Goal: Transaction & Acquisition: Purchase product/service

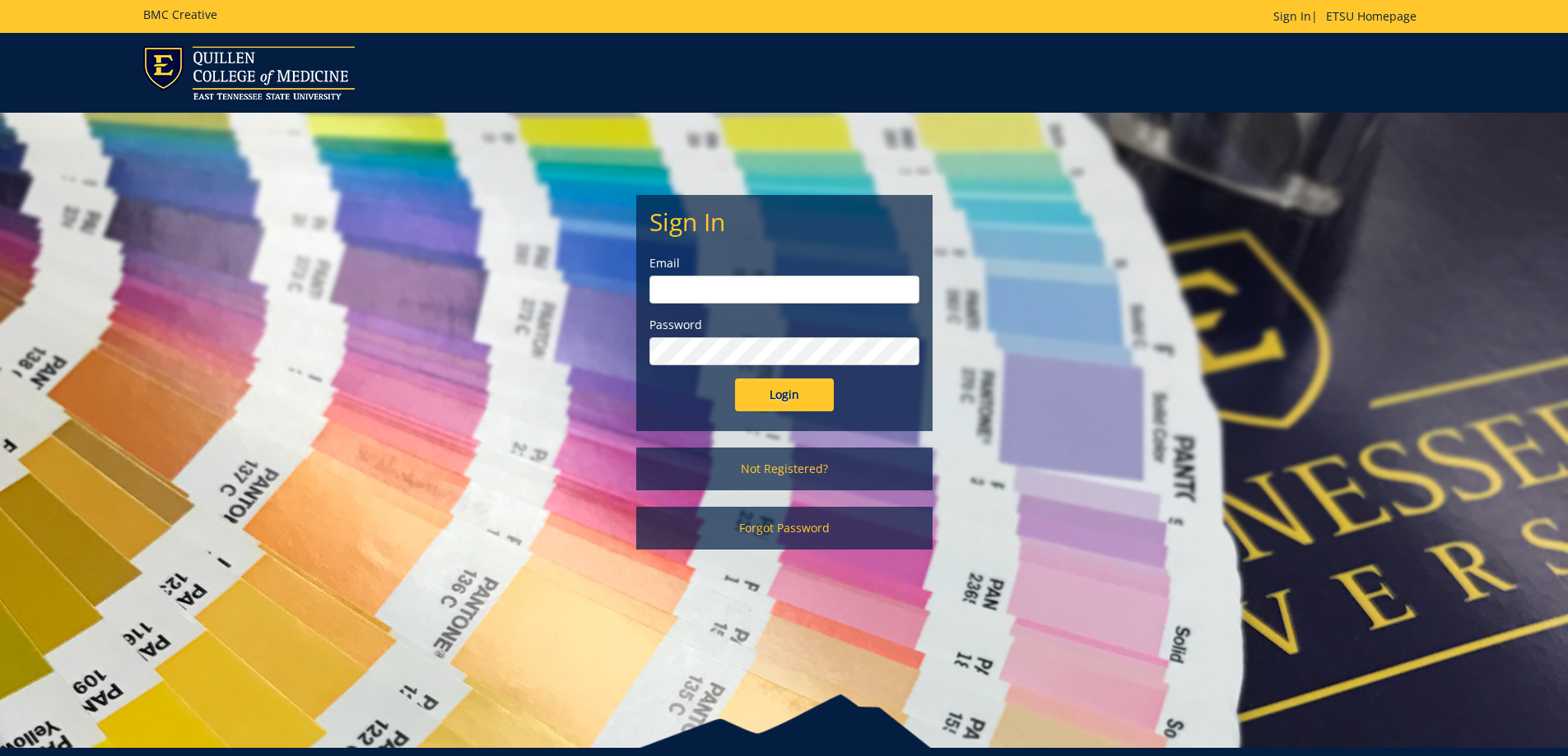
type input "owenslm@etsu.edu"
click at [779, 392] on input "Login" at bounding box center [784, 395] width 99 height 33
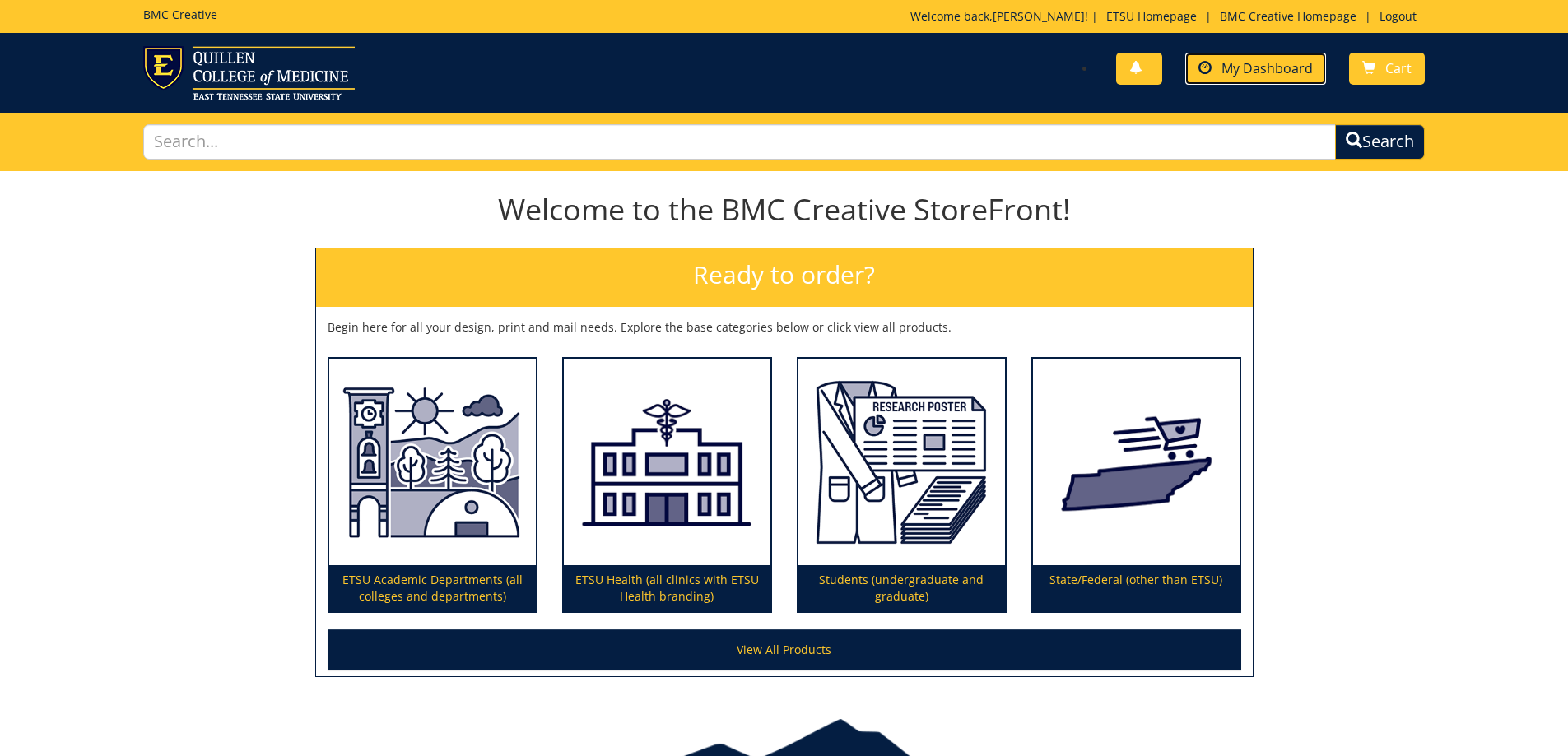
click at [1276, 64] on span "My Dashboard" at bounding box center [1266, 69] width 91 height 18
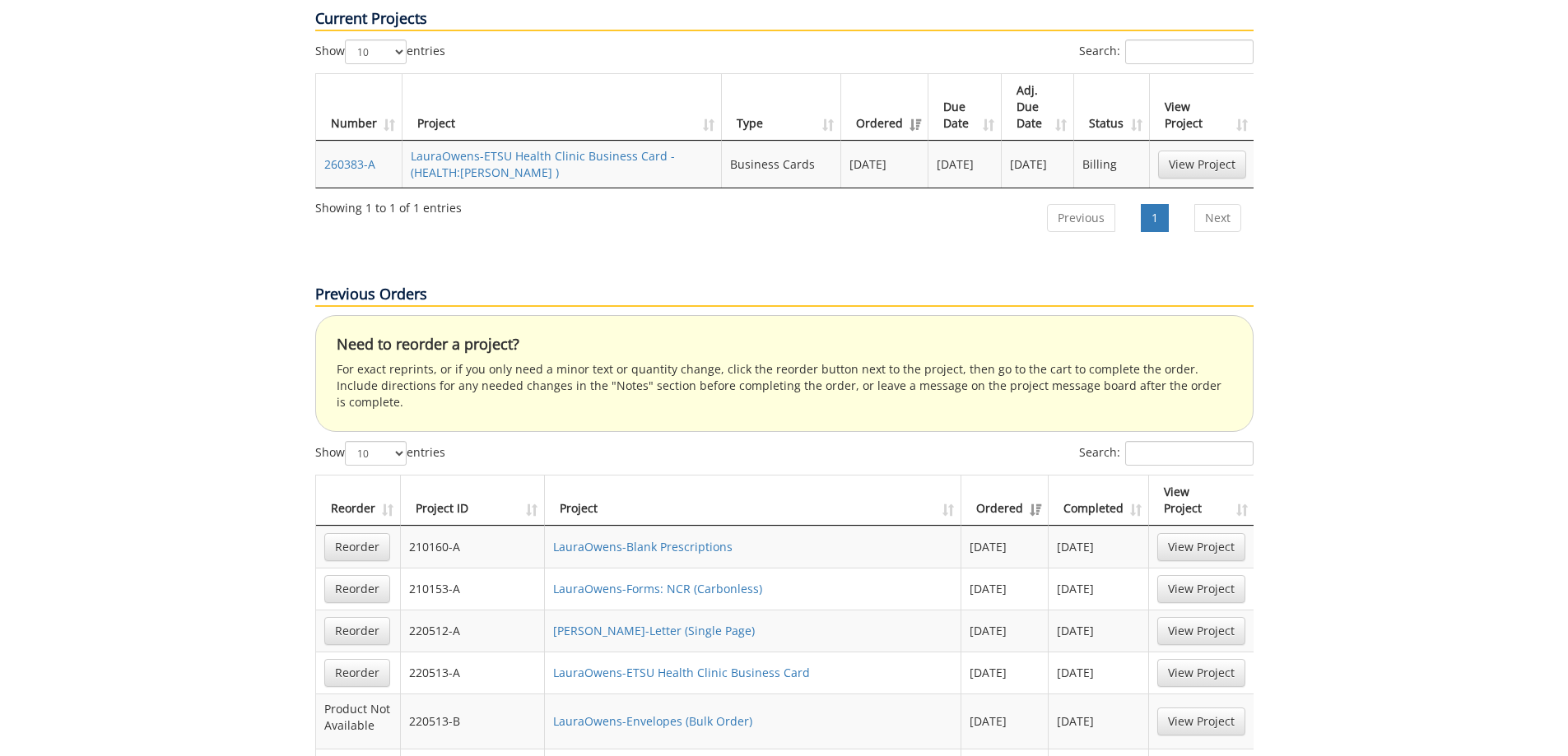
scroll to position [1070, 0]
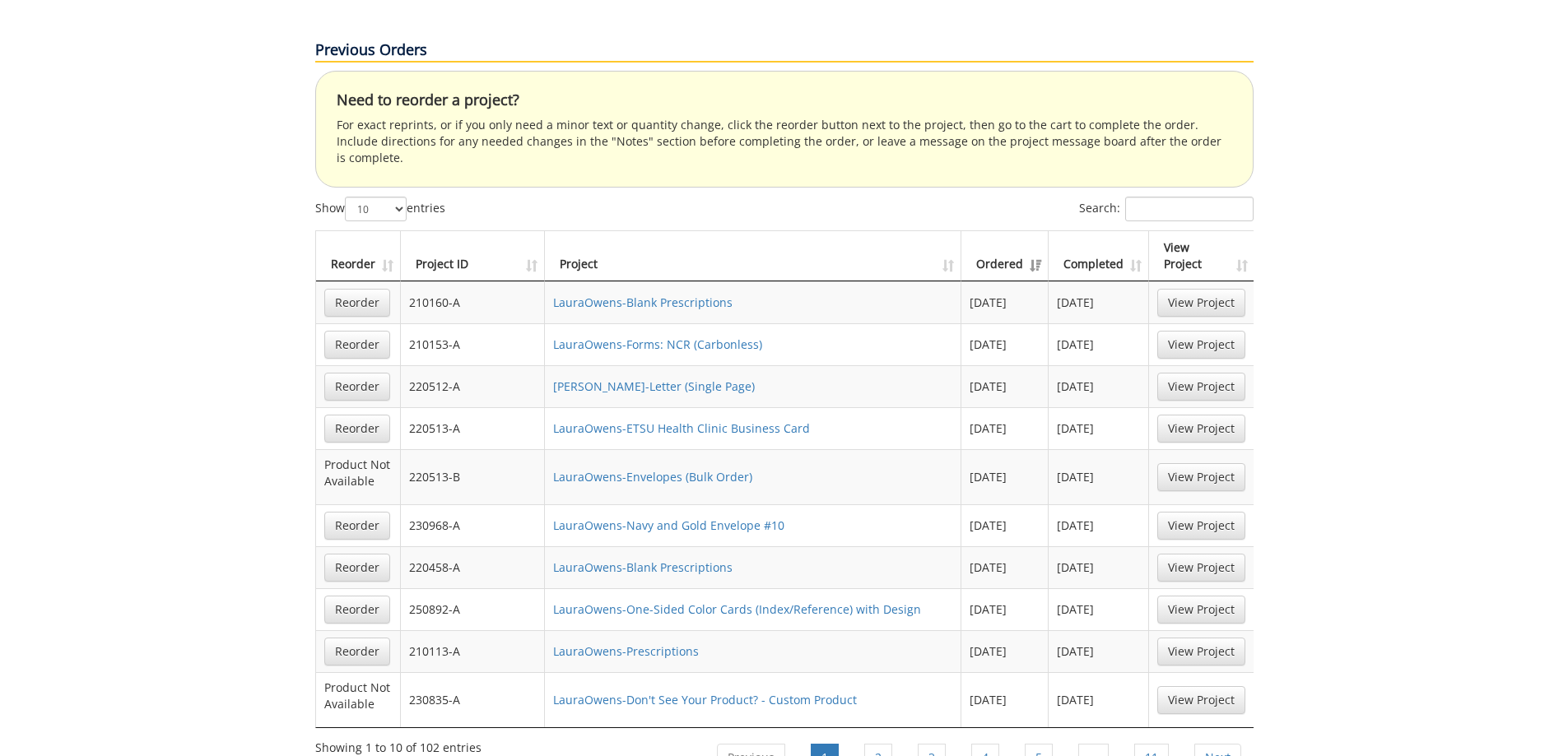
click at [450, 232] on th "Project ID" at bounding box center [472, 257] width 145 height 50
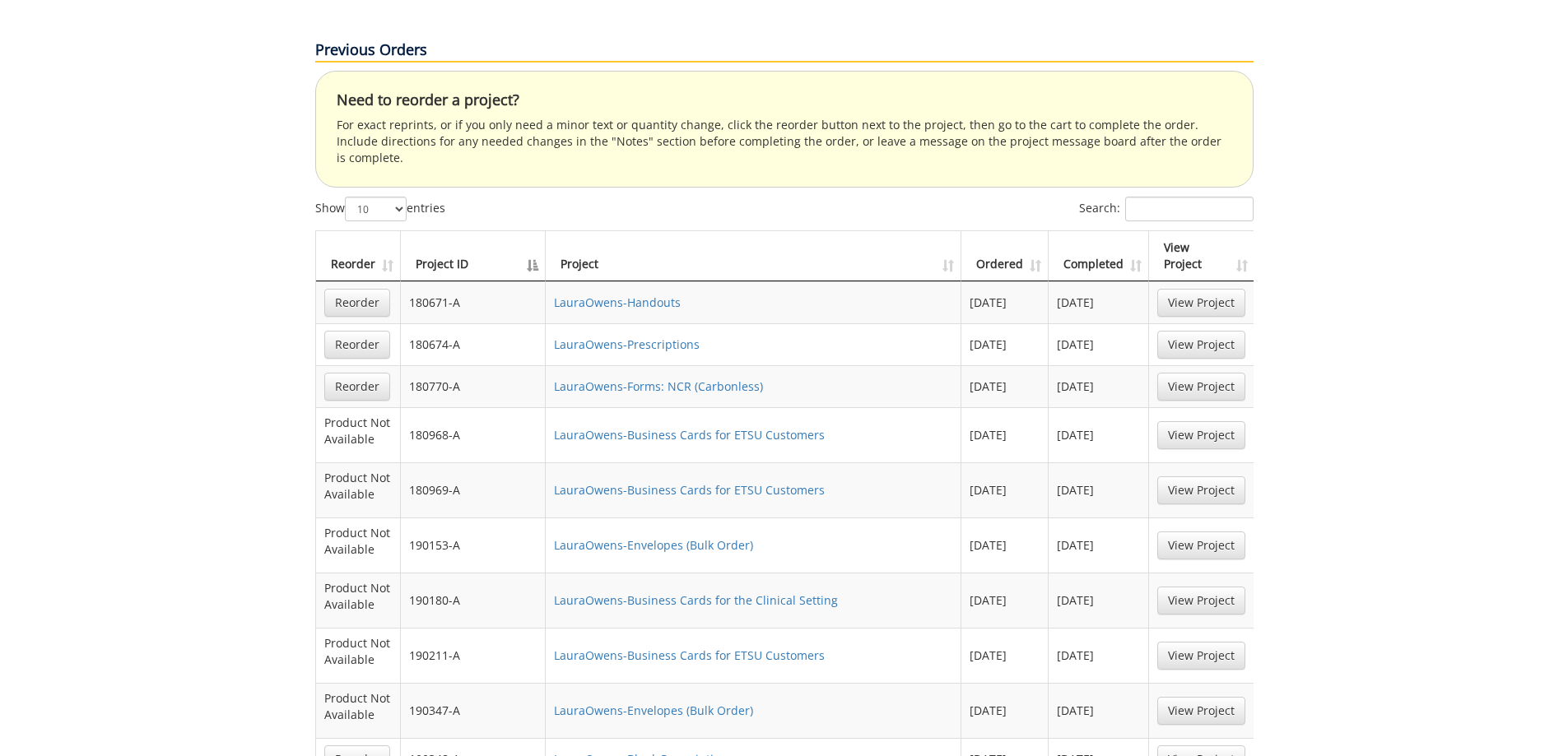
click at [445, 232] on th "Project ID" at bounding box center [473, 257] width 146 height 50
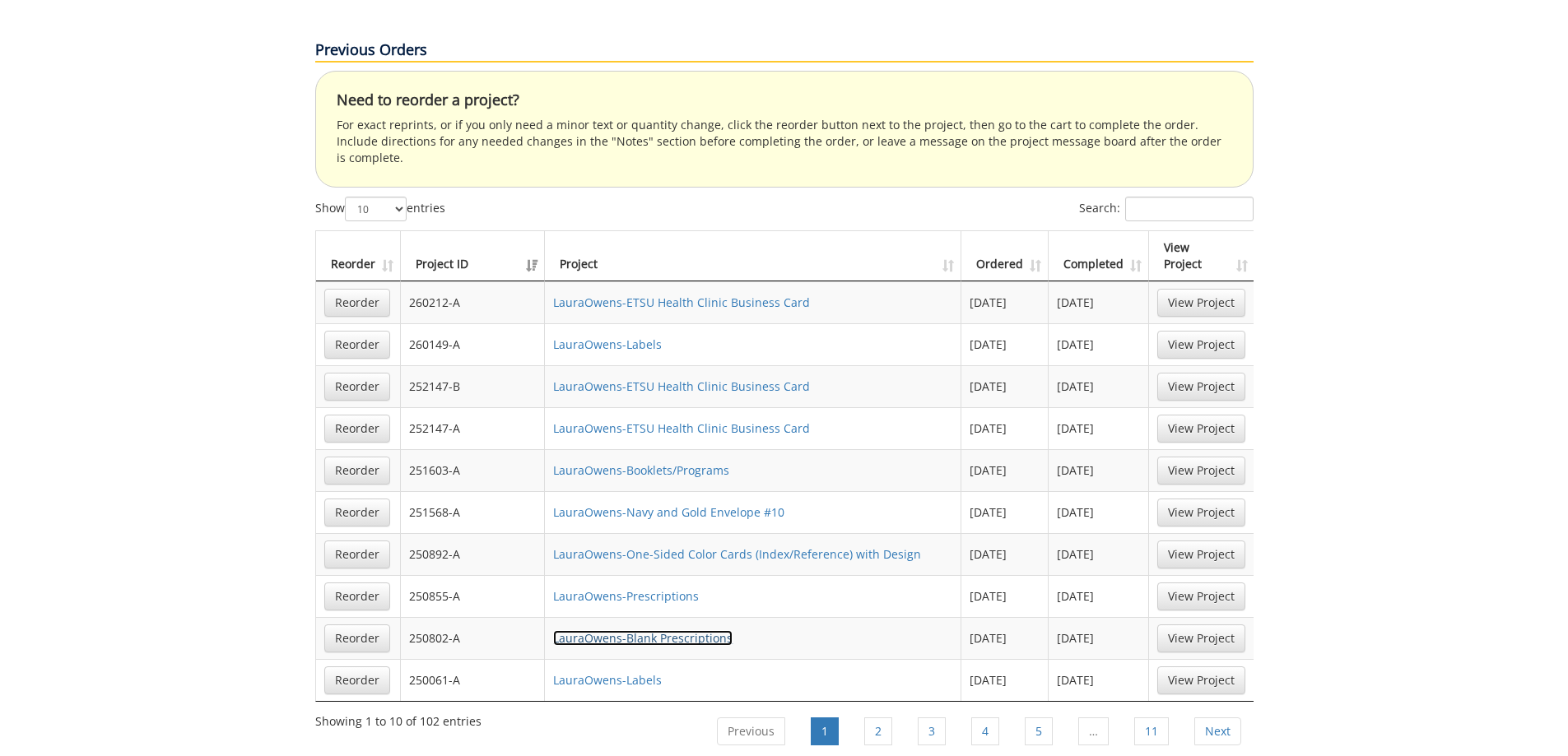
click at [631, 631] on link "LauraOwens-Blank Prescriptions" at bounding box center [642, 638] width 180 height 16
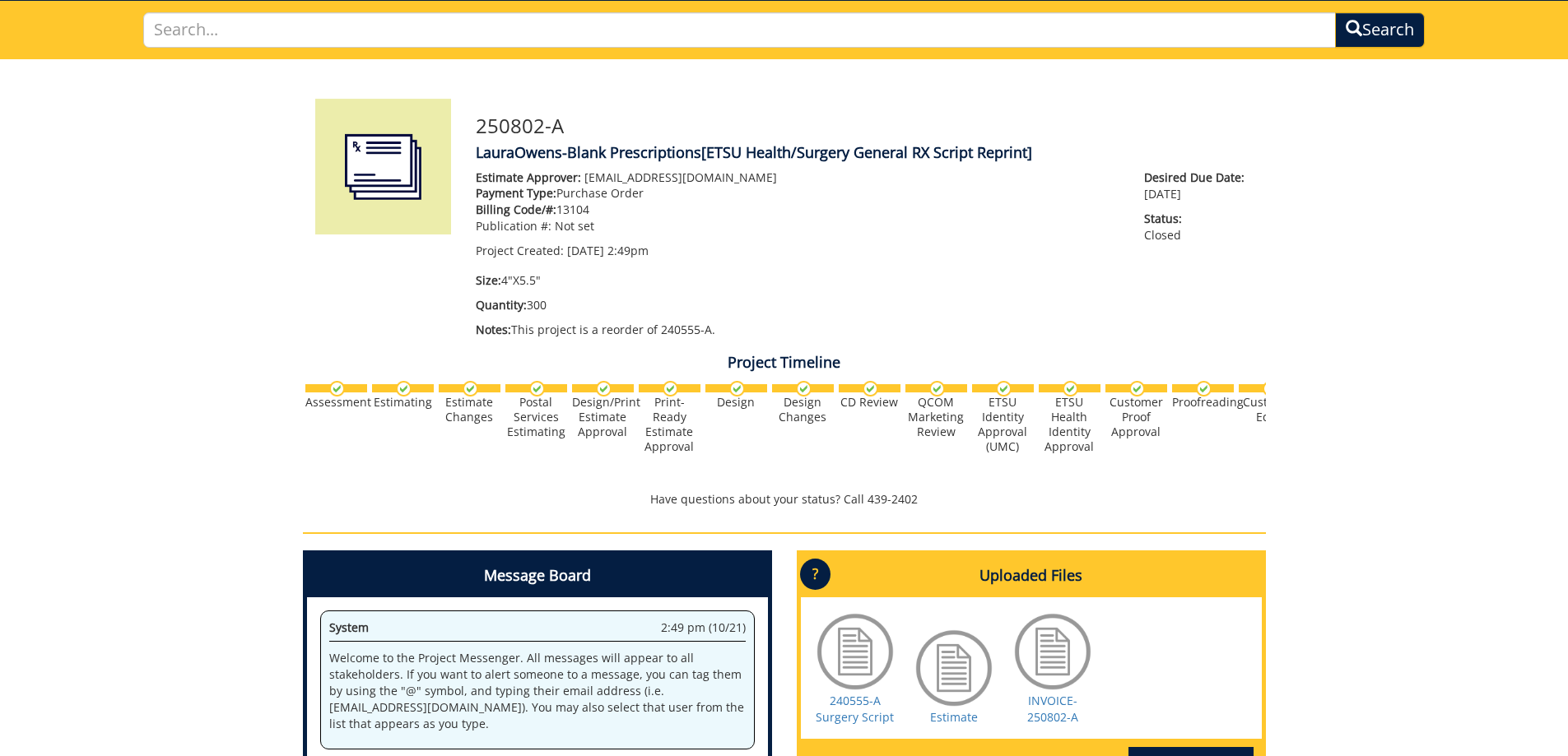
scroll to position [472, 0]
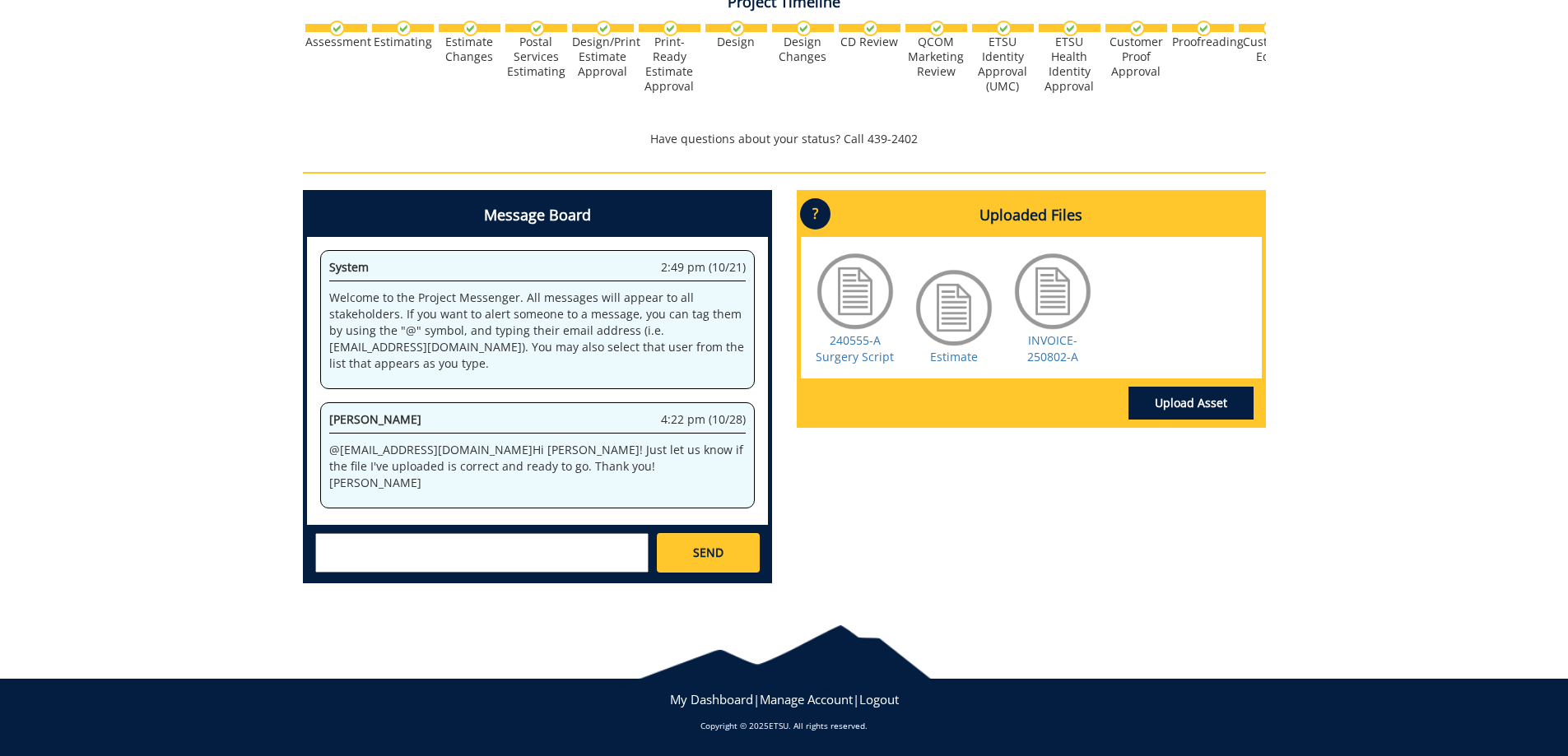
click at [811, 350] on div "240555-A Surgery Script Estimate INVOICE-250802-A" at bounding box center [1030, 307] width 461 height 141
click at [866, 350] on link "240555-A Surgery Script" at bounding box center [854, 349] width 78 height 32
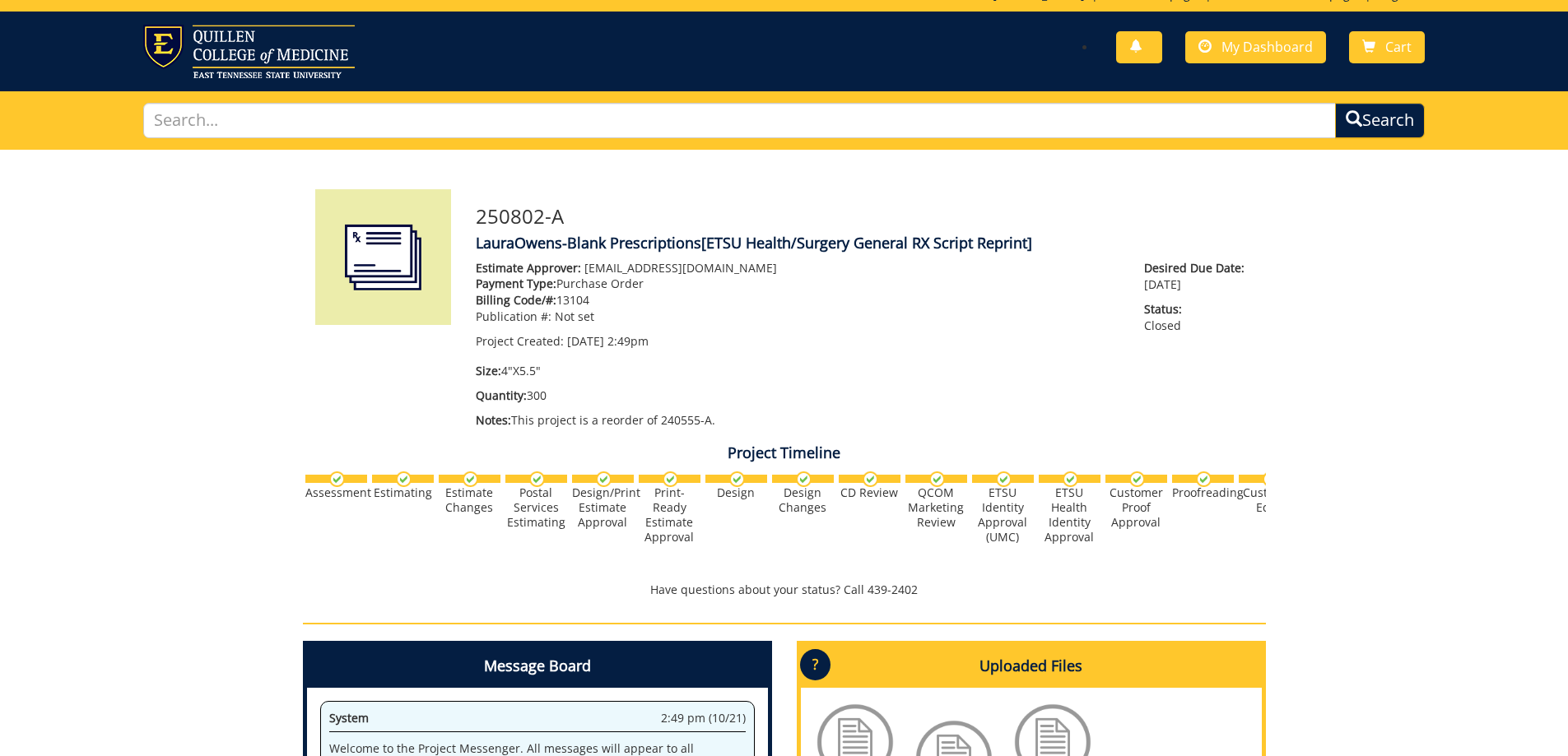
scroll to position [0, 0]
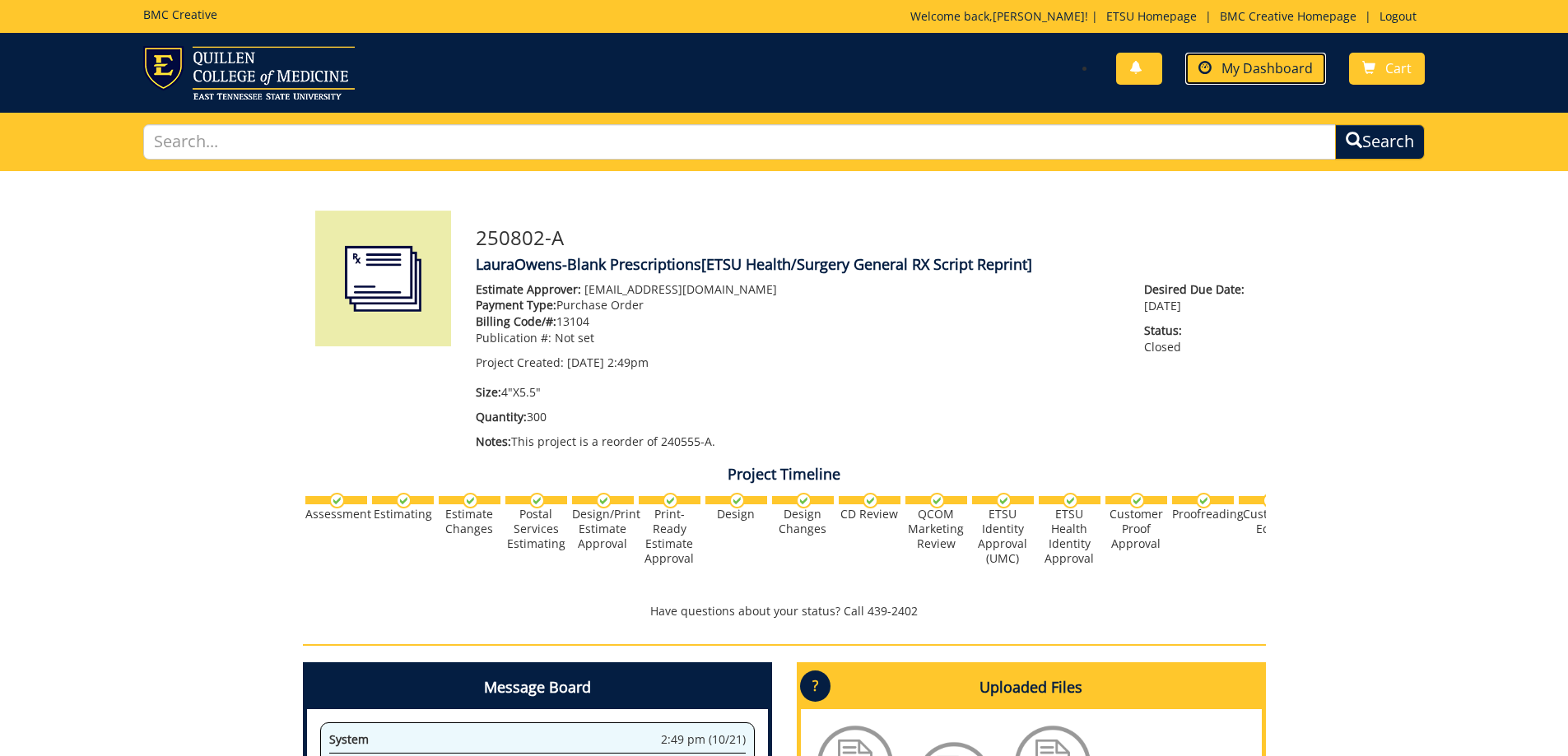
click at [1246, 69] on span "My Dashboard" at bounding box center [1266, 69] width 91 height 18
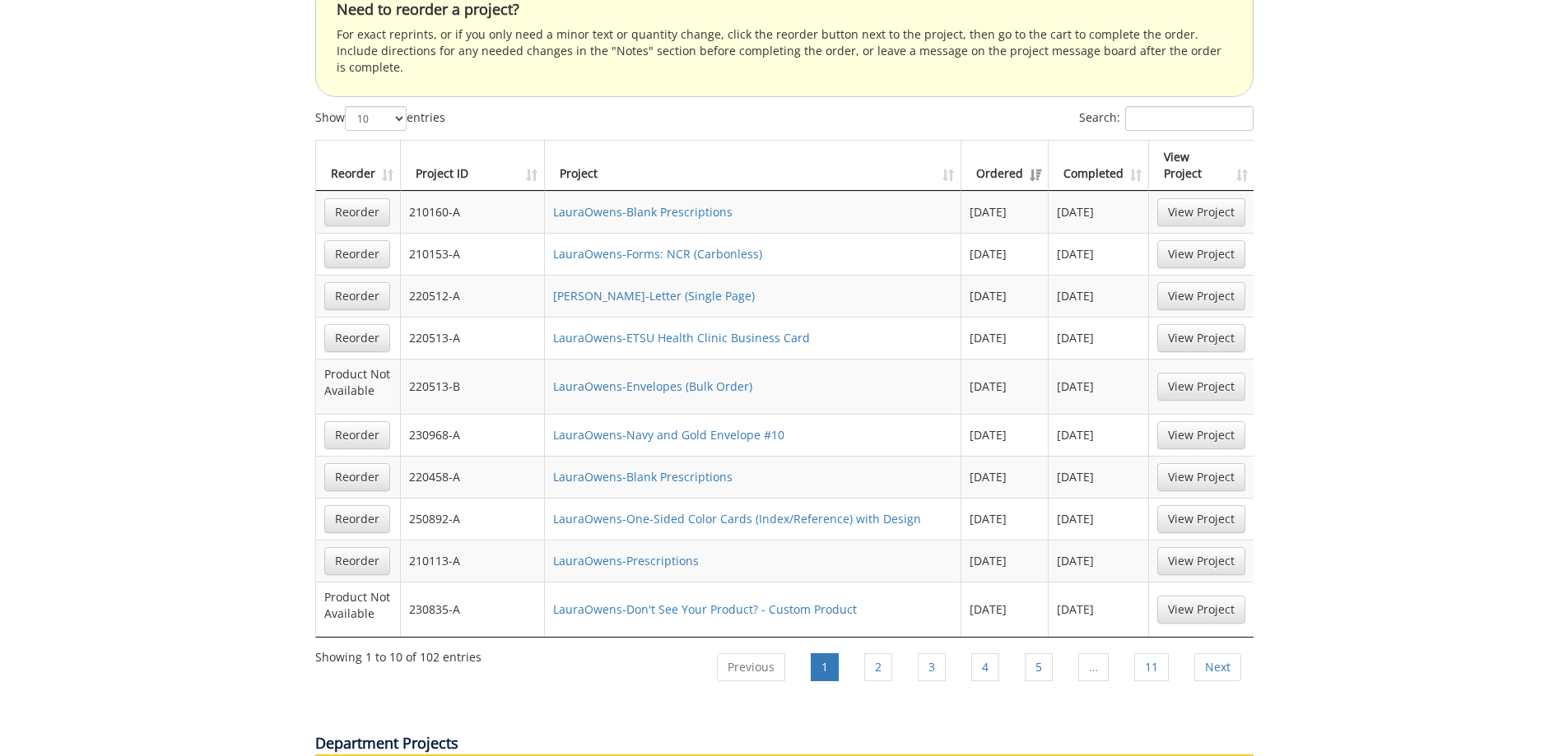
scroll to position [905, 0]
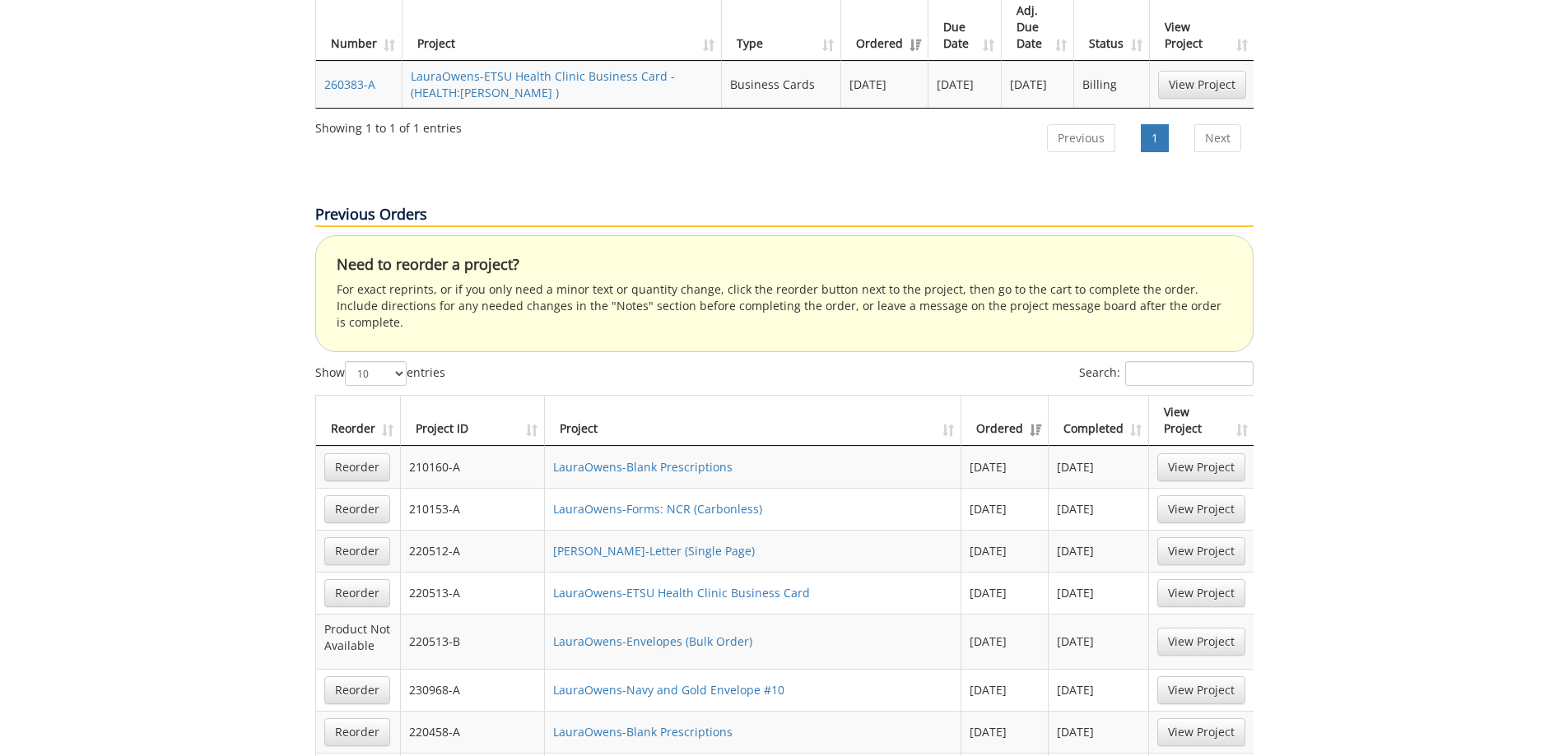
click at [421, 396] on th "Project ID" at bounding box center [472, 421] width 145 height 50
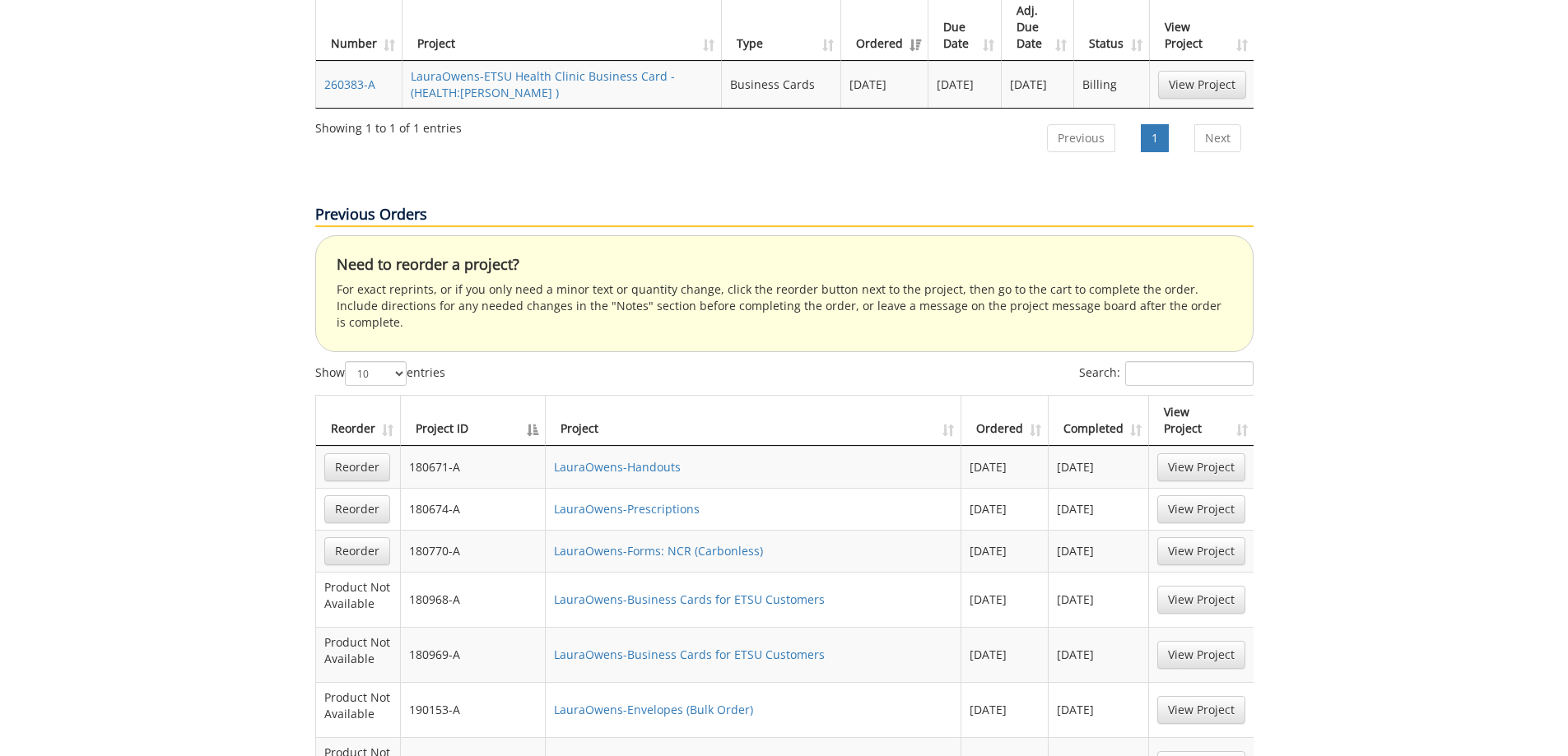
click at [429, 396] on th "Project ID" at bounding box center [473, 421] width 146 height 50
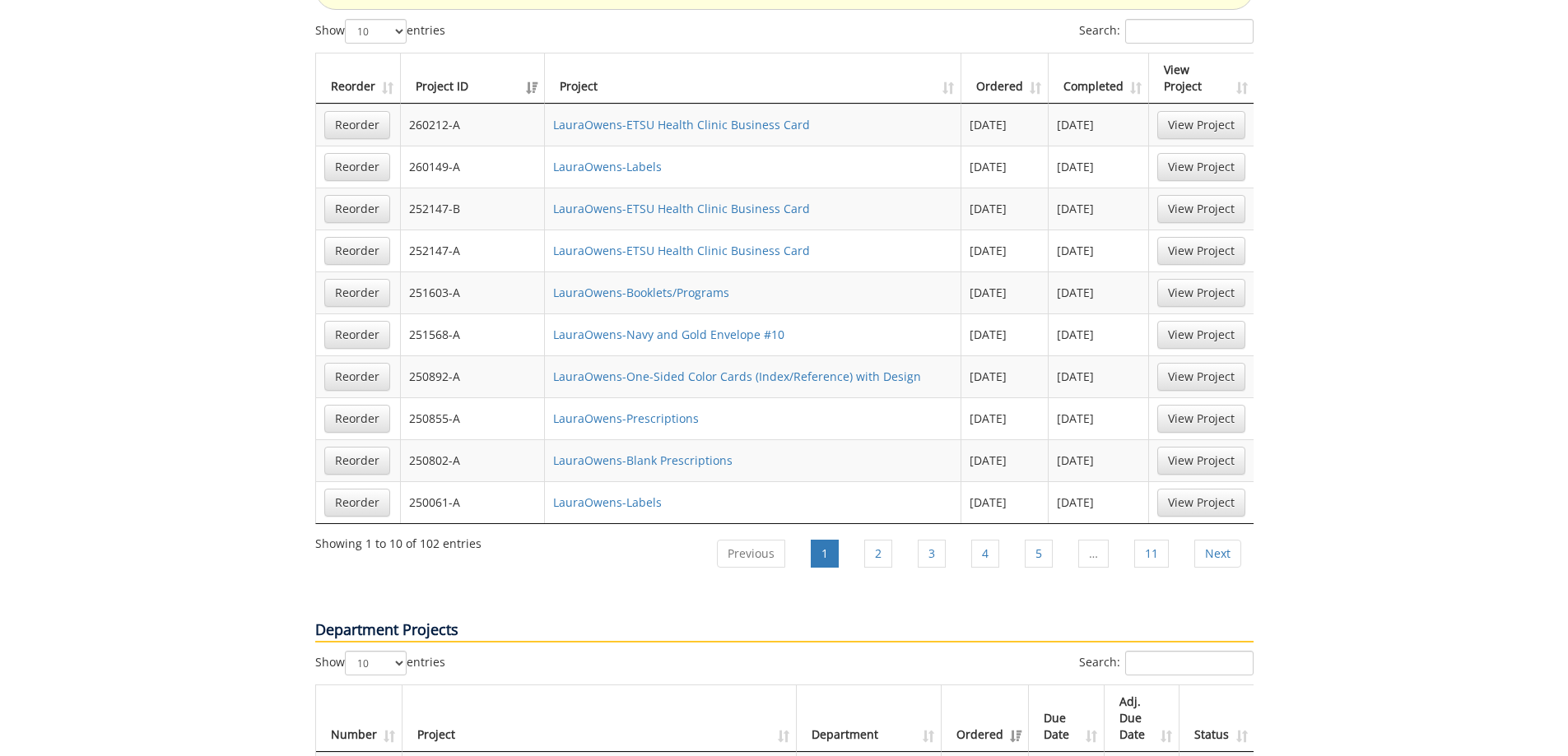
scroll to position [1234, 0]
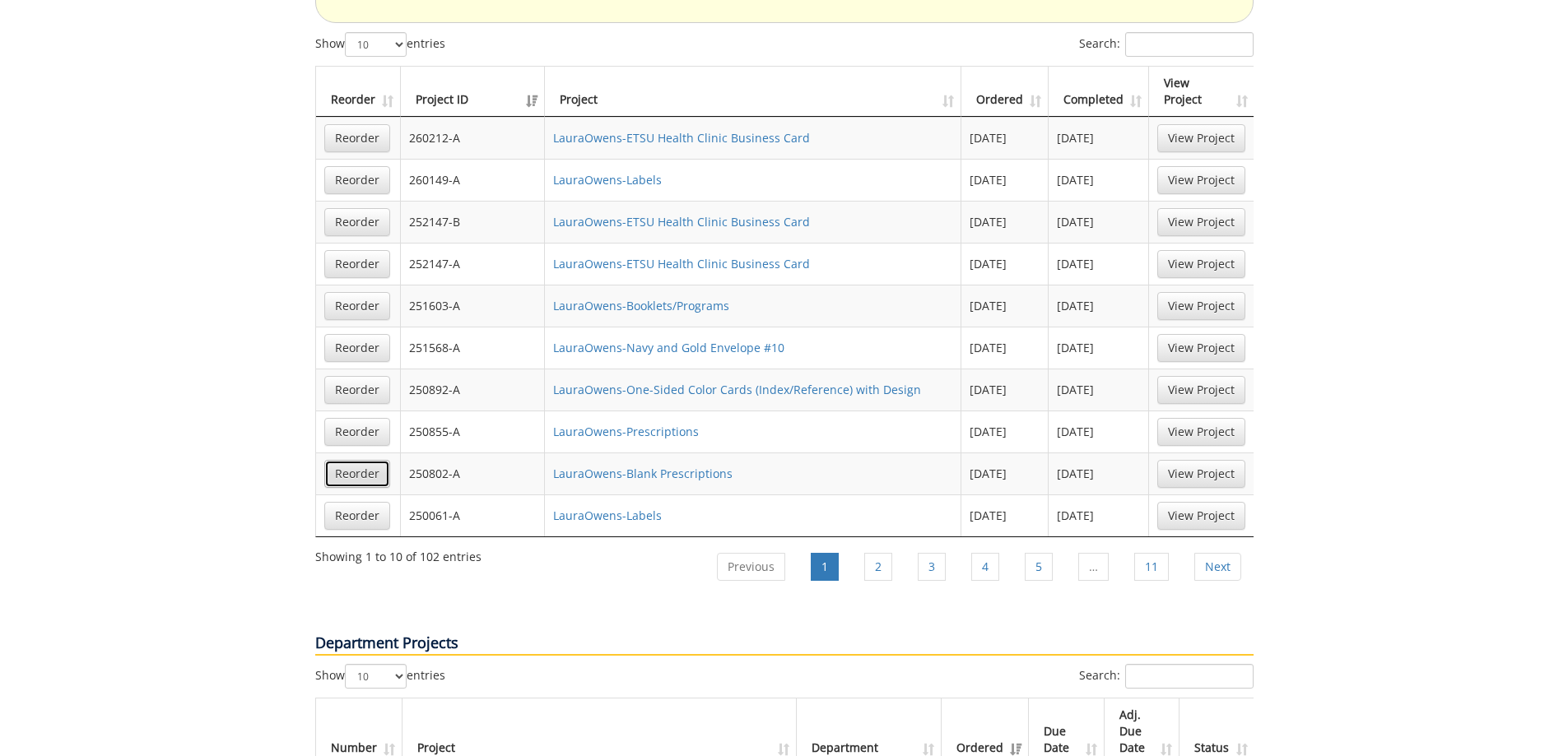
click at [368, 460] on link "Reorder" at bounding box center [357, 473] width 66 height 28
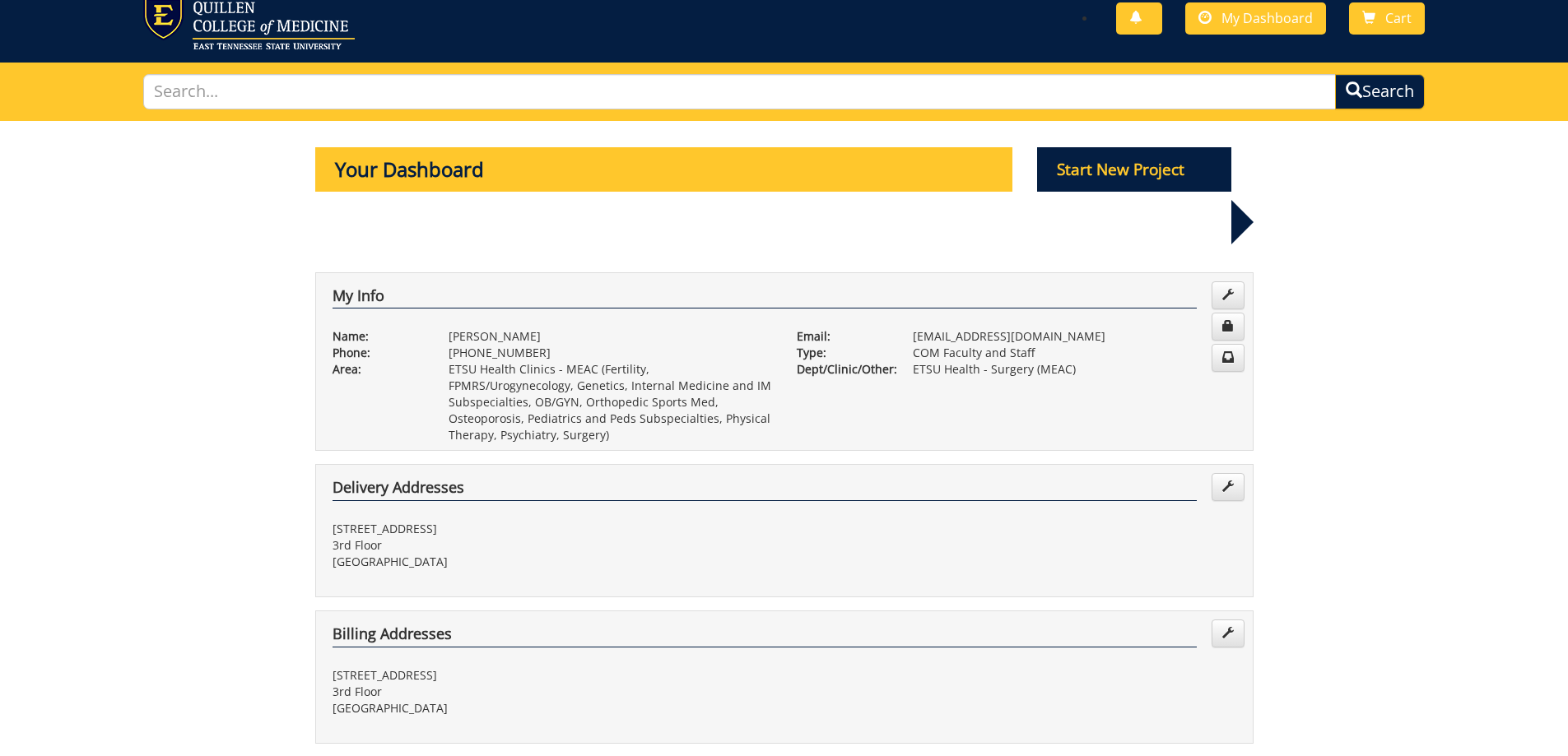
scroll to position [0, 0]
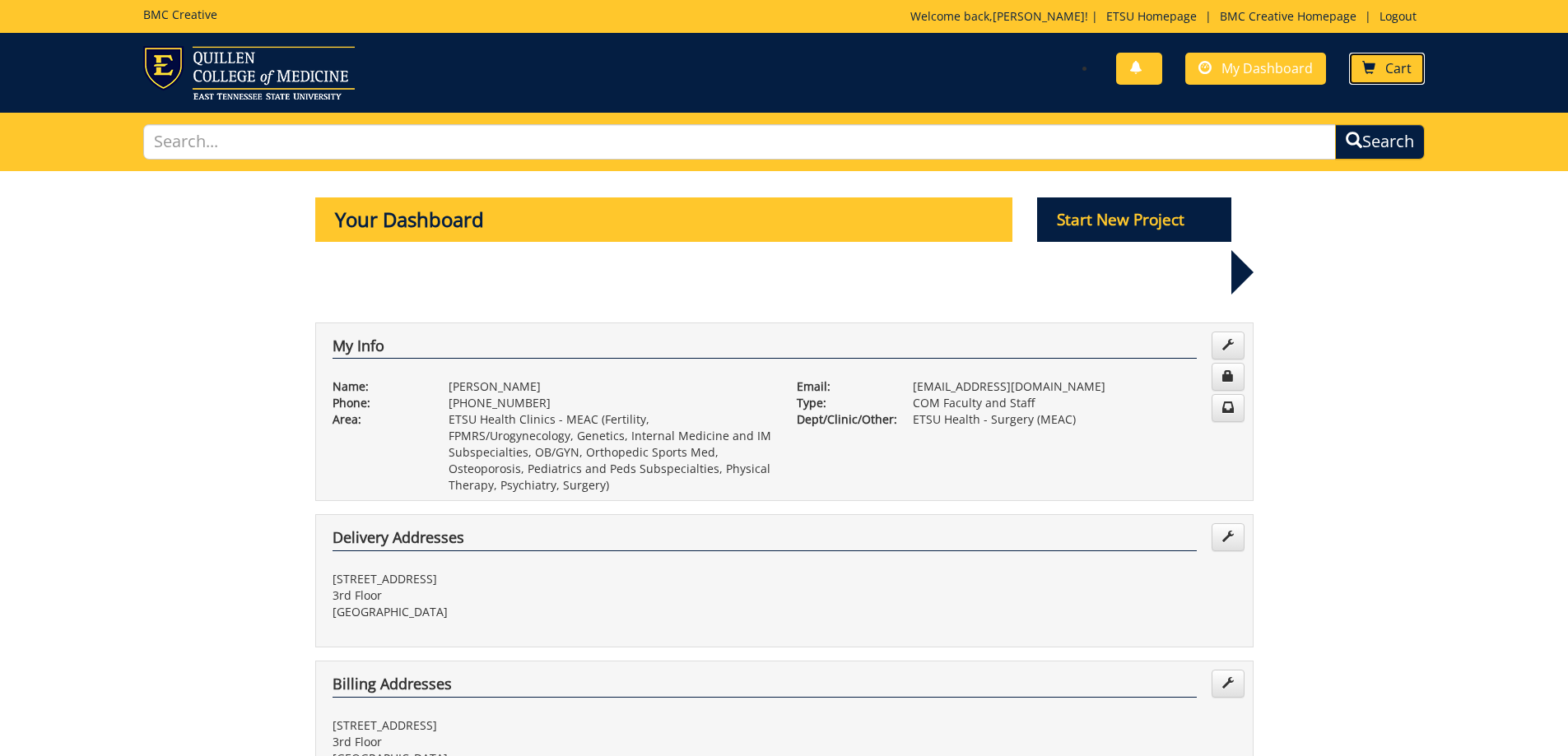
click at [1400, 62] on span "Cart" at bounding box center [1397, 69] width 26 height 18
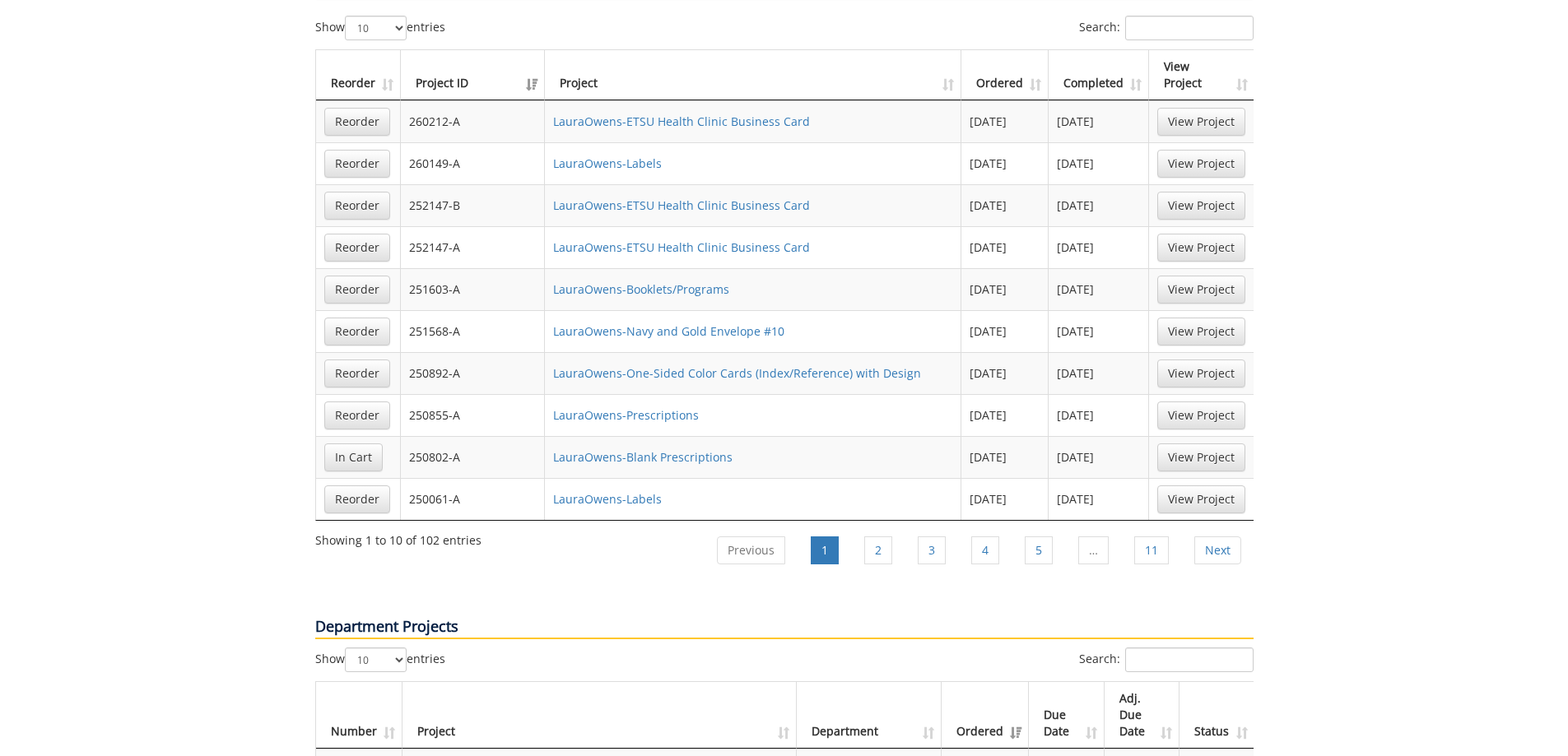
scroll to position [1481, 0]
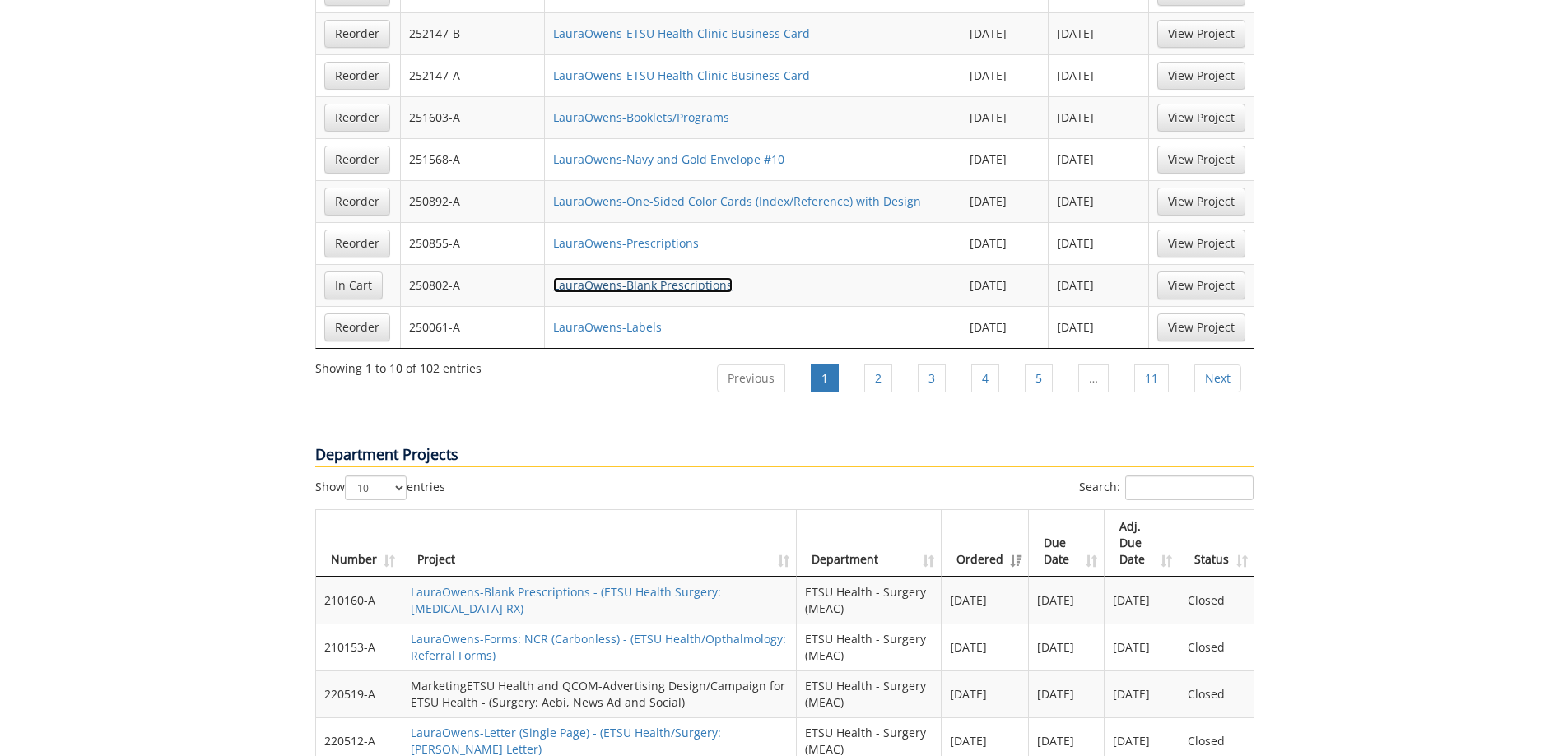
click at [594, 278] on link "LauraOwens-Blank Prescriptions" at bounding box center [642, 285] width 180 height 16
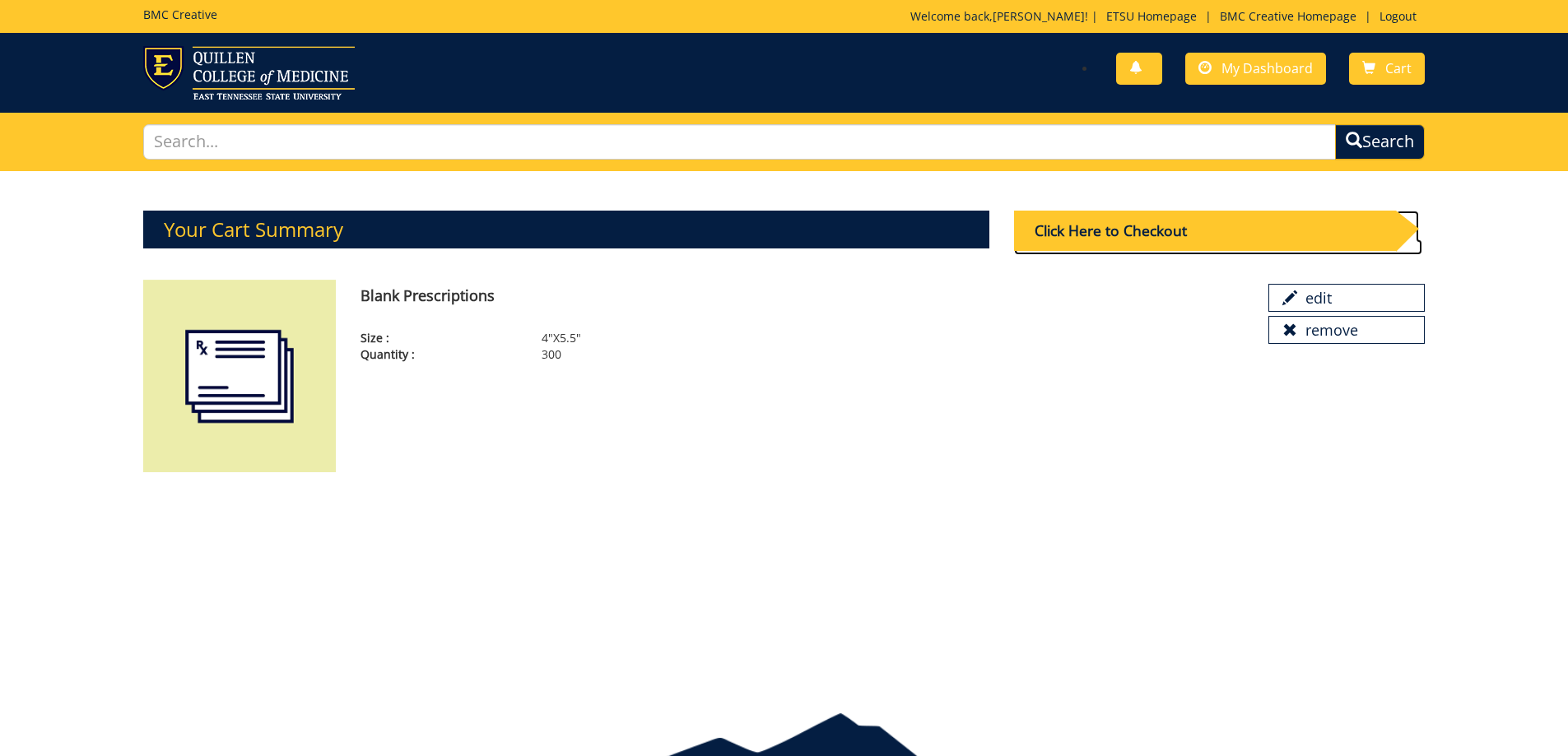
click at [1075, 231] on div "Click Here to Checkout" at bounding box center [1204, 231] width 382 height 40
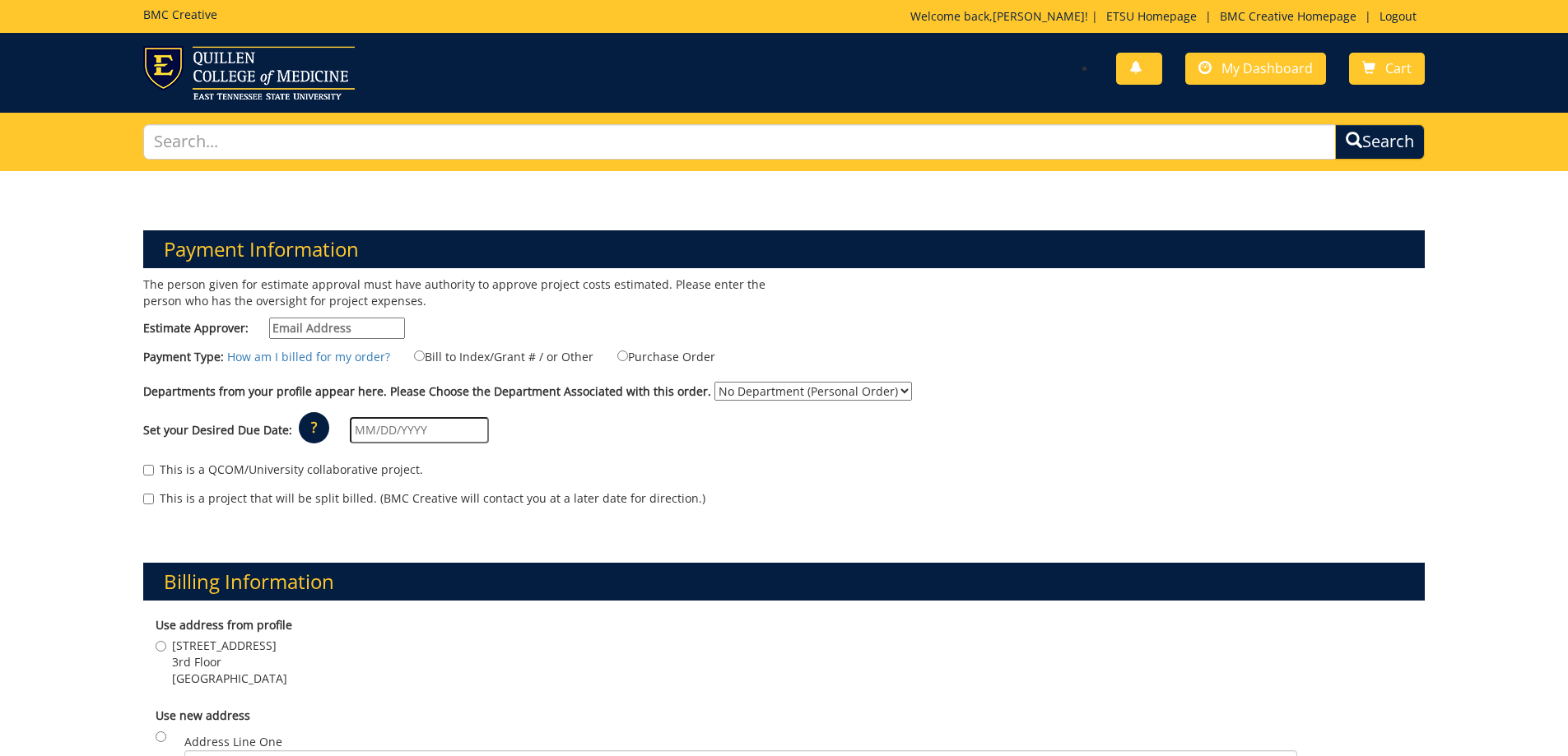
click at [392, 331] on input "Estimate Approver:" at bounding box center [337, 329] width 135 height 22
click at [382, 335] on input "Estimate Approver:" at bounding box center [337, 329] width 135 height 22
type input "[EMAIL_ADDRESS][DOMAIN_NAME]"
click at [617, 360] on input "Purchase Order" at bounding box center [622, 355] width 11 height 11
radio input "true"
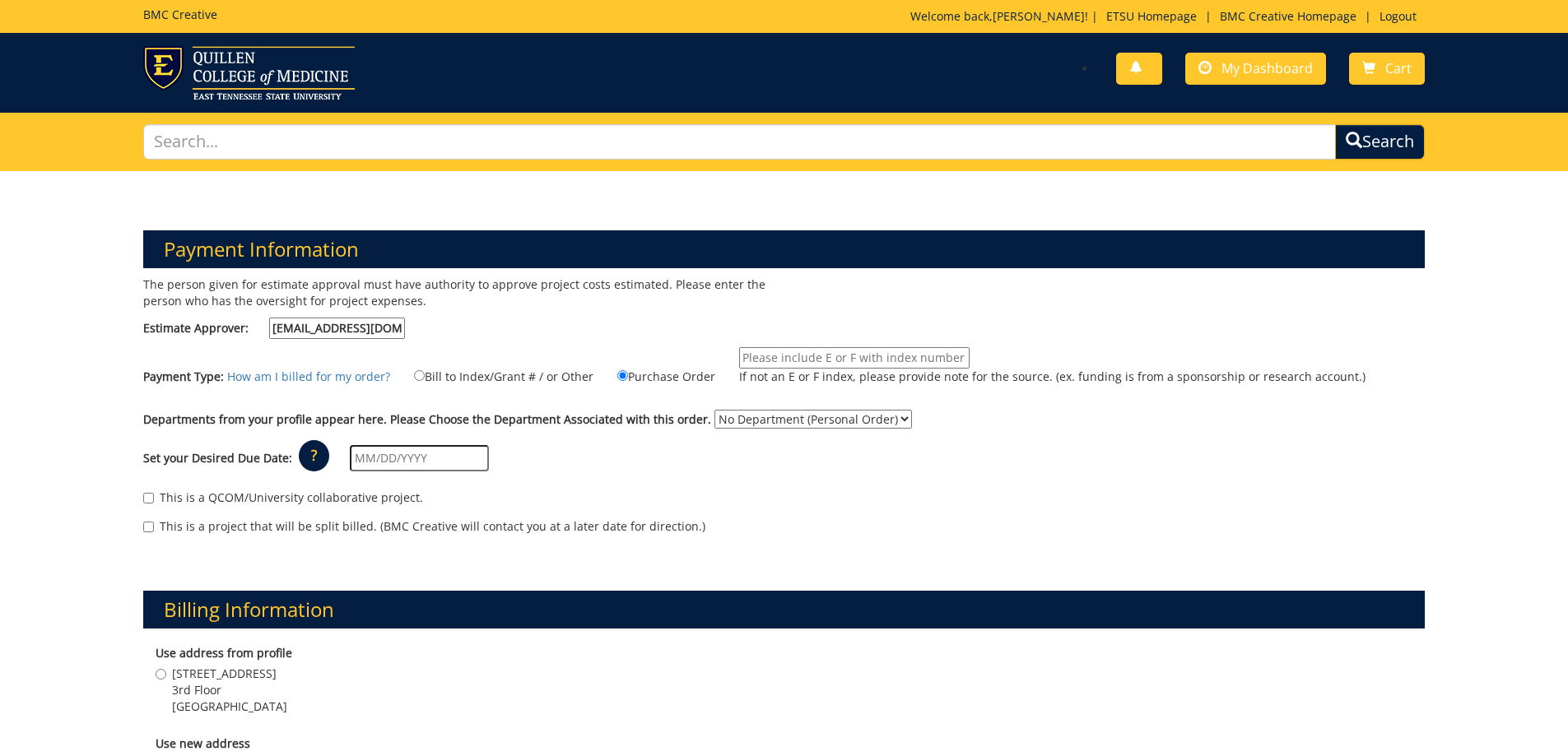
click at [618, 333] on div "The person given for estimate approval must have authority to approve project c…" at bounding box center [457, 312] width 653 height 71
click at [866, 364] on input "If not an E or F index, please provide note for the source. (ex. funding is fro…" at bounding box center [855, 358] width 231 height 22
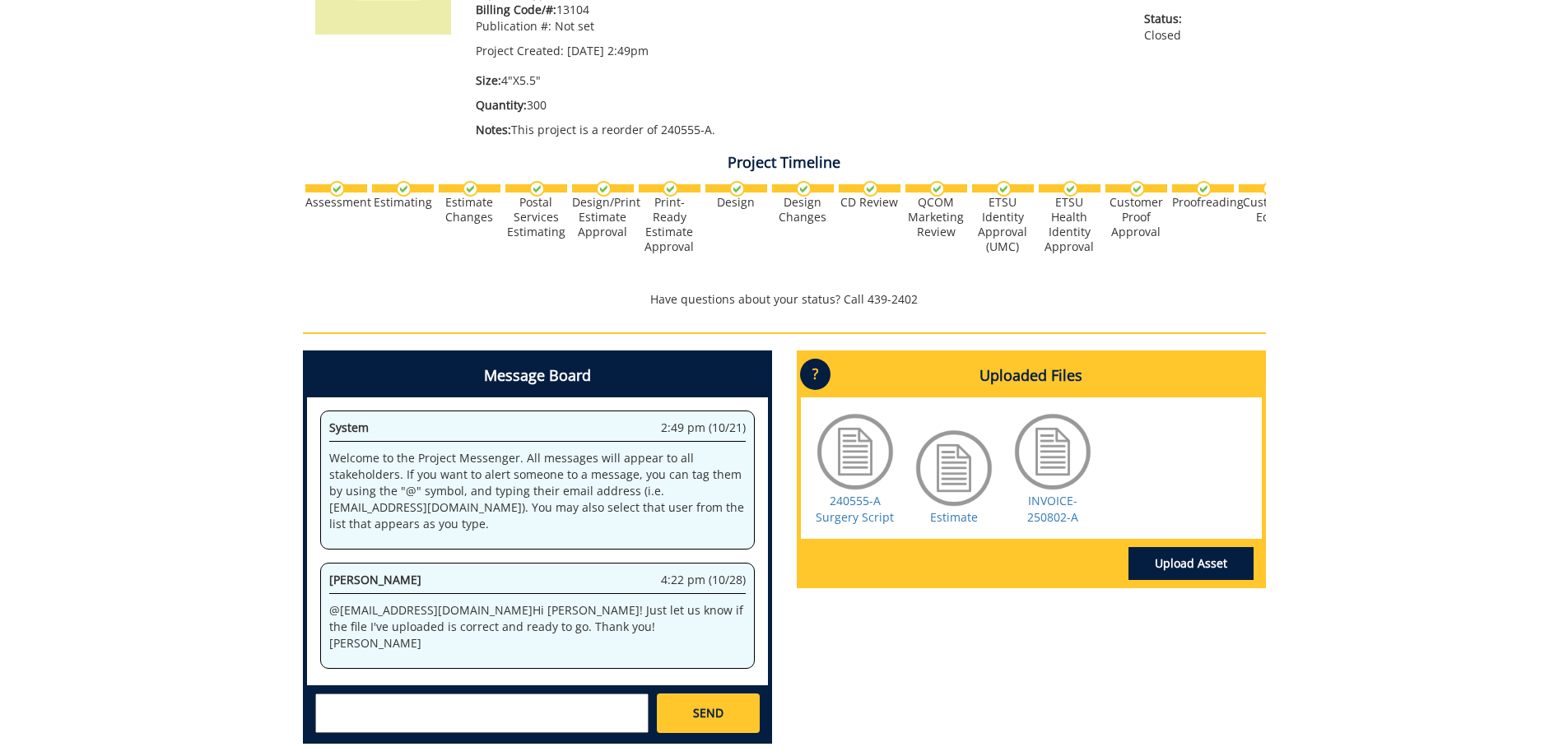
scroll to position [411, 0]
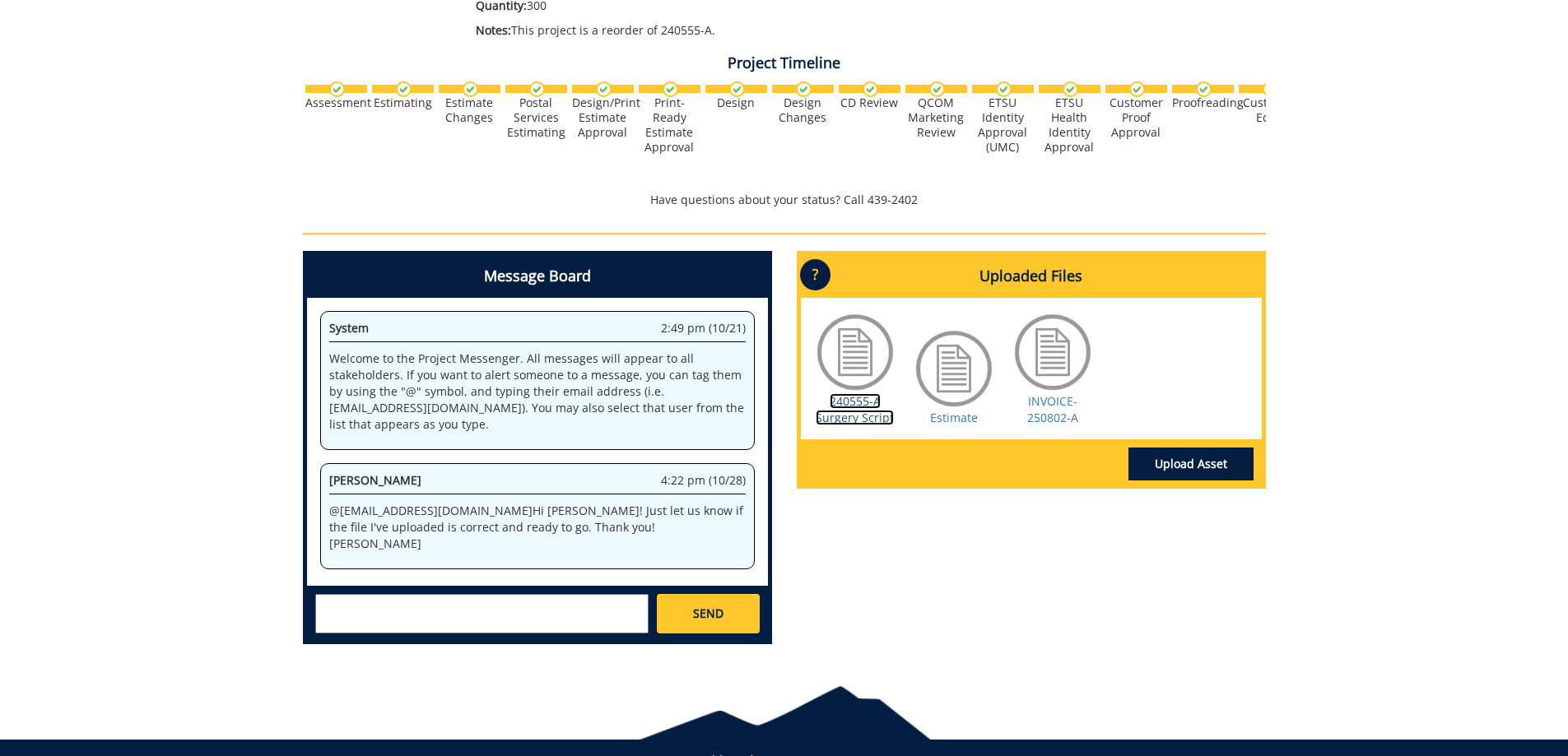
click at [848, 415] on link "240555-A Surgery Script" at bounding box center [854, 409] width 78 height 32
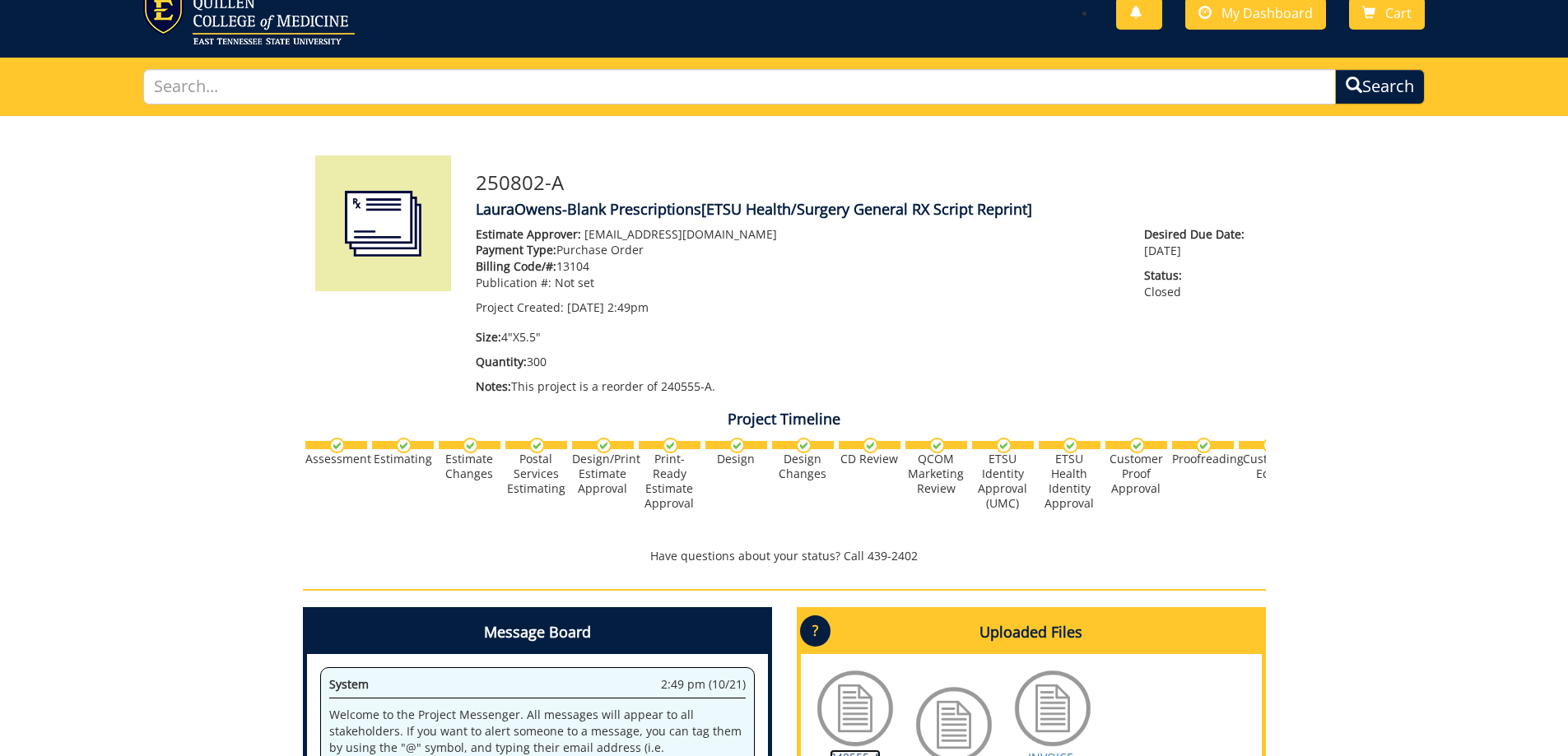
scroll to position [0, 0]
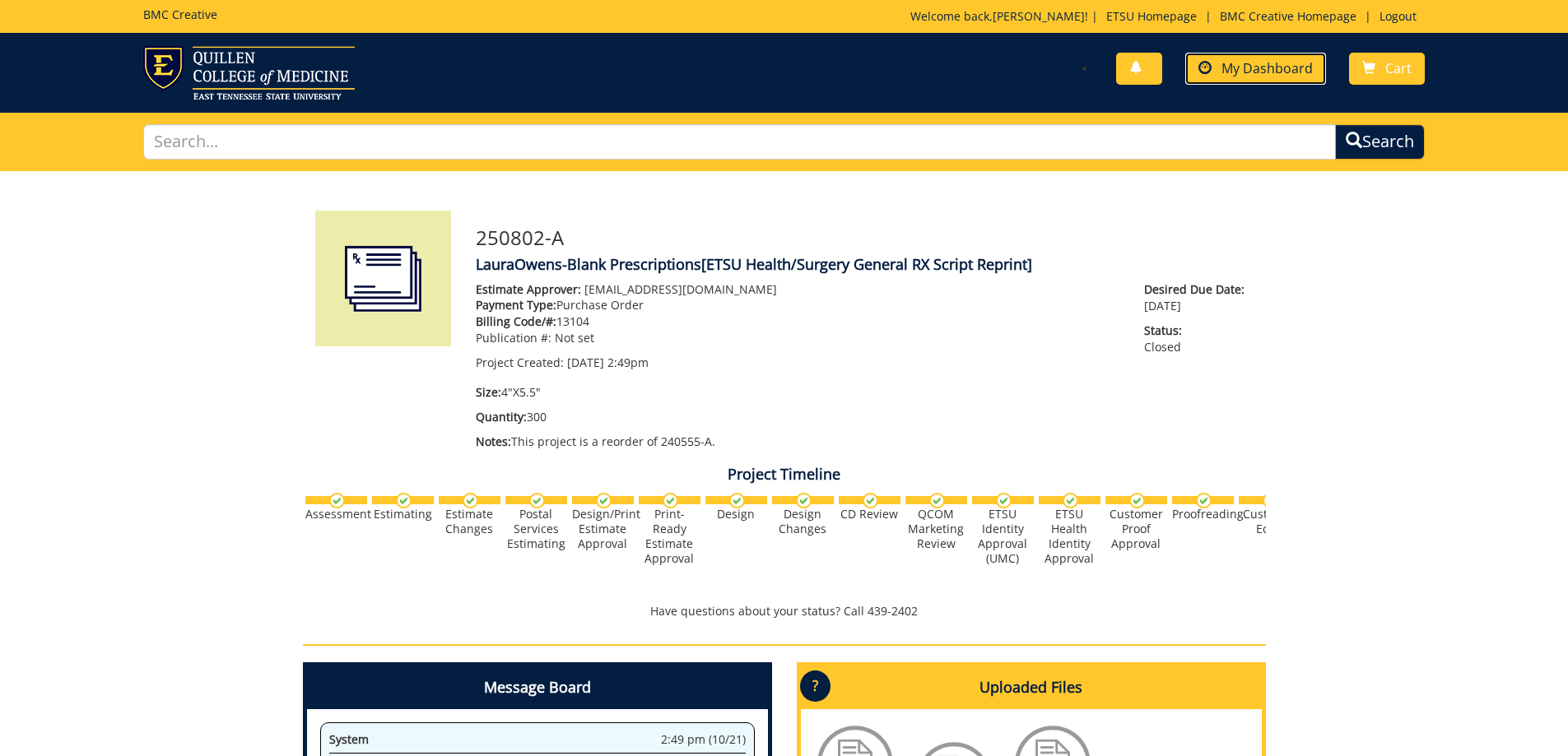
click at [1231, 66] on span "My Dashboard" at bounding box center [1266, 69] width 91 height 18
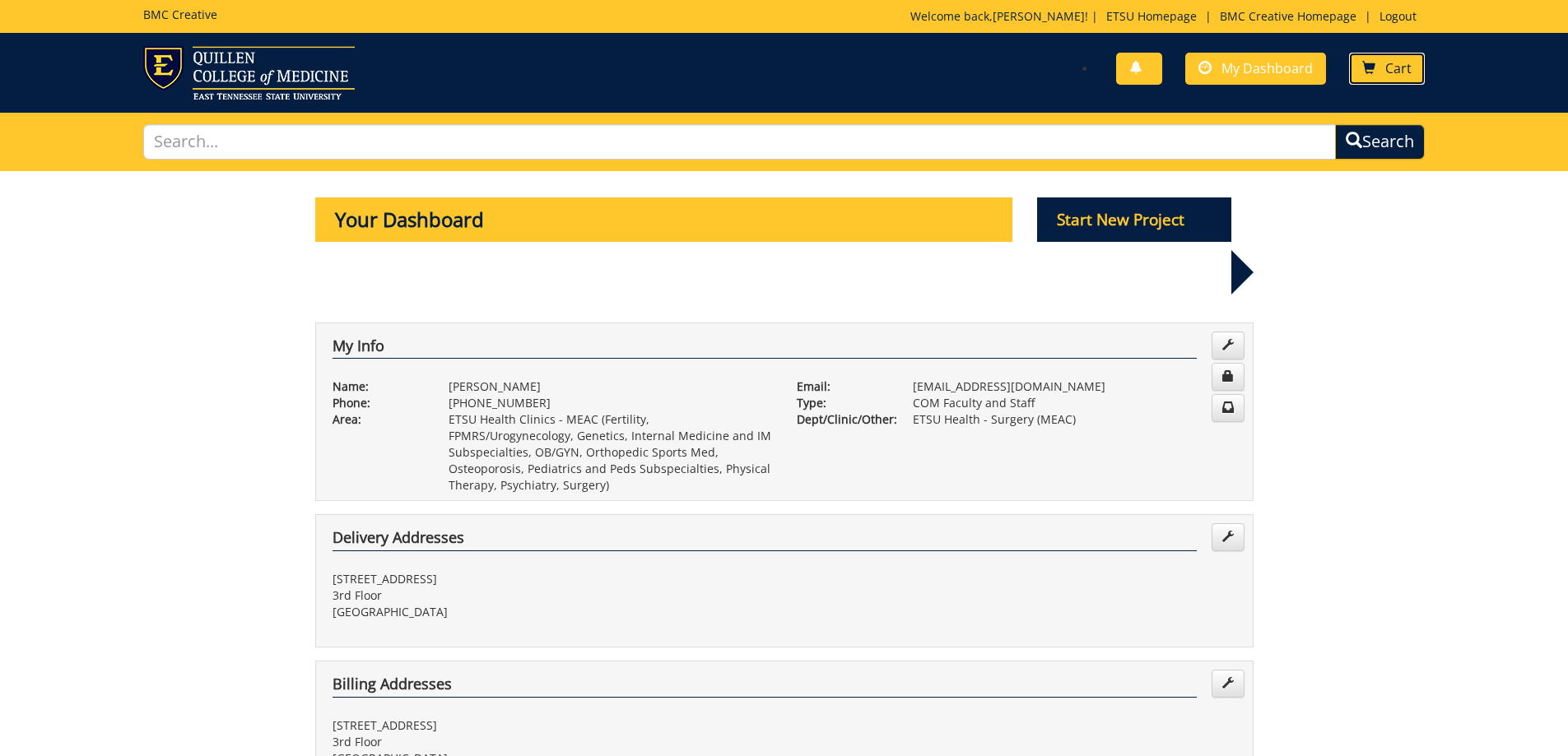
click at [1387, 64] on span "Cart" at bounding box center [1397, 69] width 26 height 18
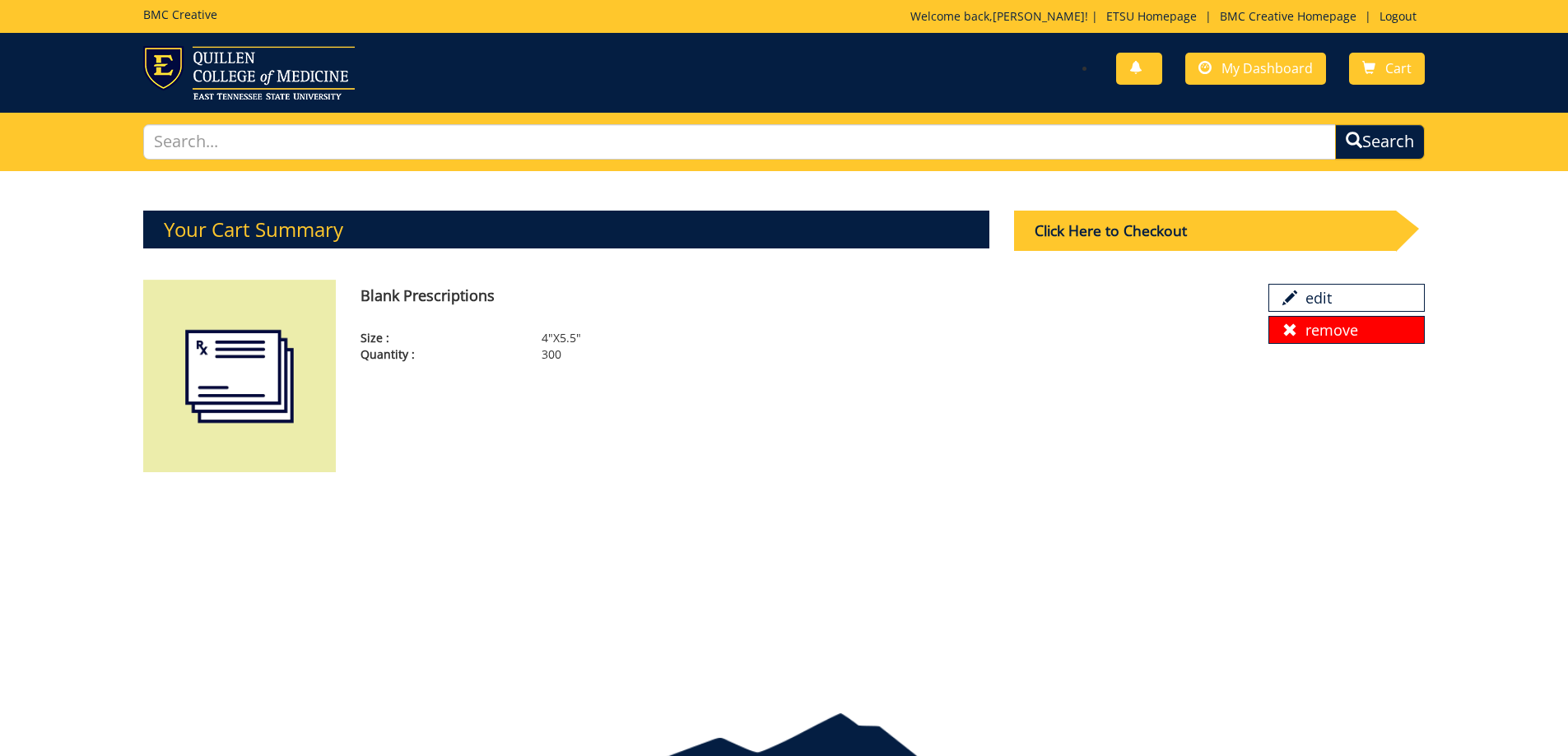
click at [1322, 331] on link "remove" at bounding box center [1346, 329] width 156 height 28
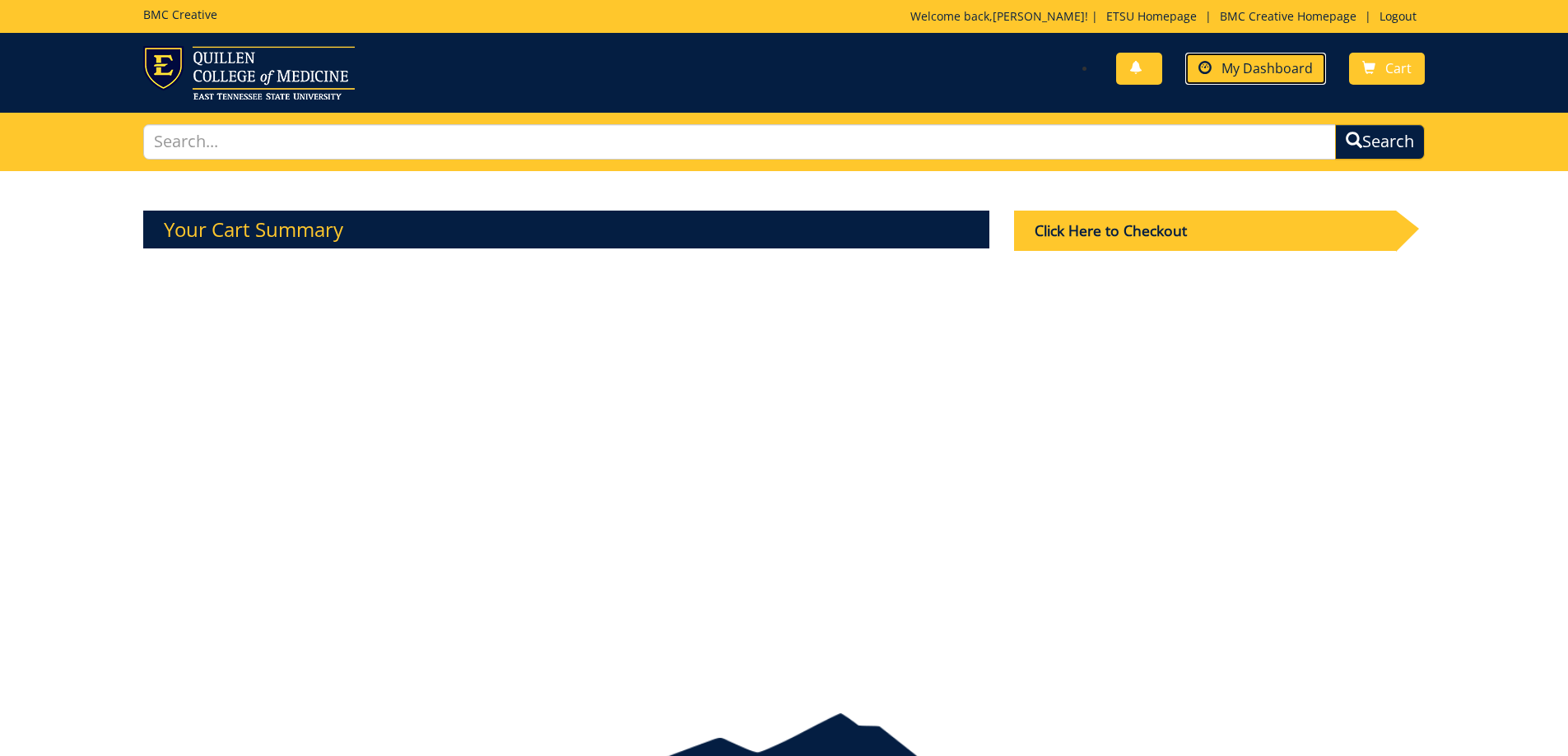
click at [1210, 62] on span at bounding box center [1205, 69] width 13 height 13
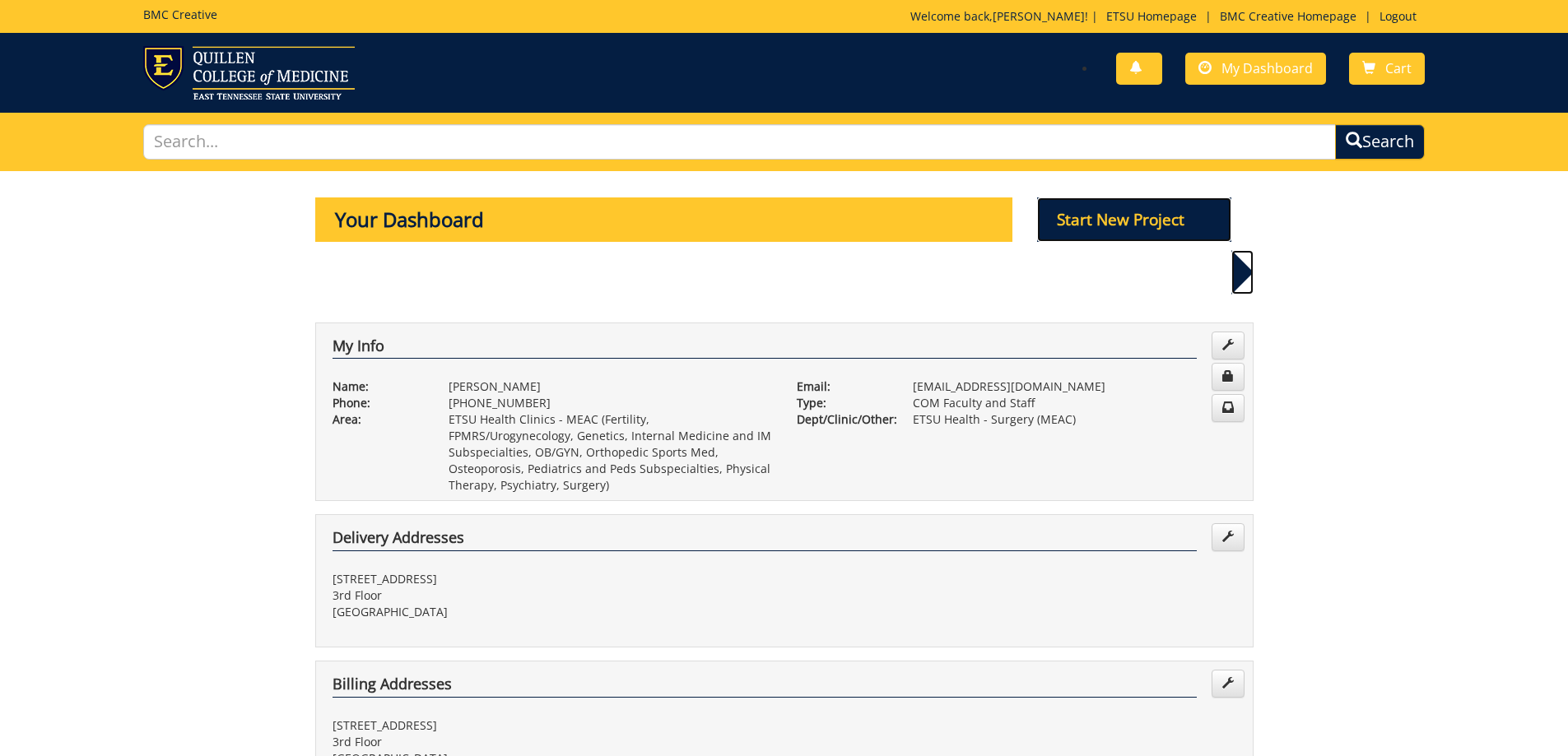
click at [1166, 217] on p "Start New Project" at bounding box center [1134, 219] width 194 height 44
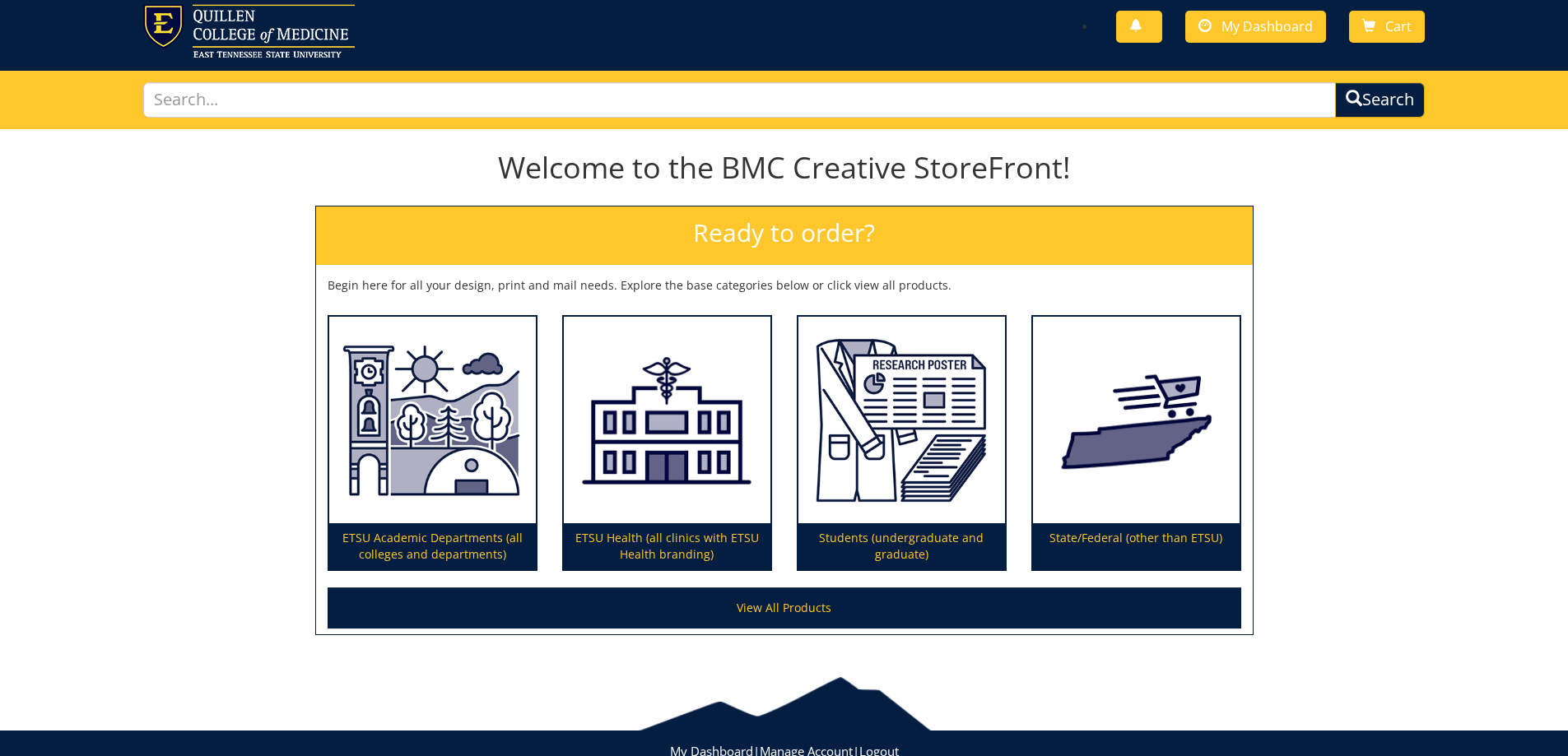
scroll to position [82, 0]
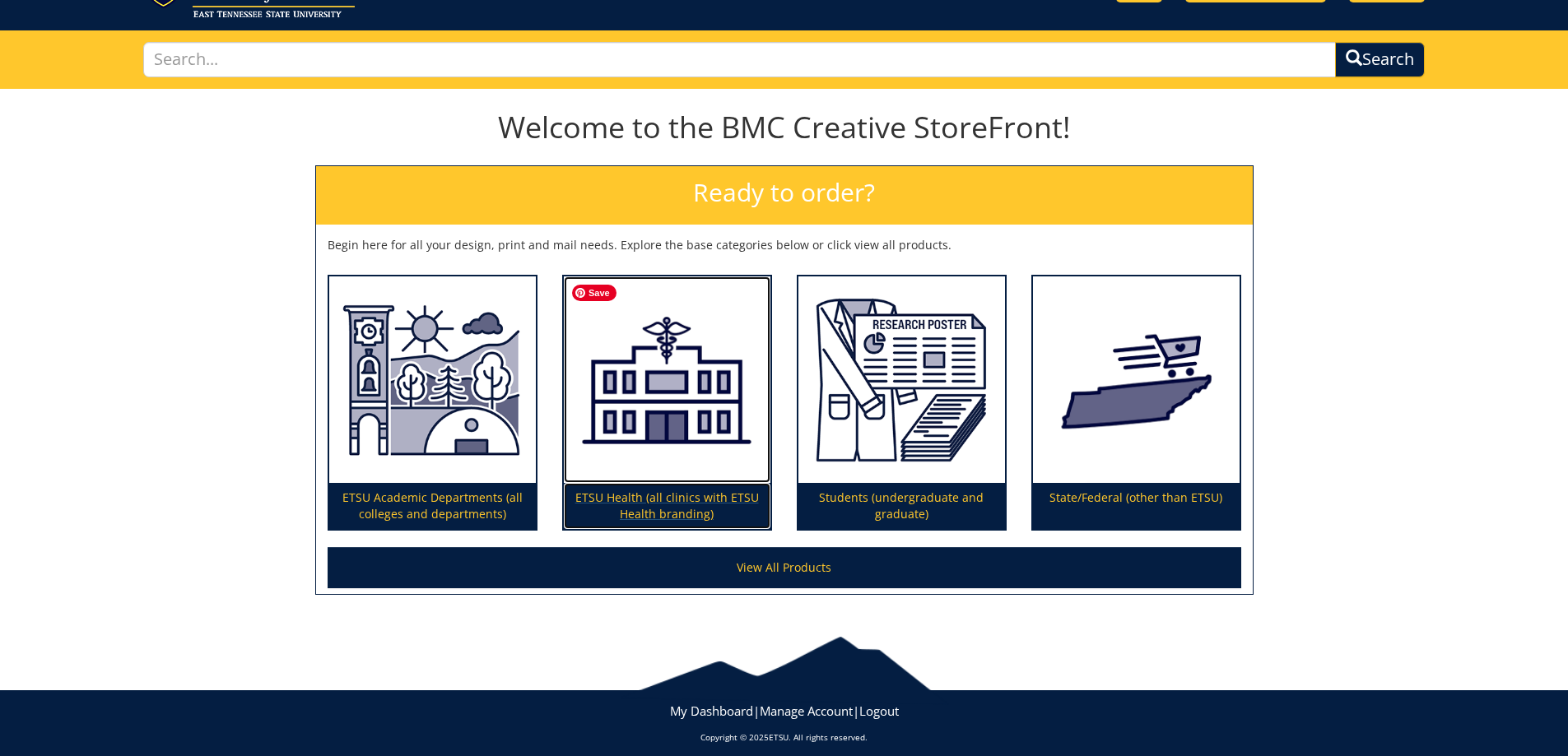
click at [620, 370] on img at bounding box center [667, 381] width 207 height 207
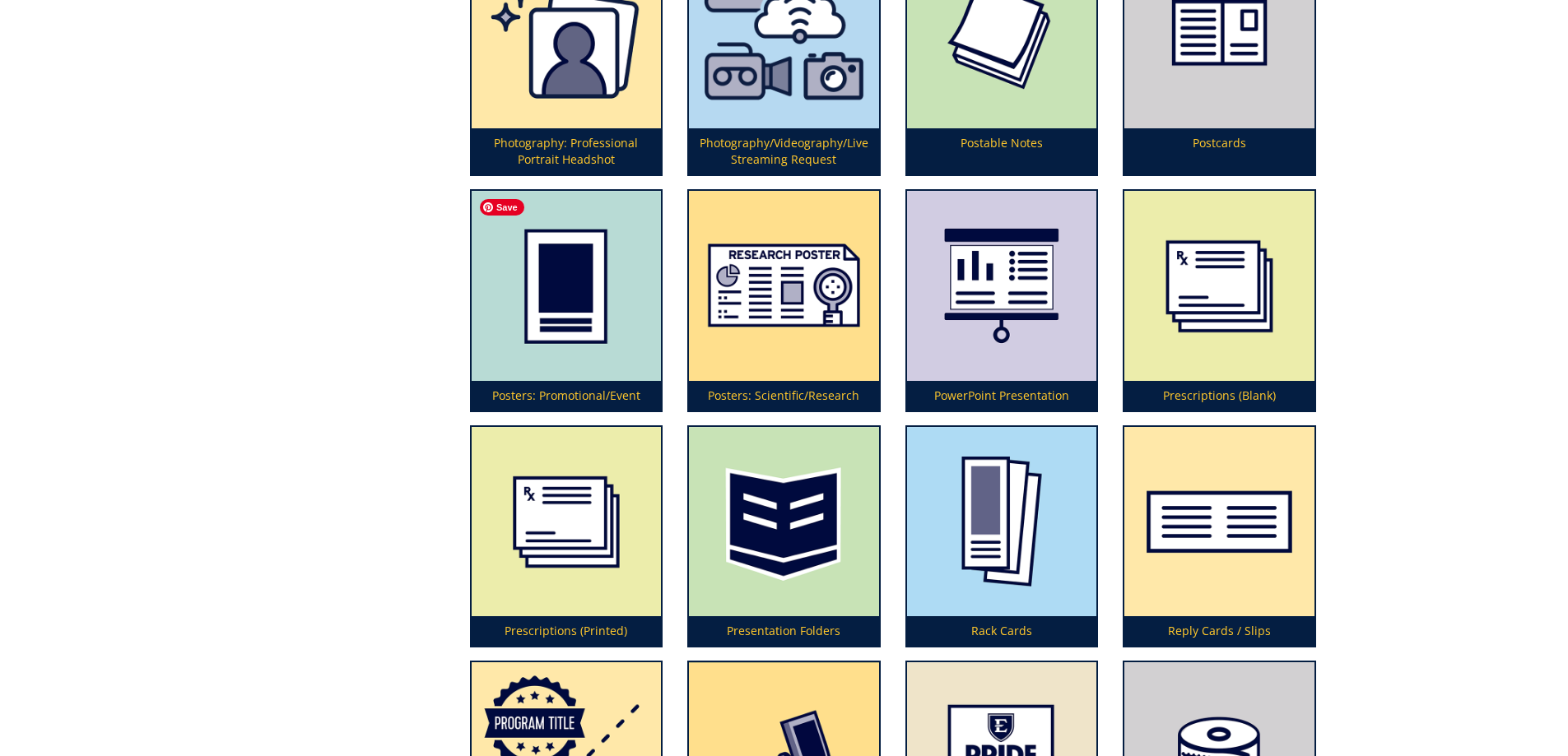
scroll to position [4279, 0]
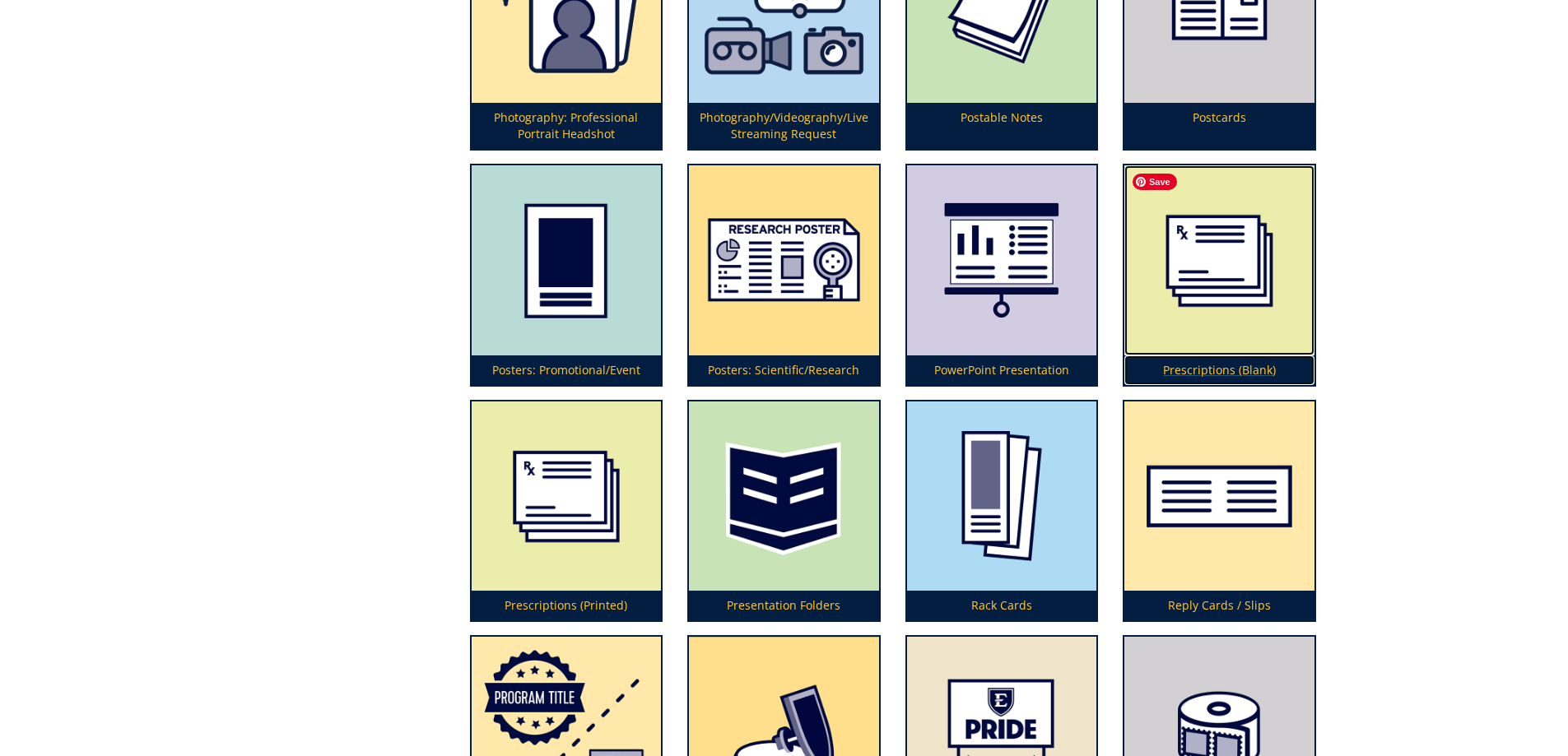
click at [1185, 247] on img at bounding box center [1218, 260] width 190 height 190
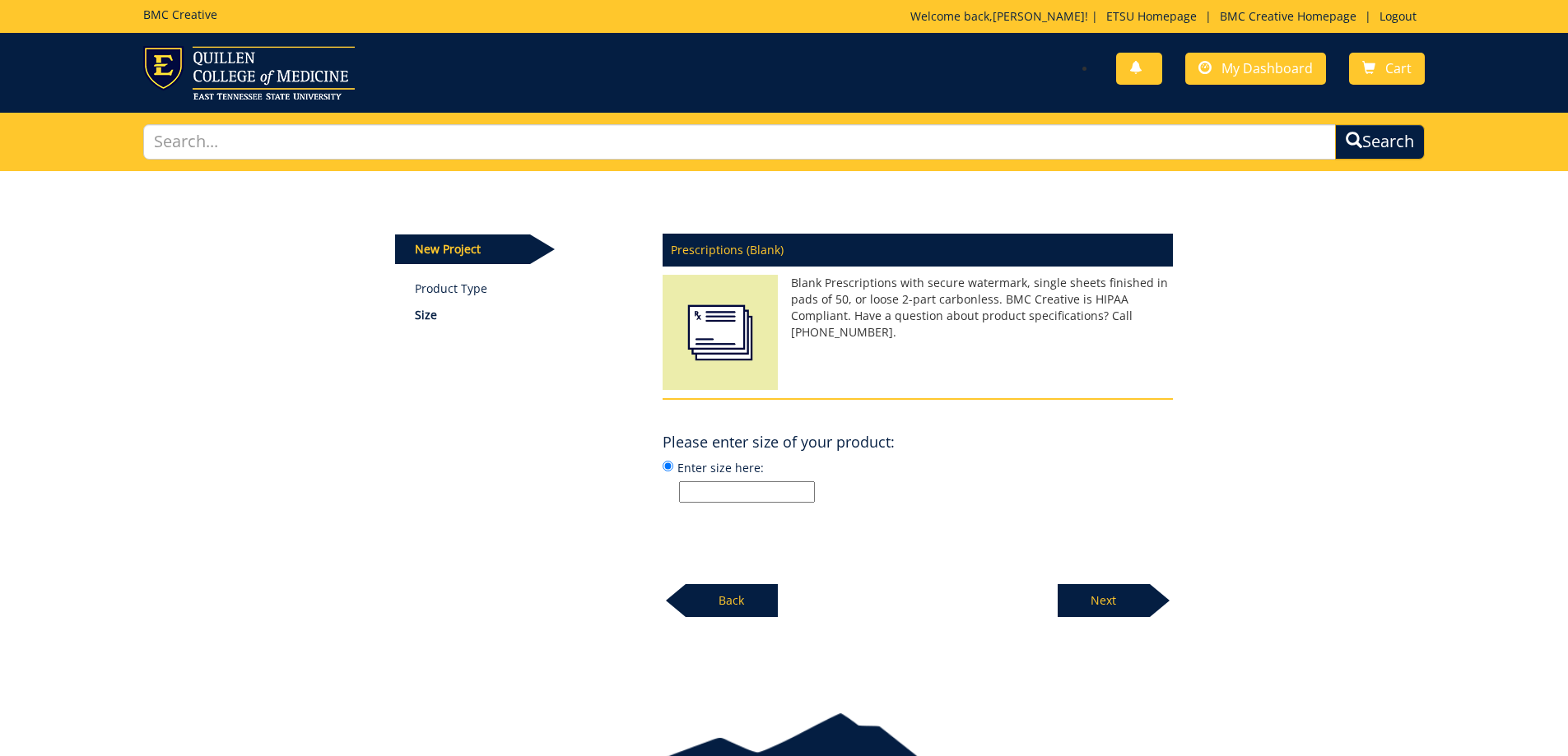
click at [763, 490] on input "Enter size here:" at bounding box center [747, 493] width 135 height 22
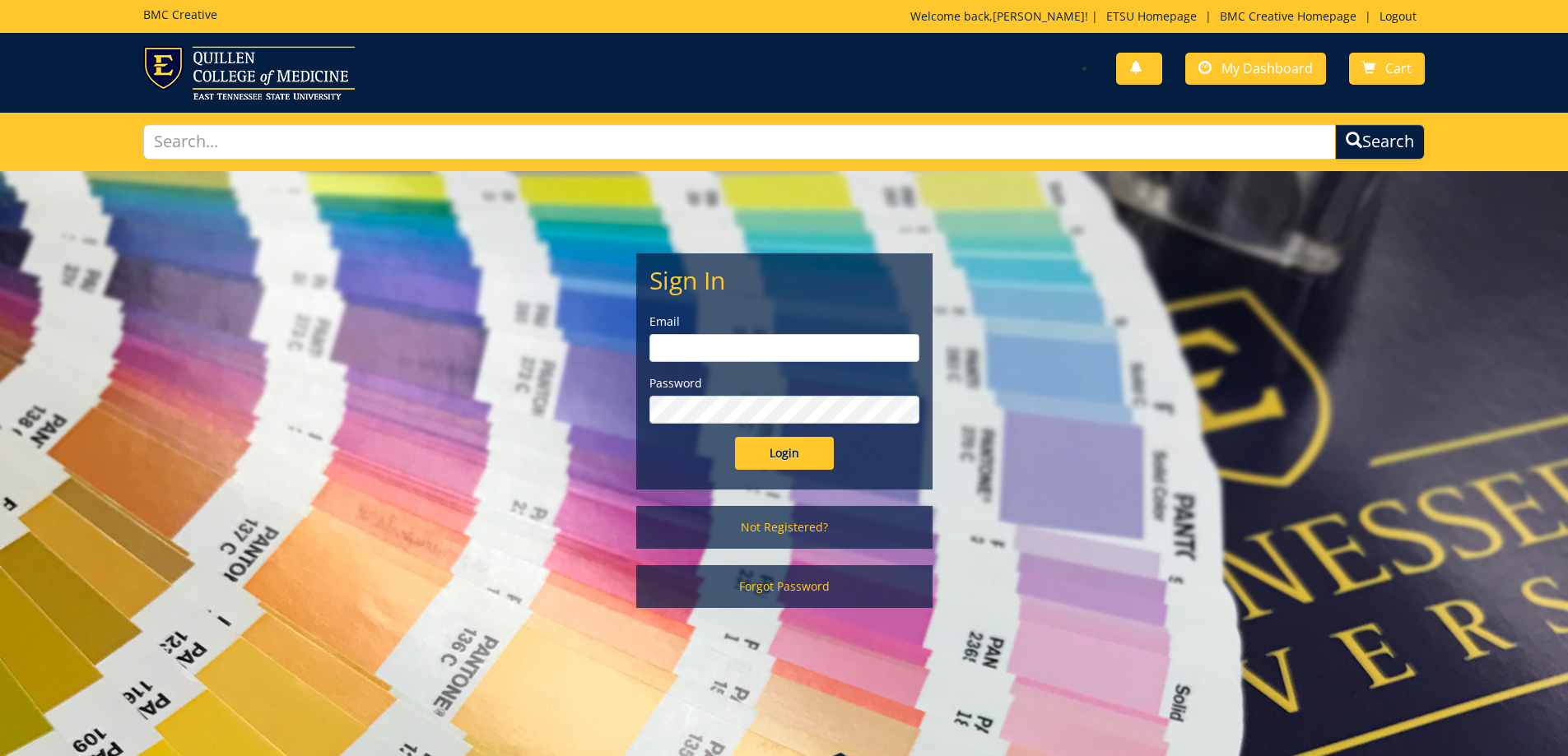
type input "[EMAIL_ADDRESS][DOMAIN_NAME]"
click at [824, 467] on input "Login" at bounding box center [784, 453] width 99 height 33
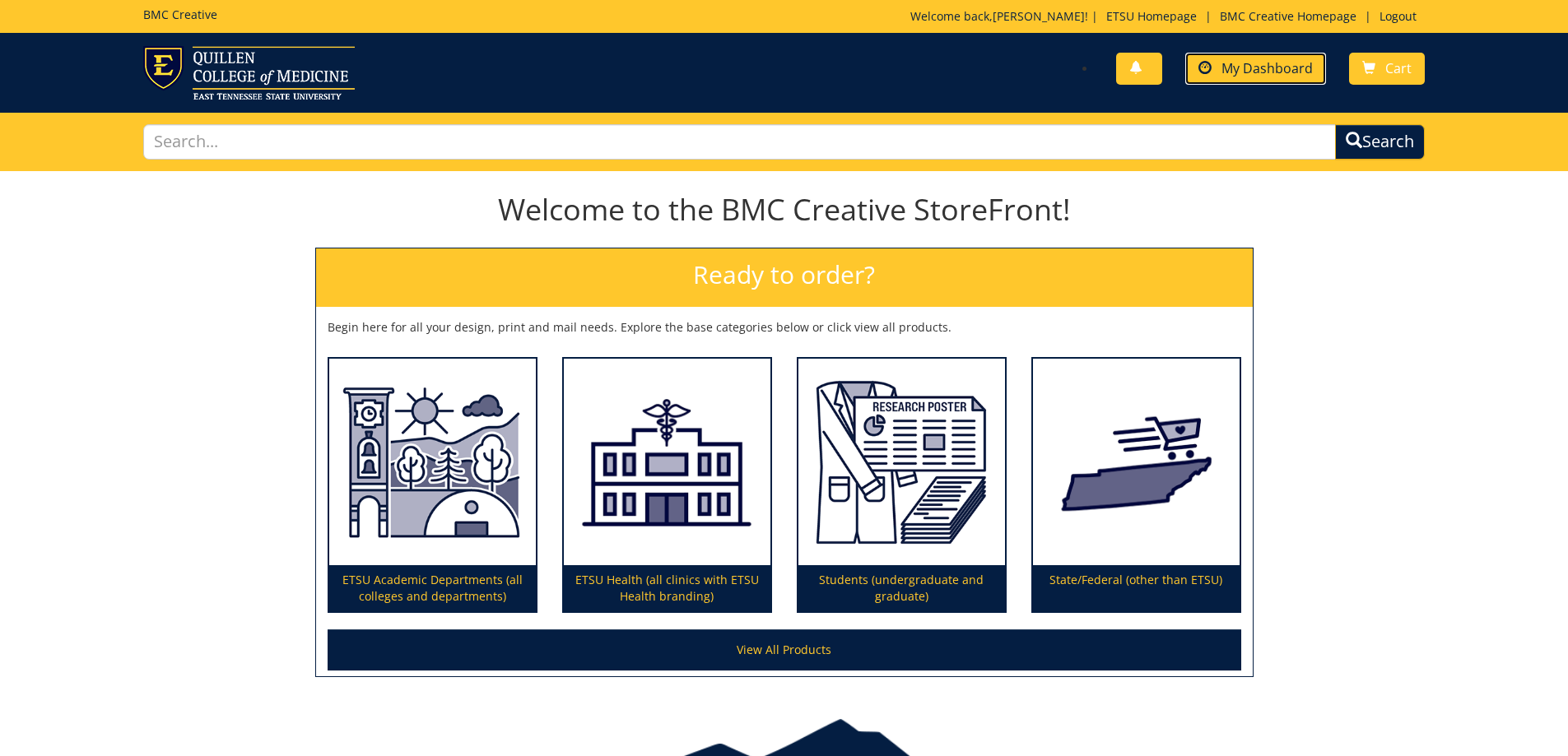
click at [1243, 59] on link "My Dashboard" at bounding box center [1255, 69] width 140 height 32
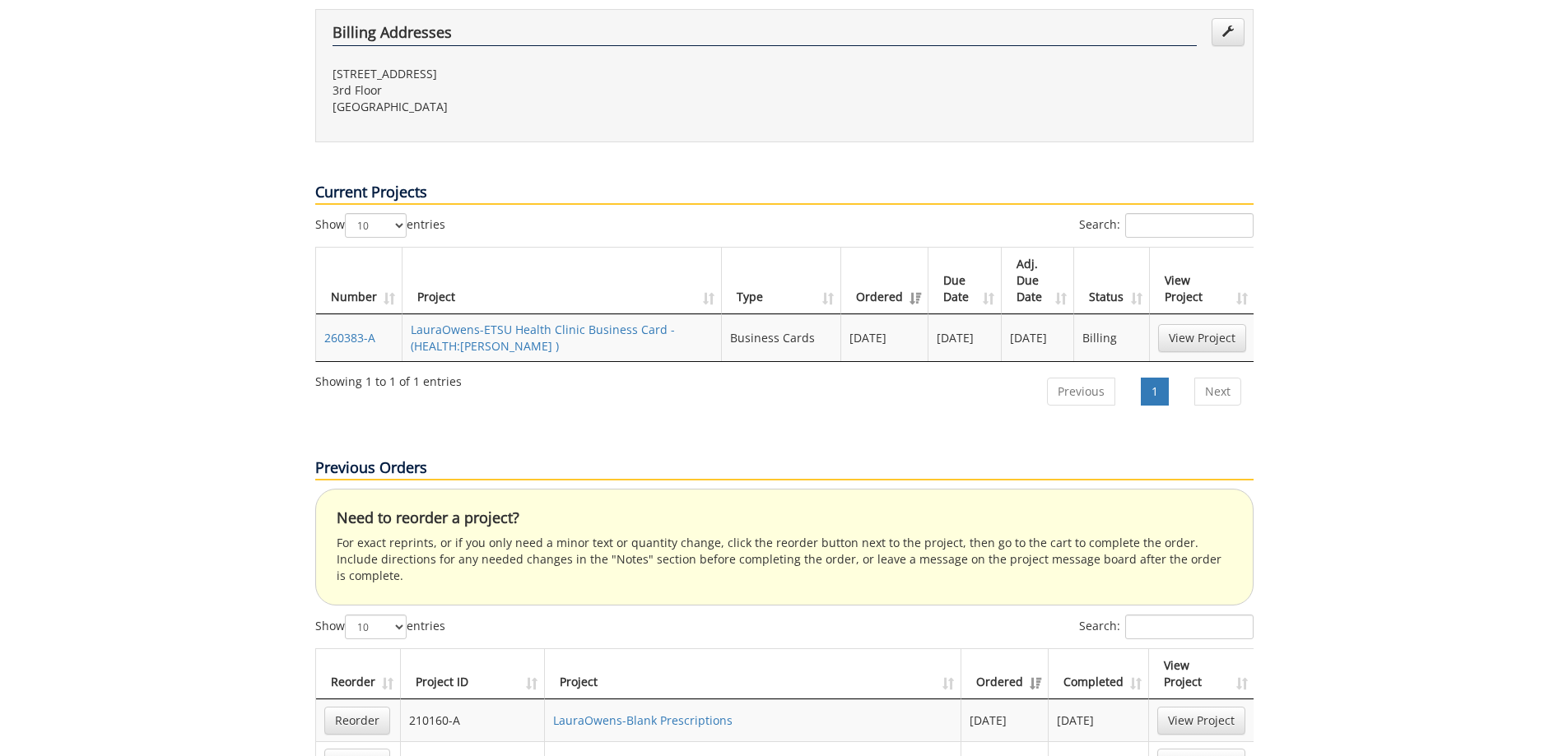
scroll to position [658, 0]
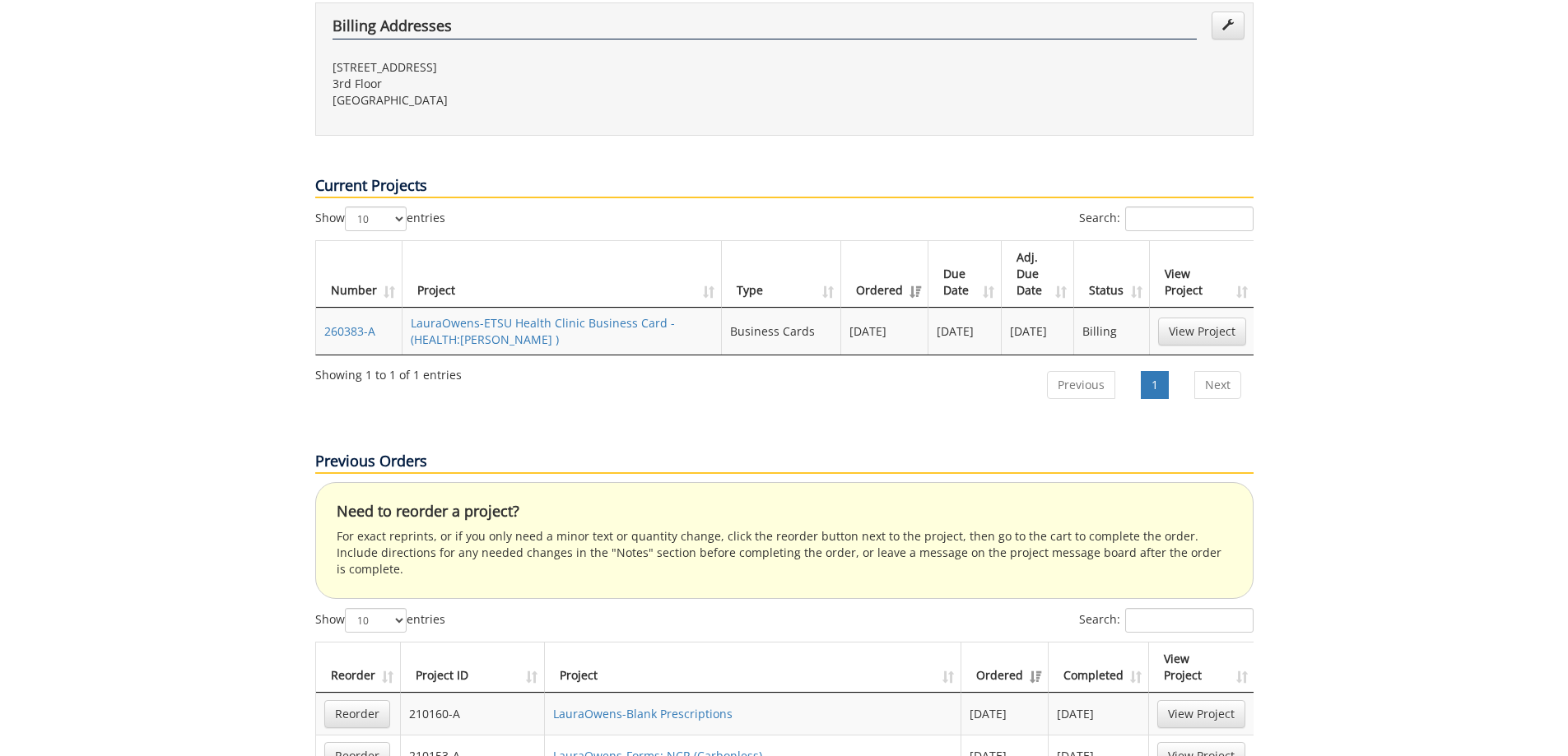
click at [470, 643] on th "Project ID" at bounding box center [472, 668] width 145 height 50
click at [470, 643] on th "Project ID" at bounding box center [473, 668] width 146 height 50
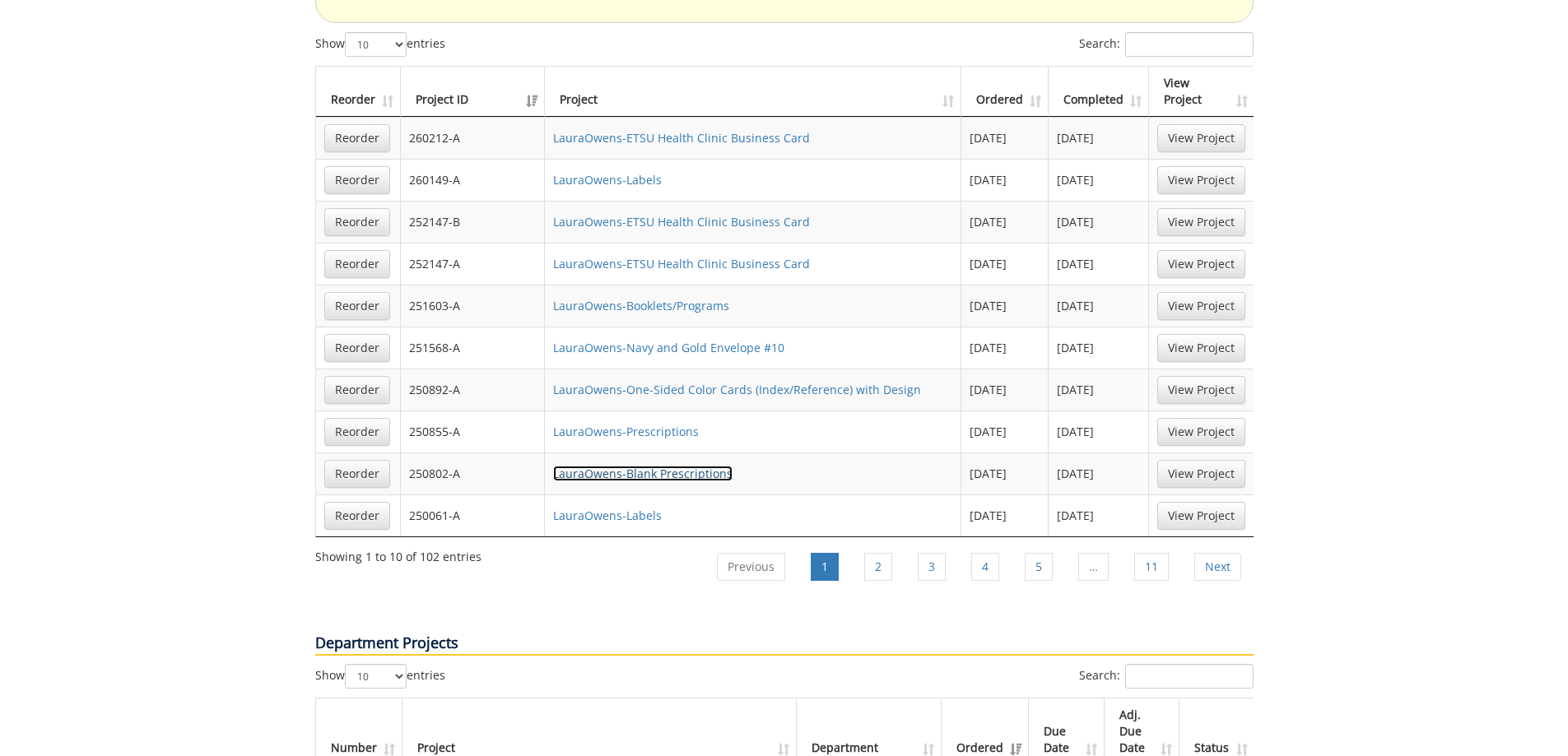
click at [676, 466] on link "LauraOwens-Blank Prescriptions" at bounding box center [642, 473] width 180 height 16
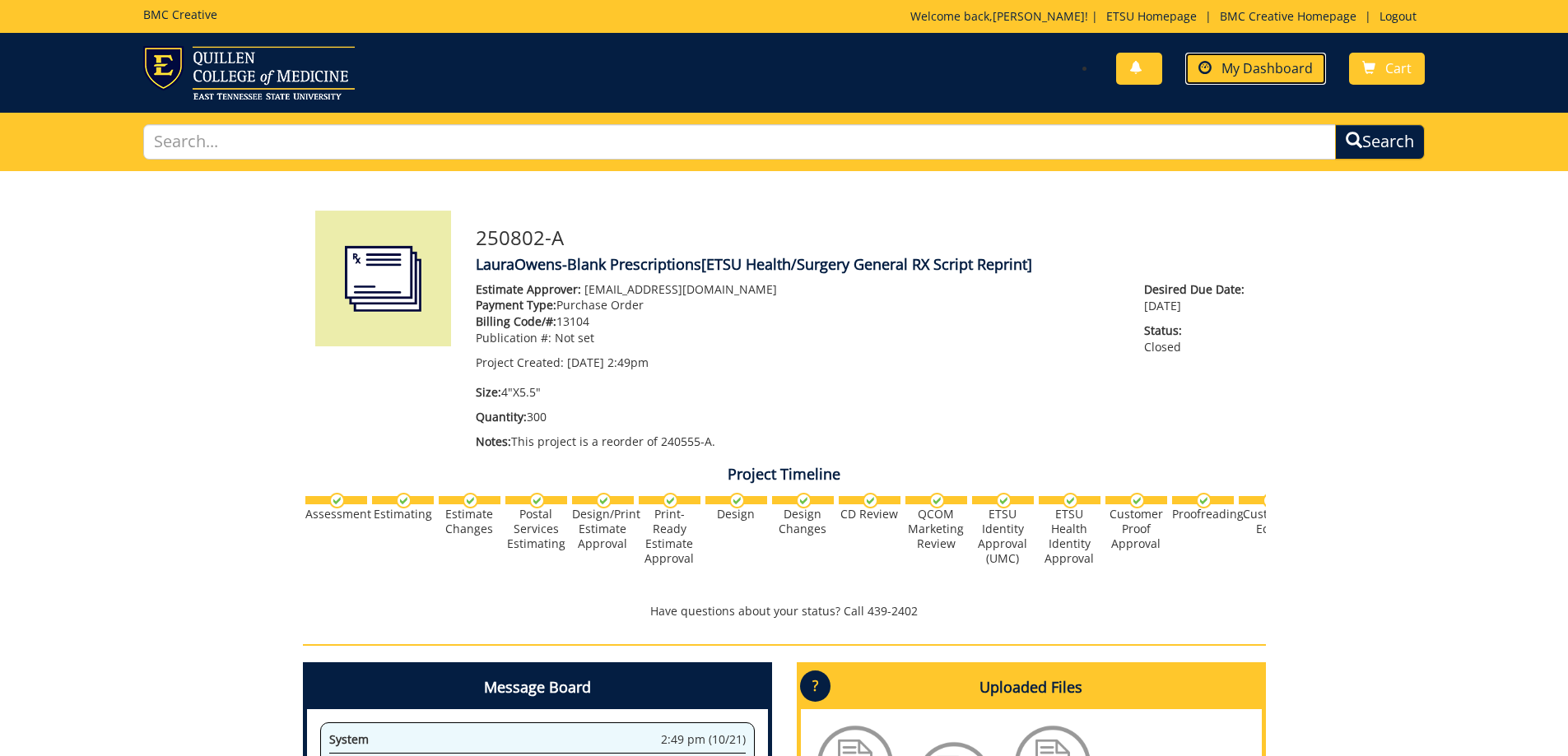
click at [1224, 62] on span "My Dashboard" at bounding box center [1266, 69] width 91 height 18
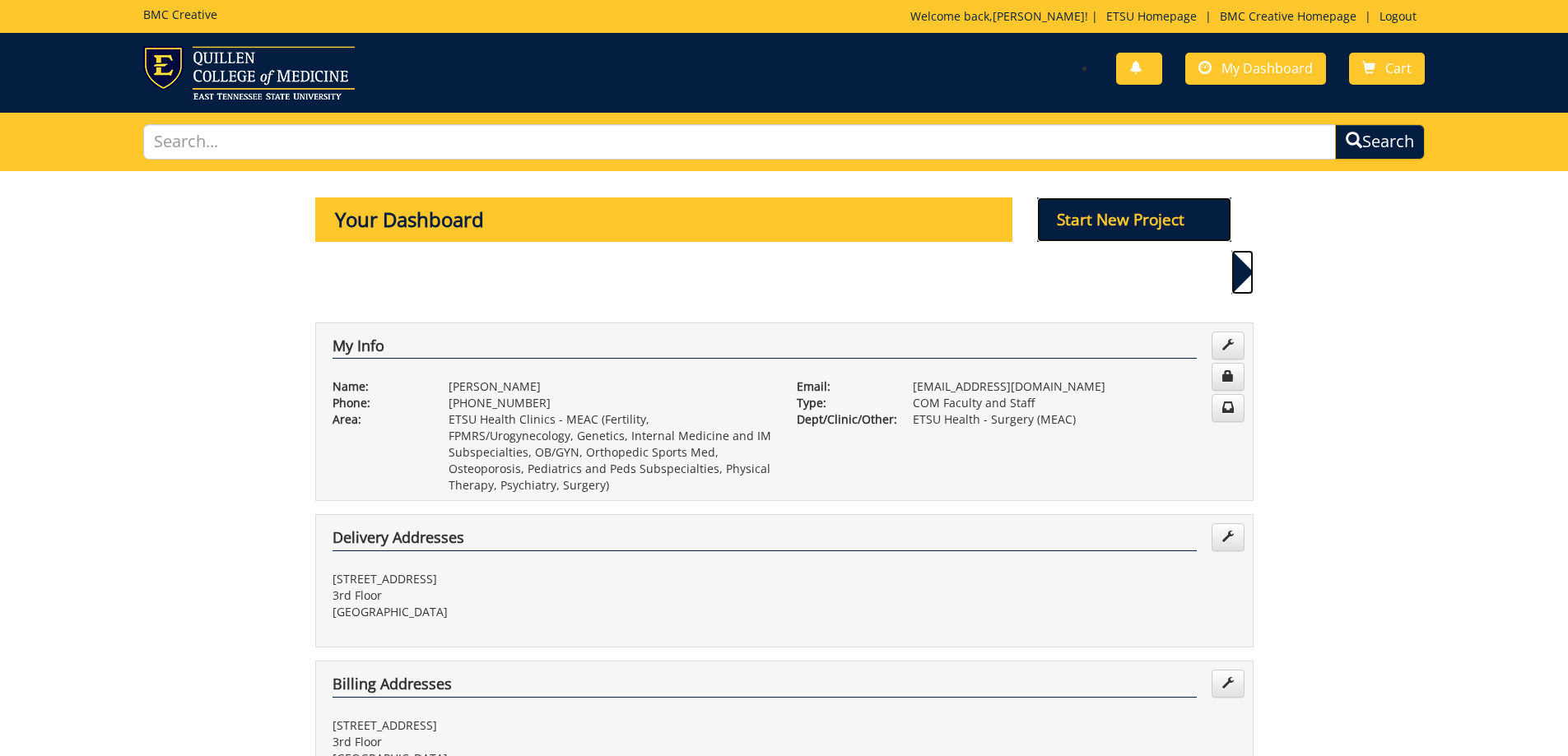
click at [1099, 215] on p "Start New Project" at bounding box center [1134, 219] width 194 height 44
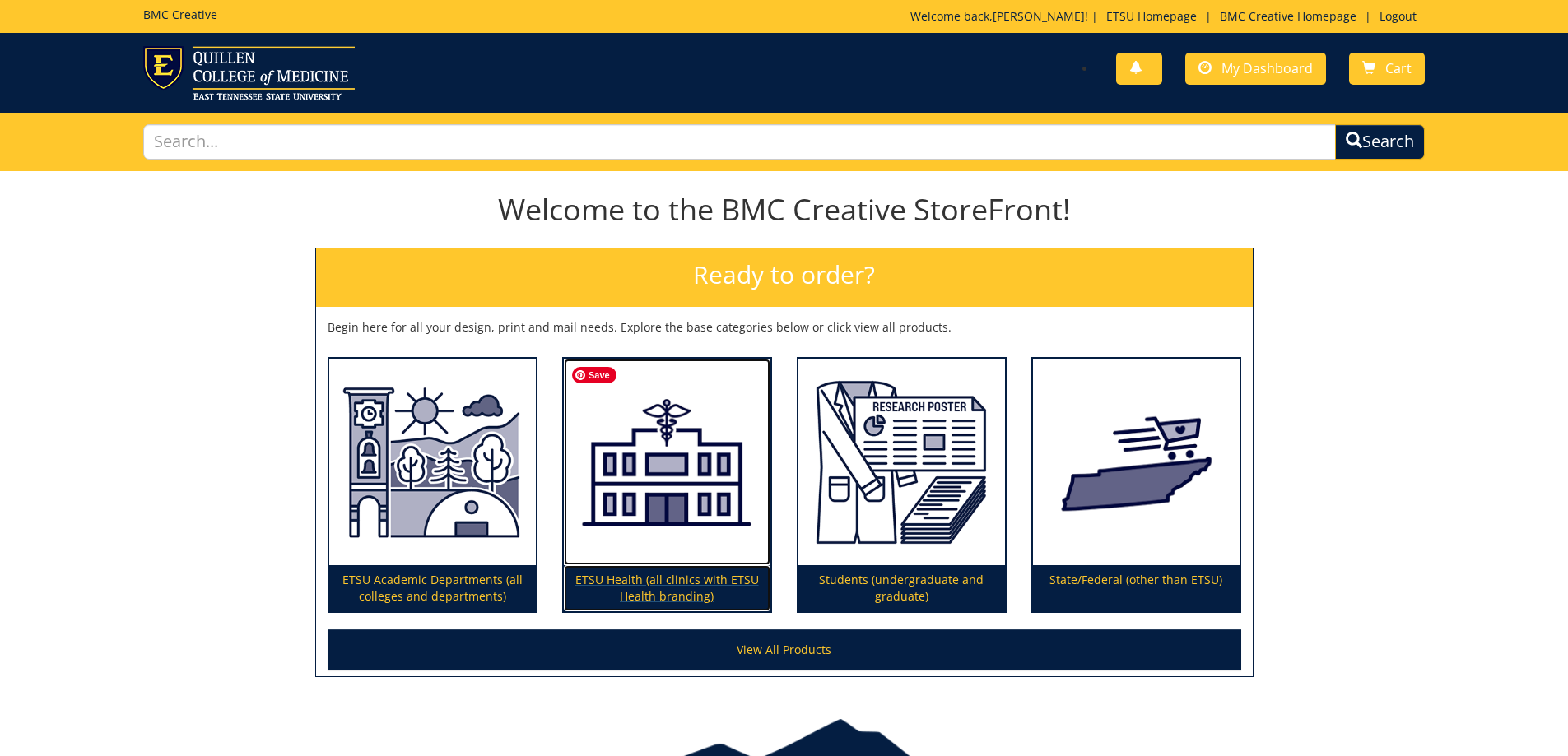
click at [661, 479] on img at bounding box center [667, 462] width 207 height 207
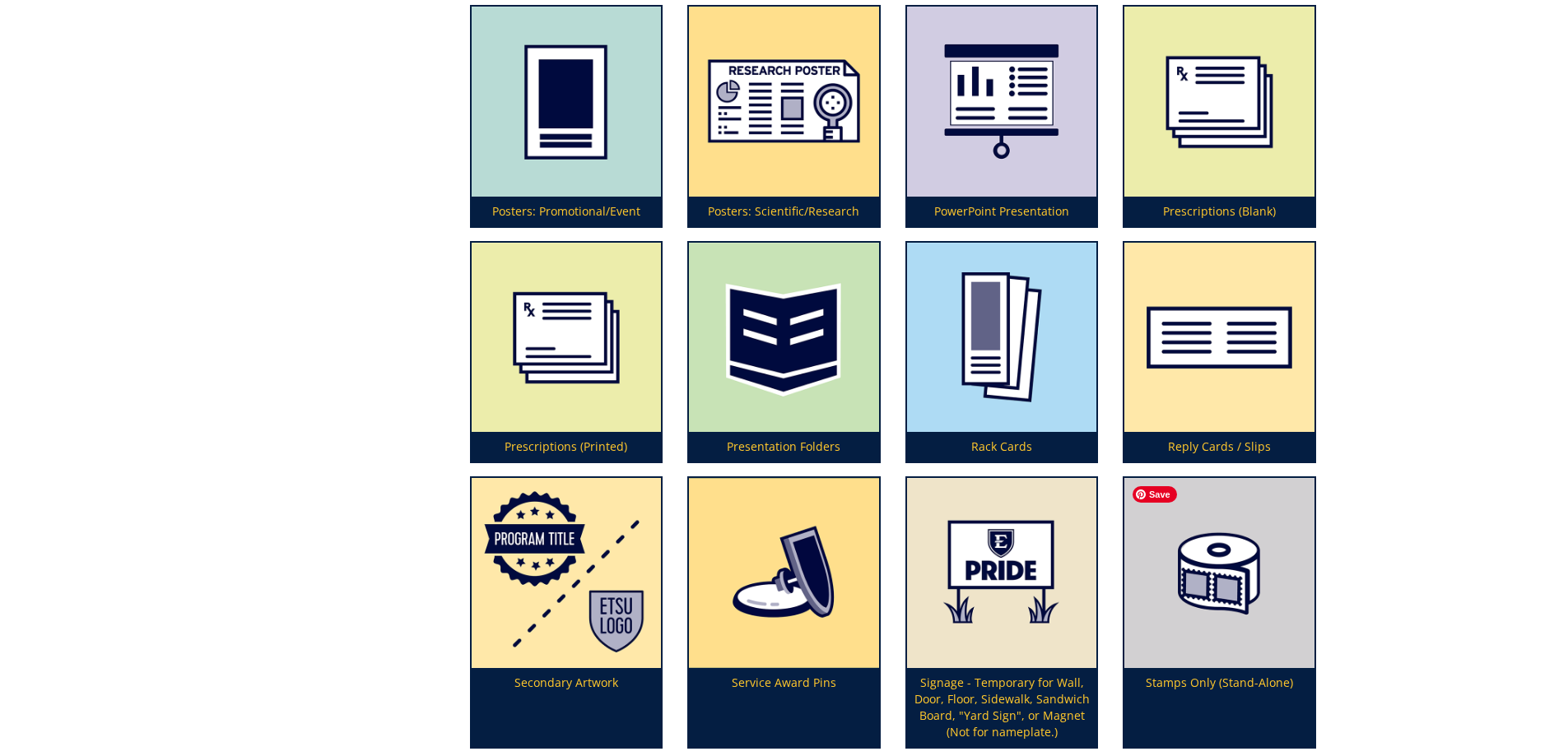
scroll to position [4375, 0]
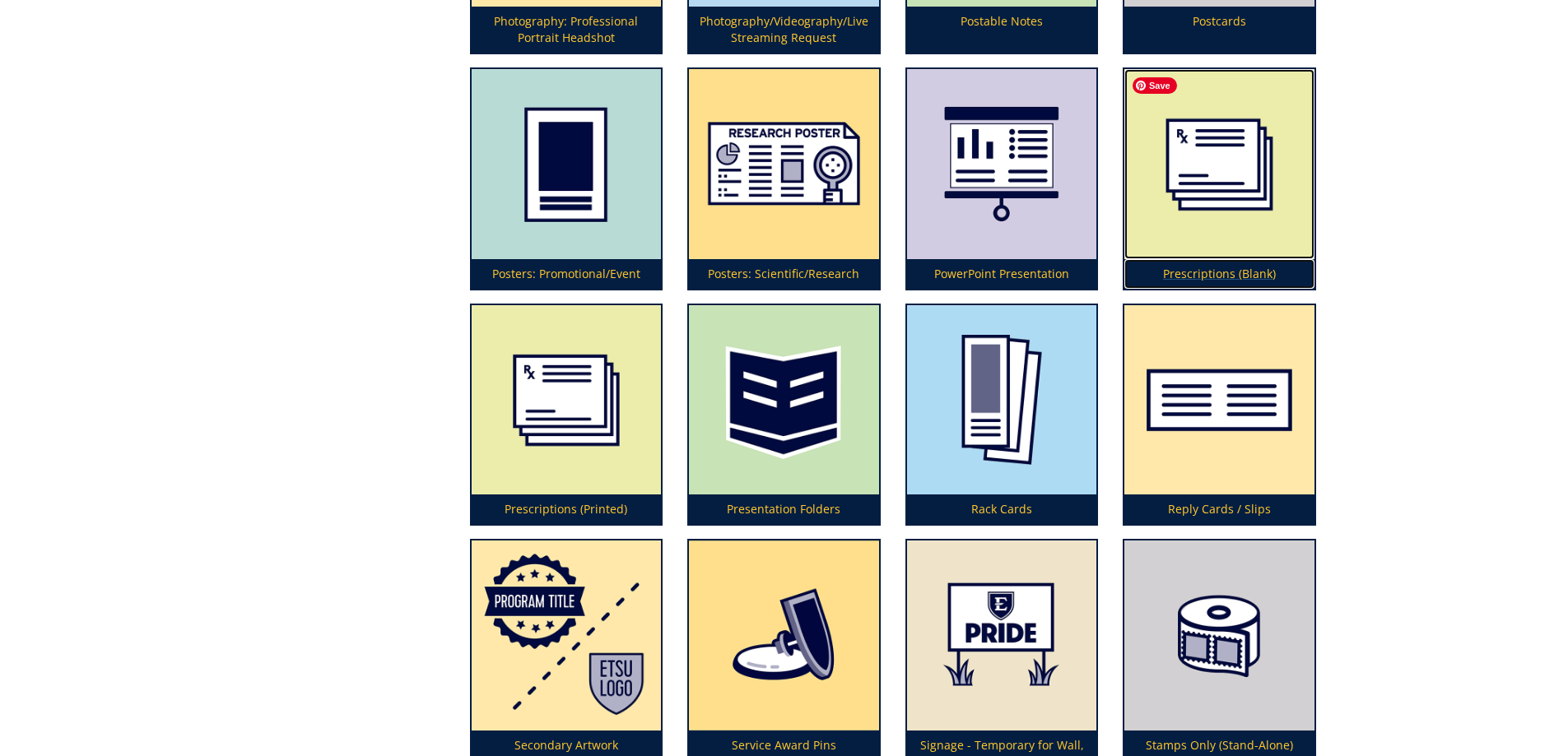
click at [1233, 141] on img at bounding box center [1218, 164] width 190 height 190
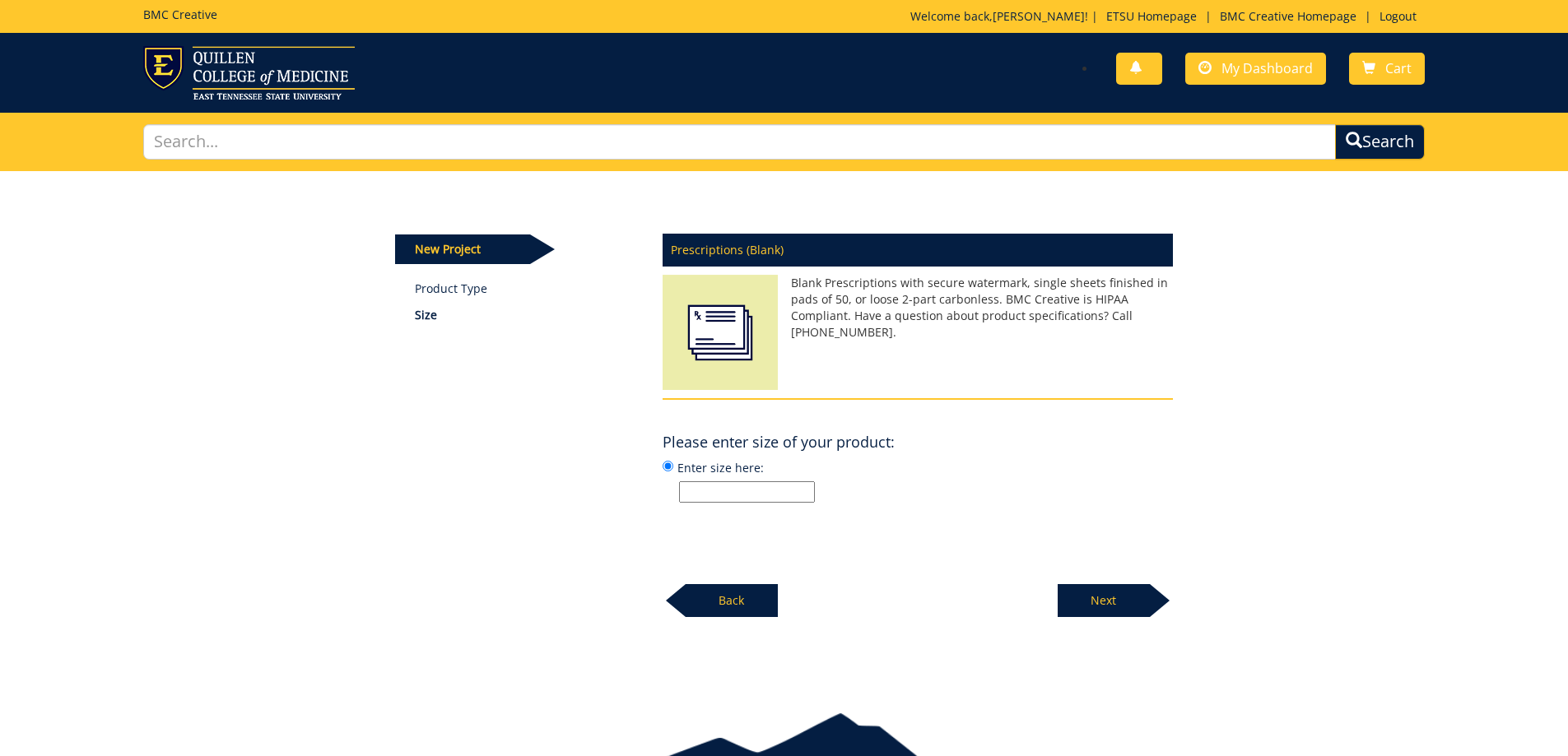
click at [709, 486] on input "Enter size here:" at bounding box center [747, 493] width 135 height 22
type input "4"x5.5""
click at [1101, 600] on p "Next" at bounding box center [1103, 600] width 92 height 33
click at [751, 483] on input "Enter quantity here:" at bounding box center [747, 493] width 135 height 22
type input "1000"
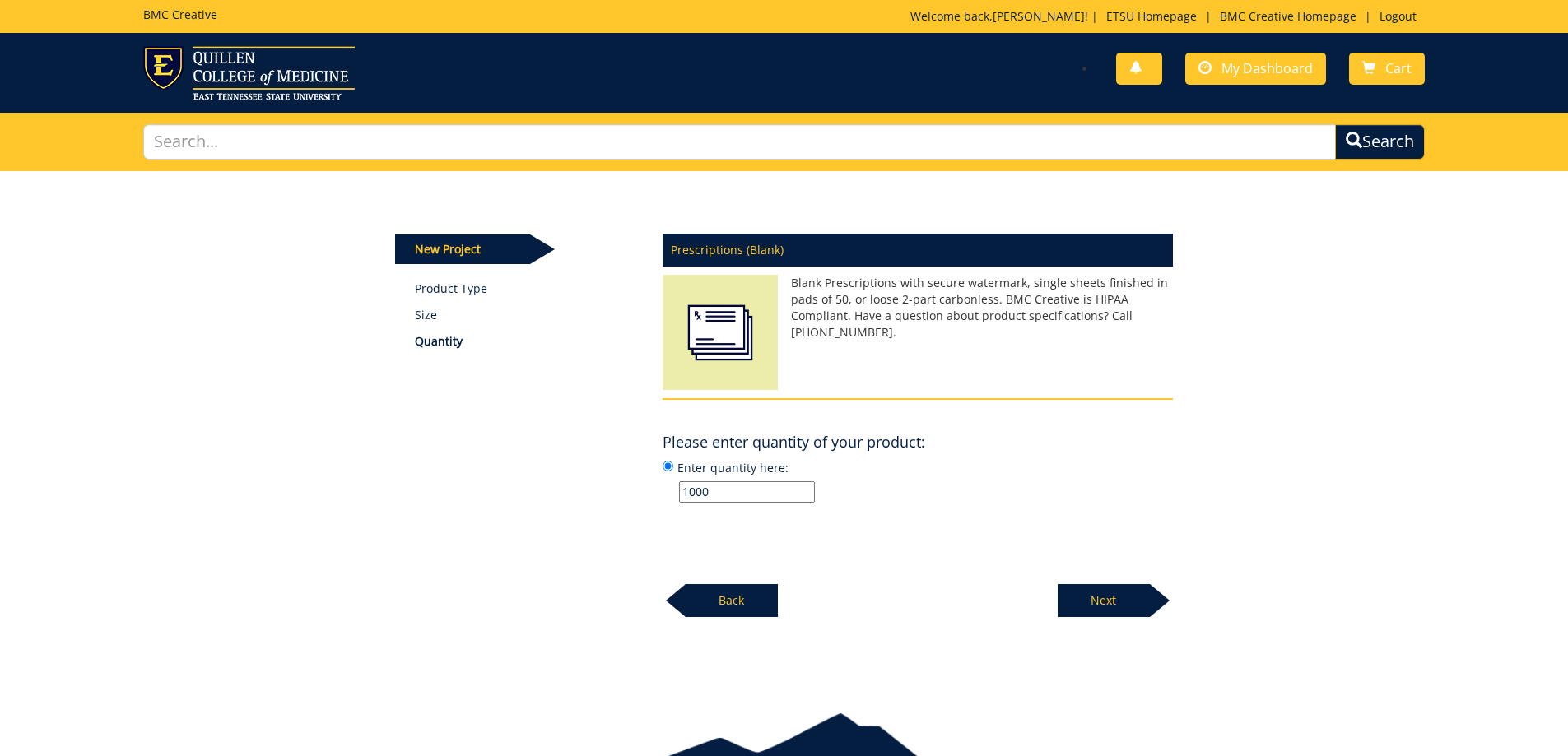
click at [1119, 601] on p "Next" at bounding box center [1103, 600] width 92 height 33
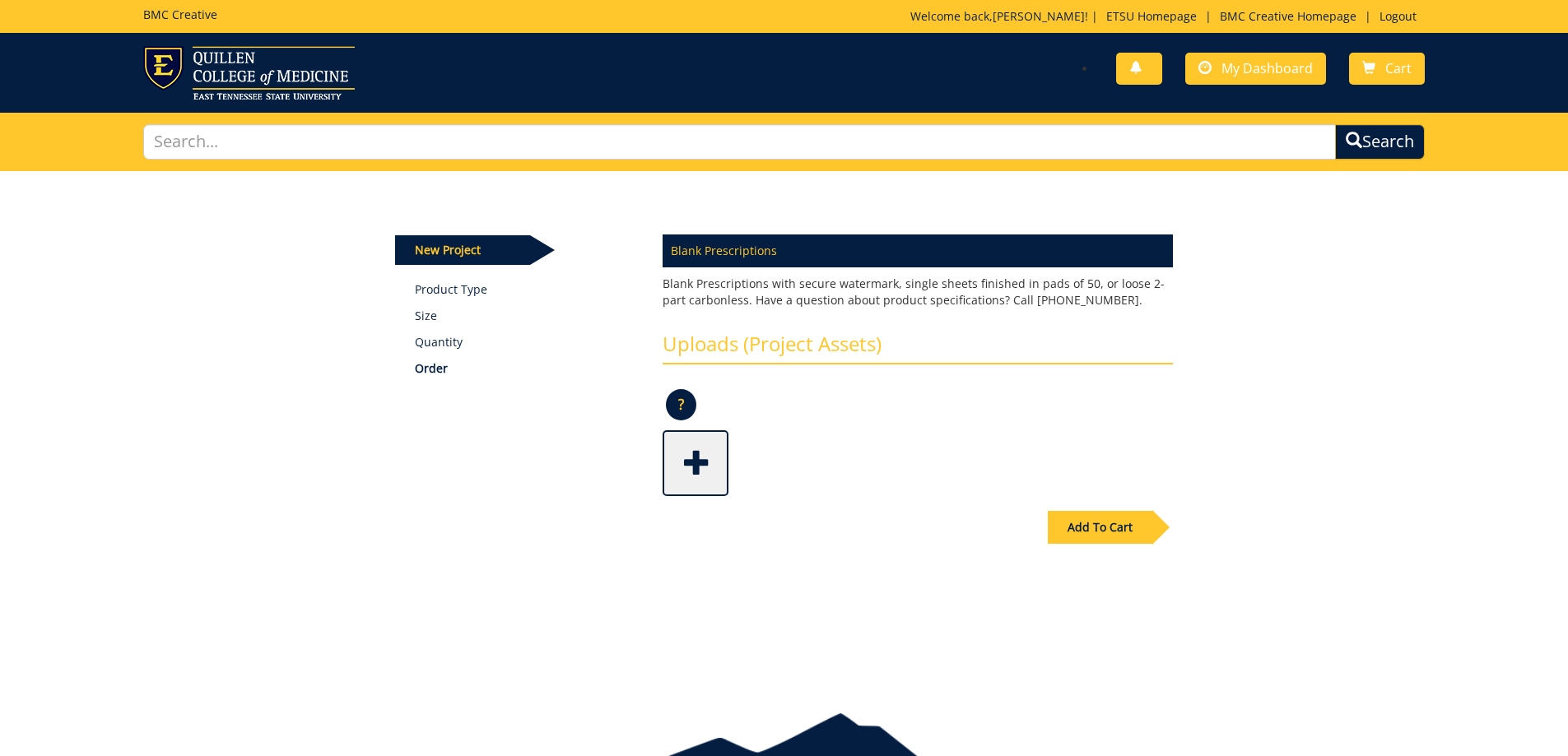
click at [685, 445] on span at bounding box center [697, 462] width 66 height 58
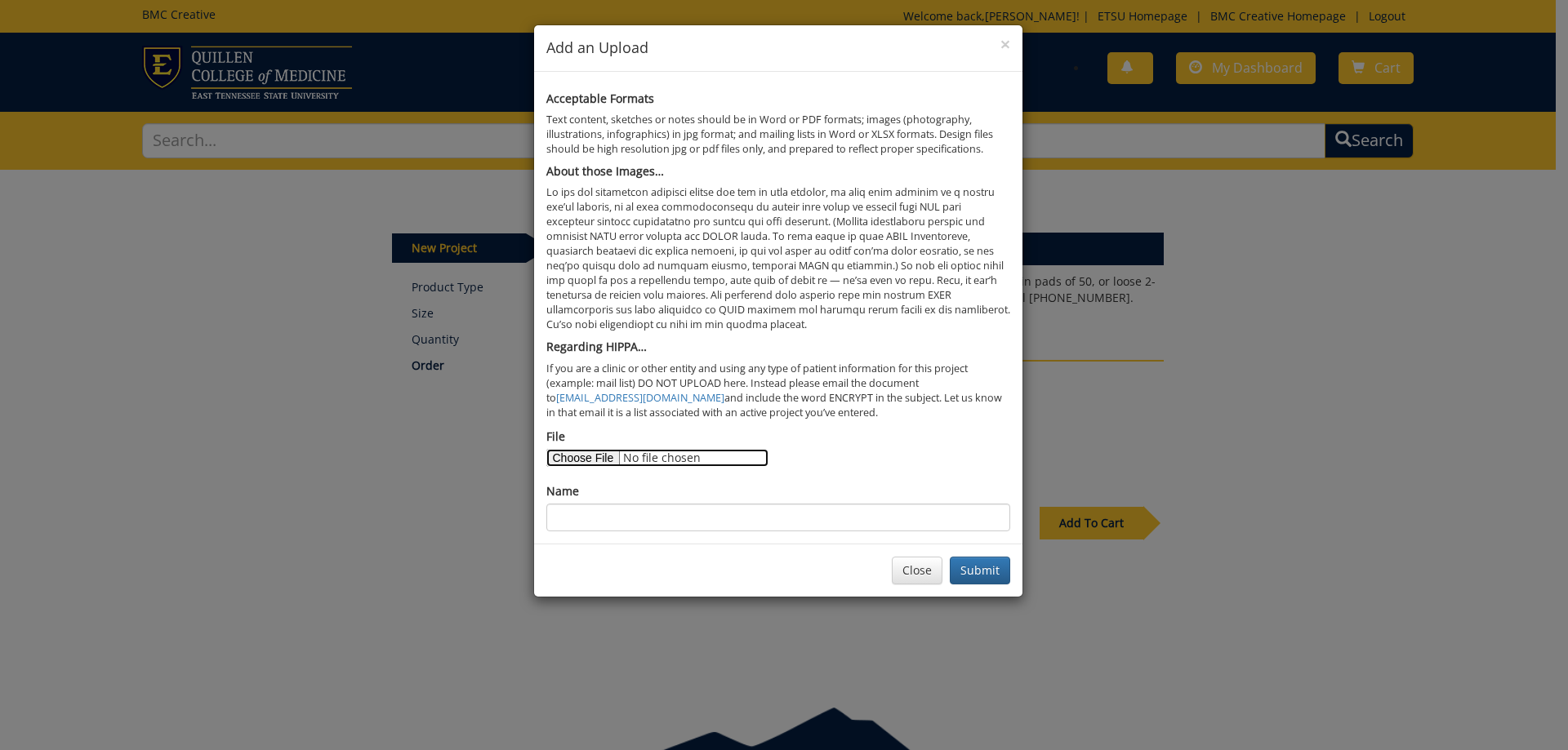
click at [586, 453] on input "File" at bounding box center [657, 458] width 222 height 18
type input "C:\fakepath\Blank Surgery Script 2025.pdf"
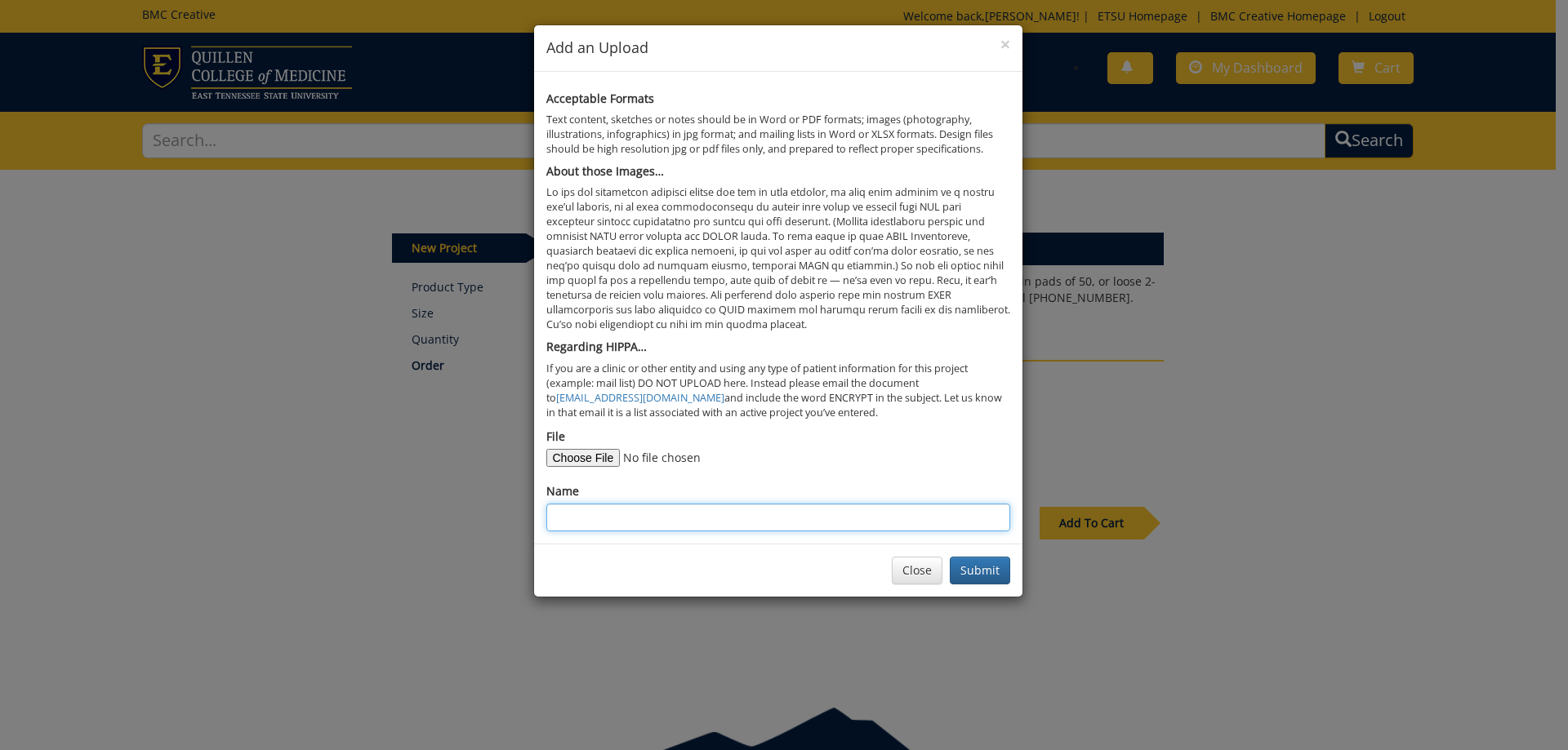
click at [598, 504] on input "Name" at bounding box center [778, 517] width 464 height 27
type input "Blank Surgery Script"
click at [950, 557] on button "Submit" at bounding box center [979, 570] width 61 height 27
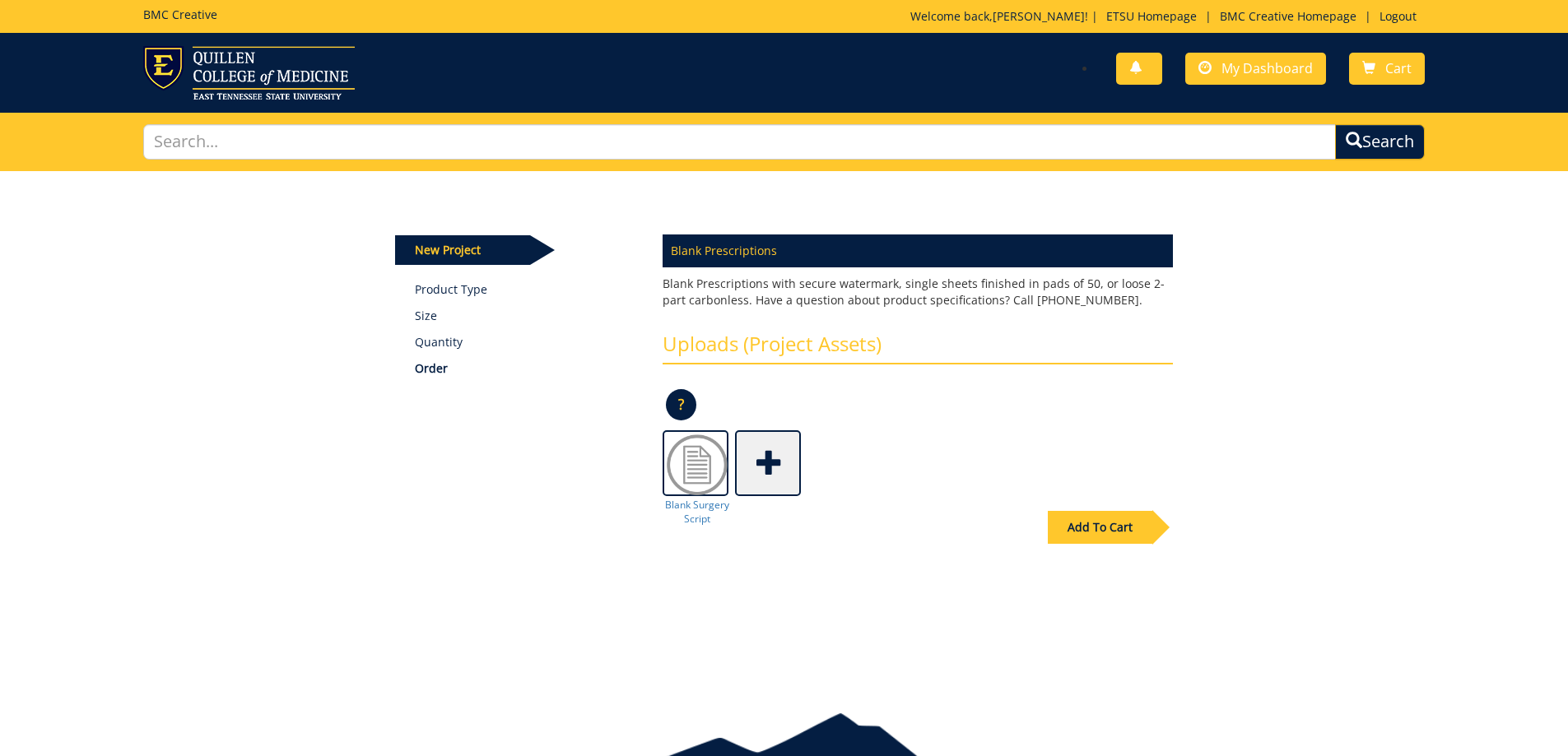
click at [1098, 503] on div "Add To Cart" at bounding box center [1111, 520] width 125 height 47
click at [1087, 534] on div "Add To Cart" at bounding box center [1100, 527] width 105 height 33
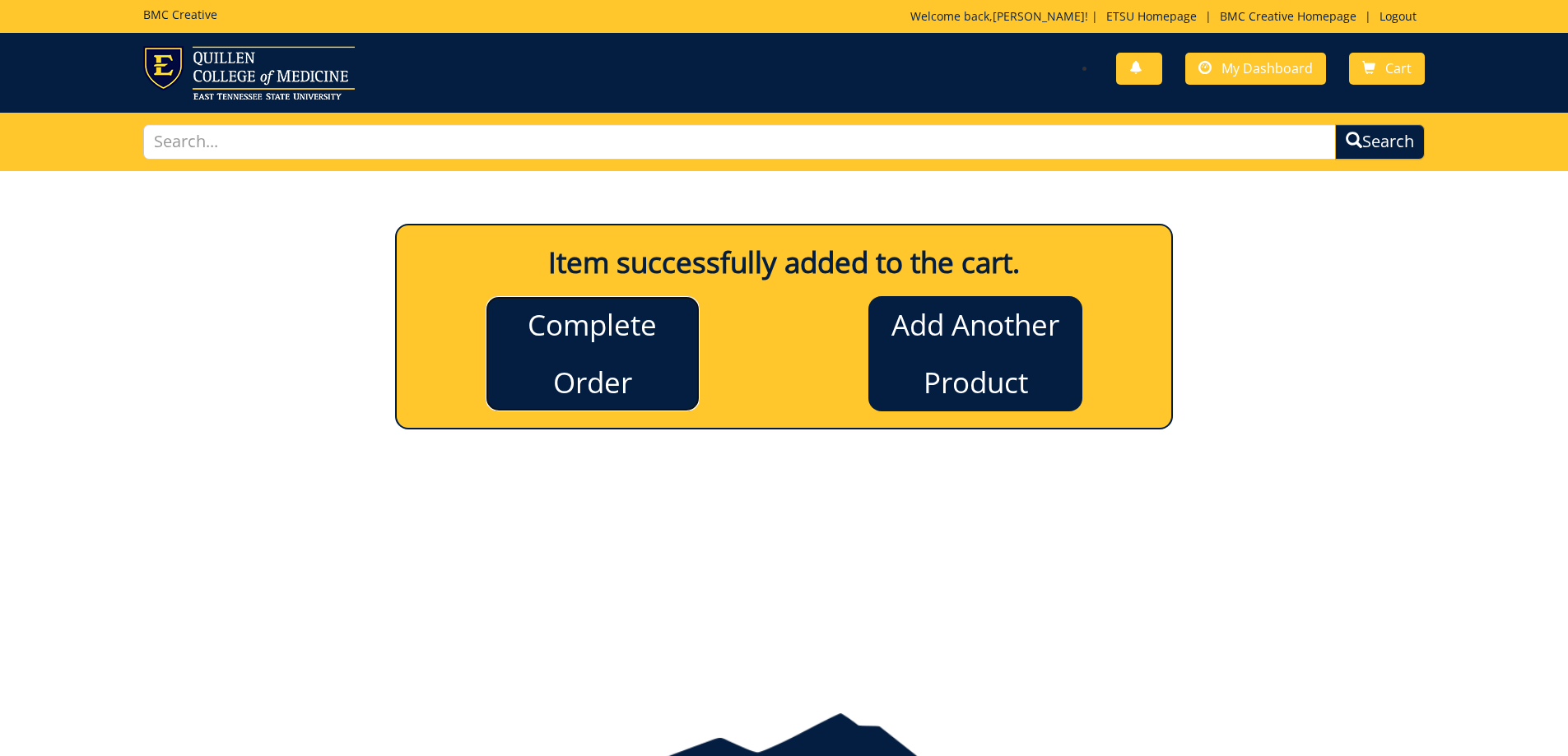
click at [645, 337] on link "Complete Order" at bounding box center [593, 354] width 214 height 115
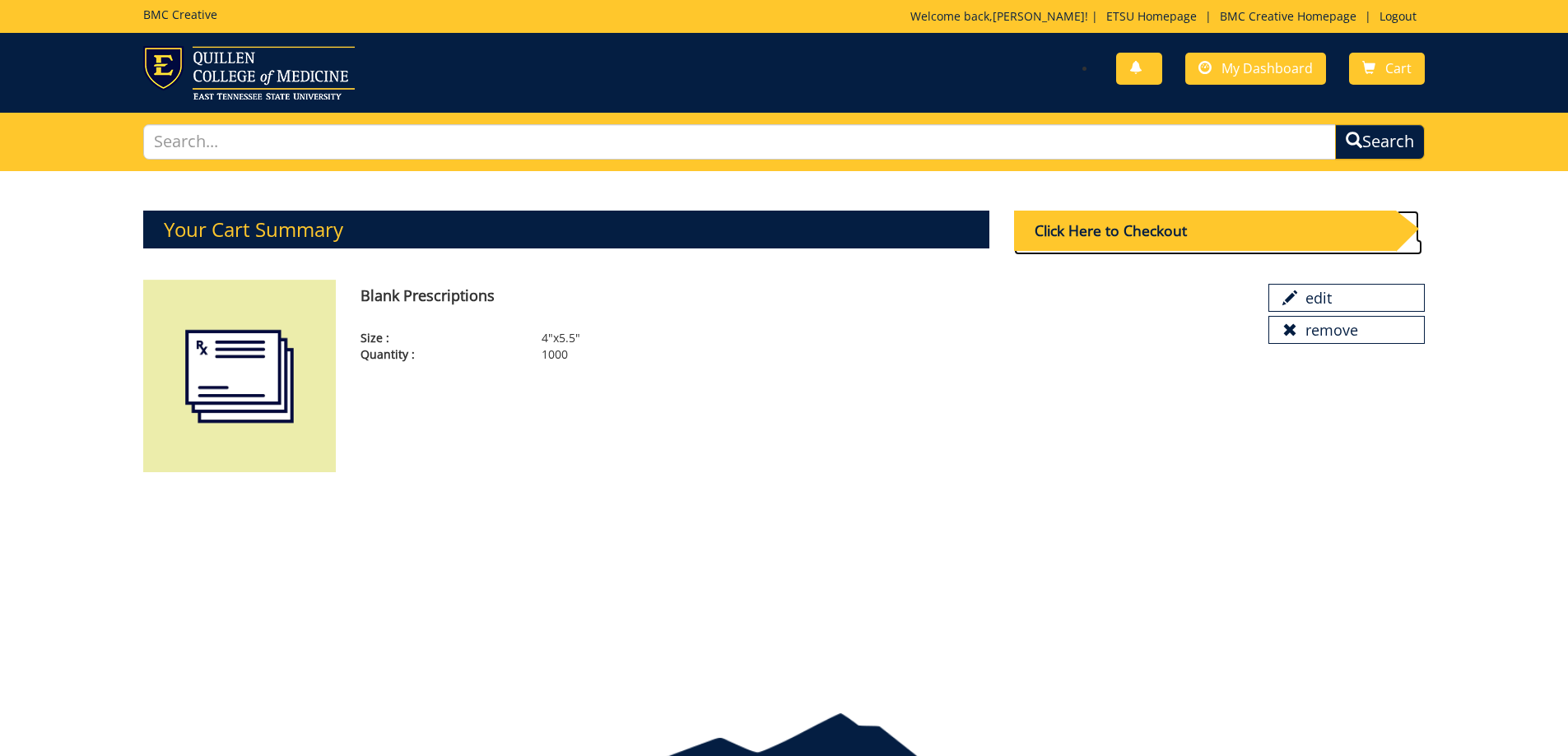
click at [1143, 225] on div "Click Here to Checkout" at bounding box center [1204, 231] width 382 height 40
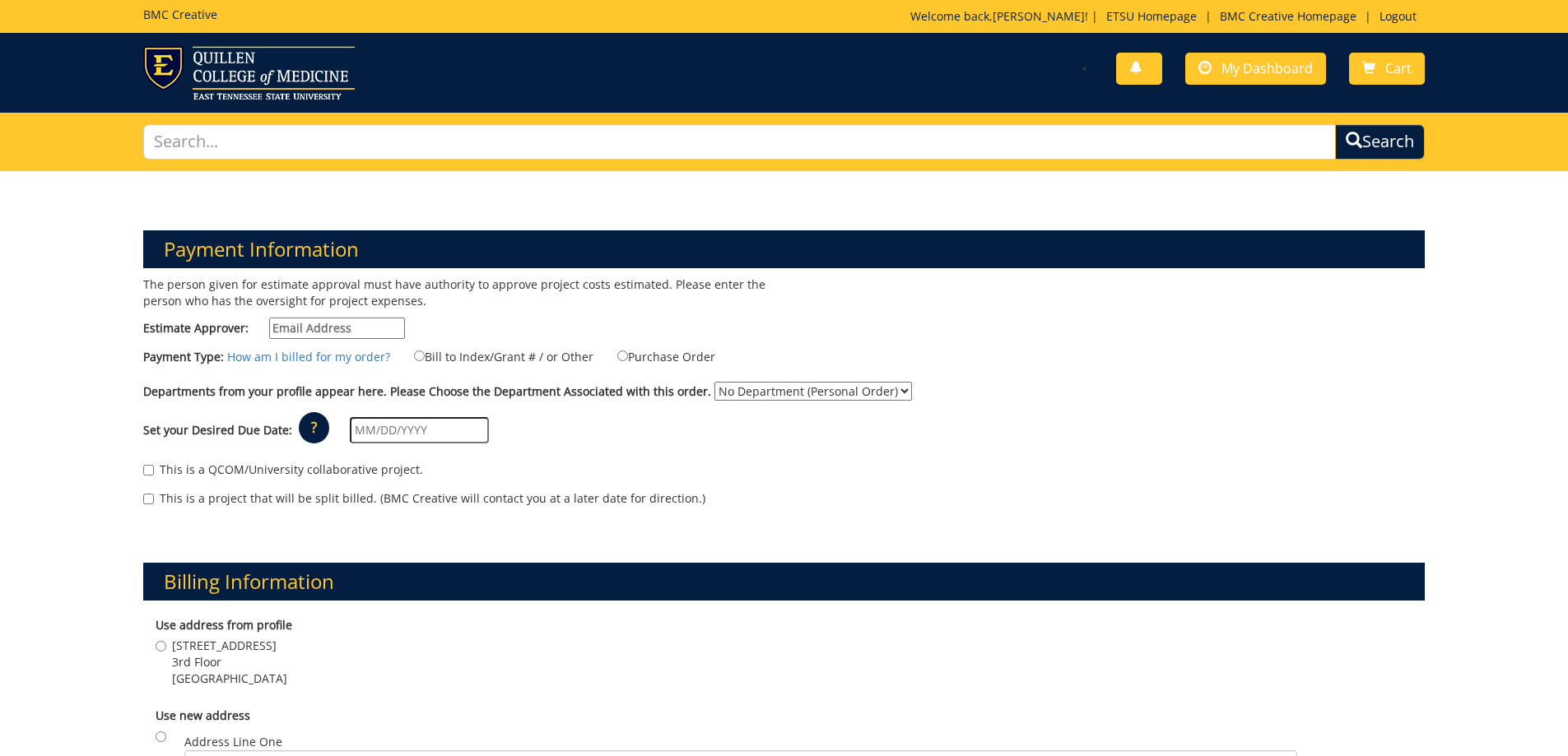
click at [329, 335] on input "Estimate Approver:" at bounding box center [337, 329] width 135 height 22
type input "l"
type input "owenslm@etsu.edu"
click at [617, 360] on input "Purchase Order" at bounding box center [622, 355] width 11 height 11
radio input "true"
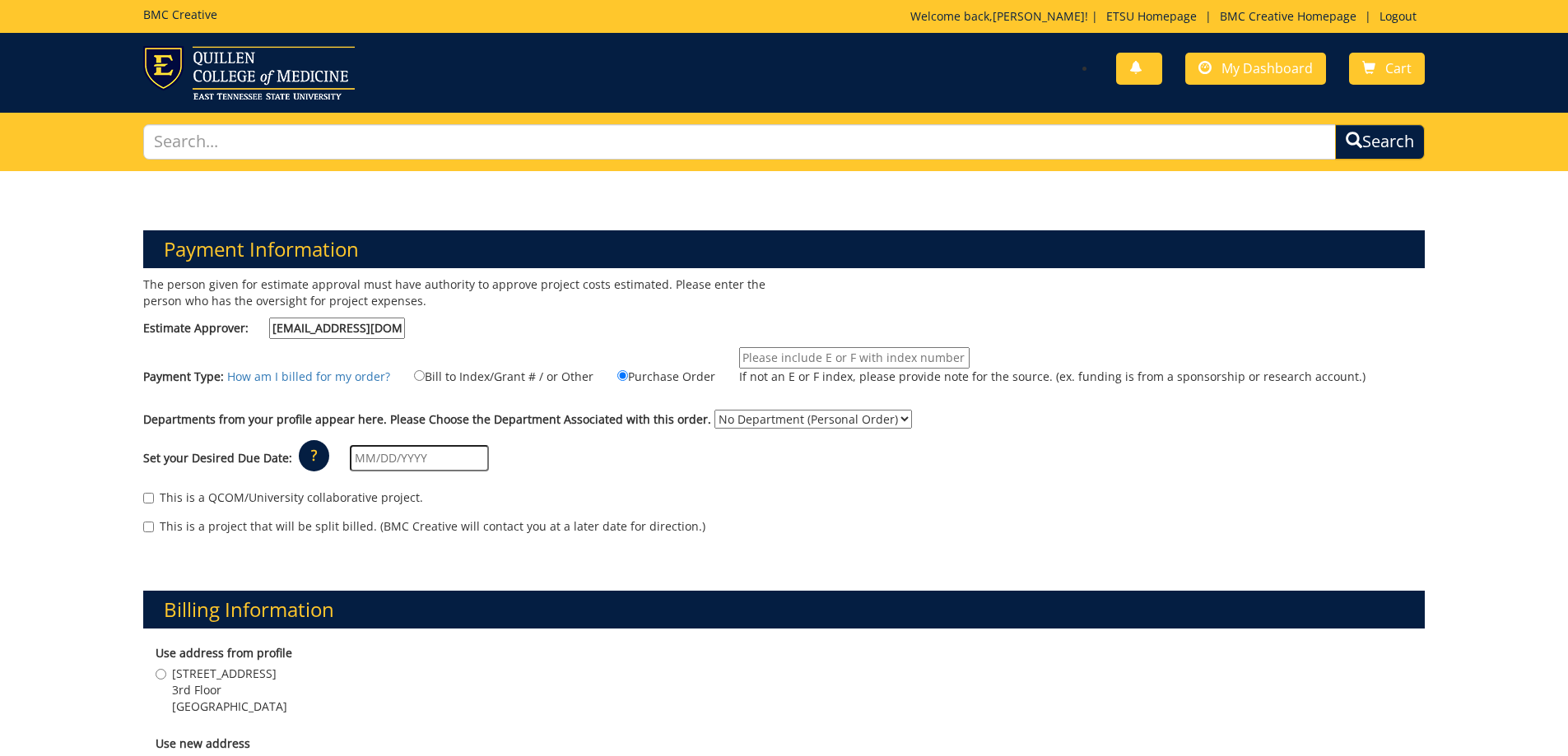
click at [865, 360] on input "If not an E or F index, please provide note for the source. (ex. funding is fro…" at bounding box center [855, 358] width 231 height 22
type input "13430"
click at [801, 424] on select "No Department (Personal Order) ETSU Health - Surgery (MEAC)" at bounding box center [813, 419] width 197 height 19
select select "244"
click at [714, 410] on select "No Department (Personal Order) ETSU Health - Surgery (MEAC)" at bounding box center [813, 419] width 197 height 19
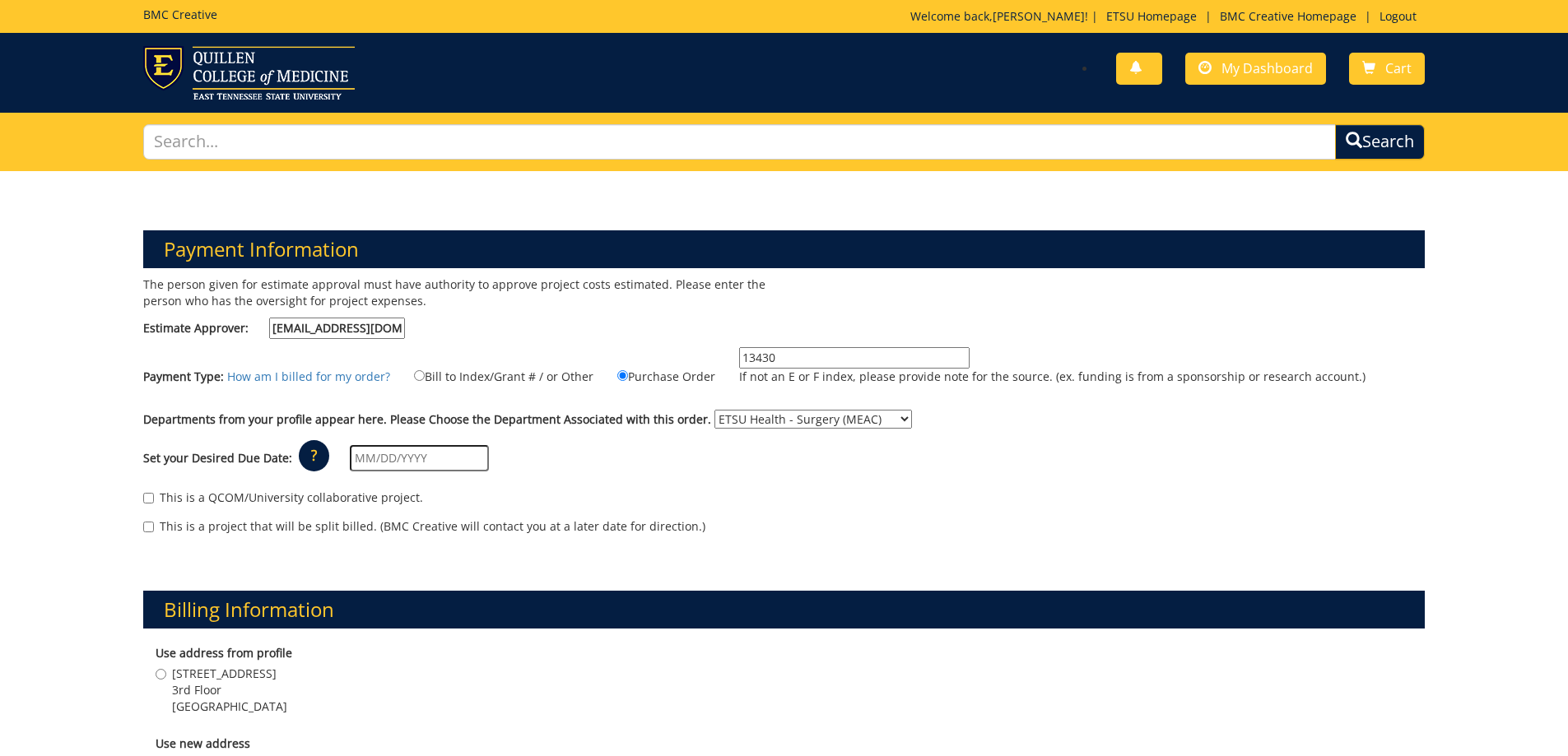
click at [460, 448] on input "text" at bounding box center [419, 457] width 139 height 26
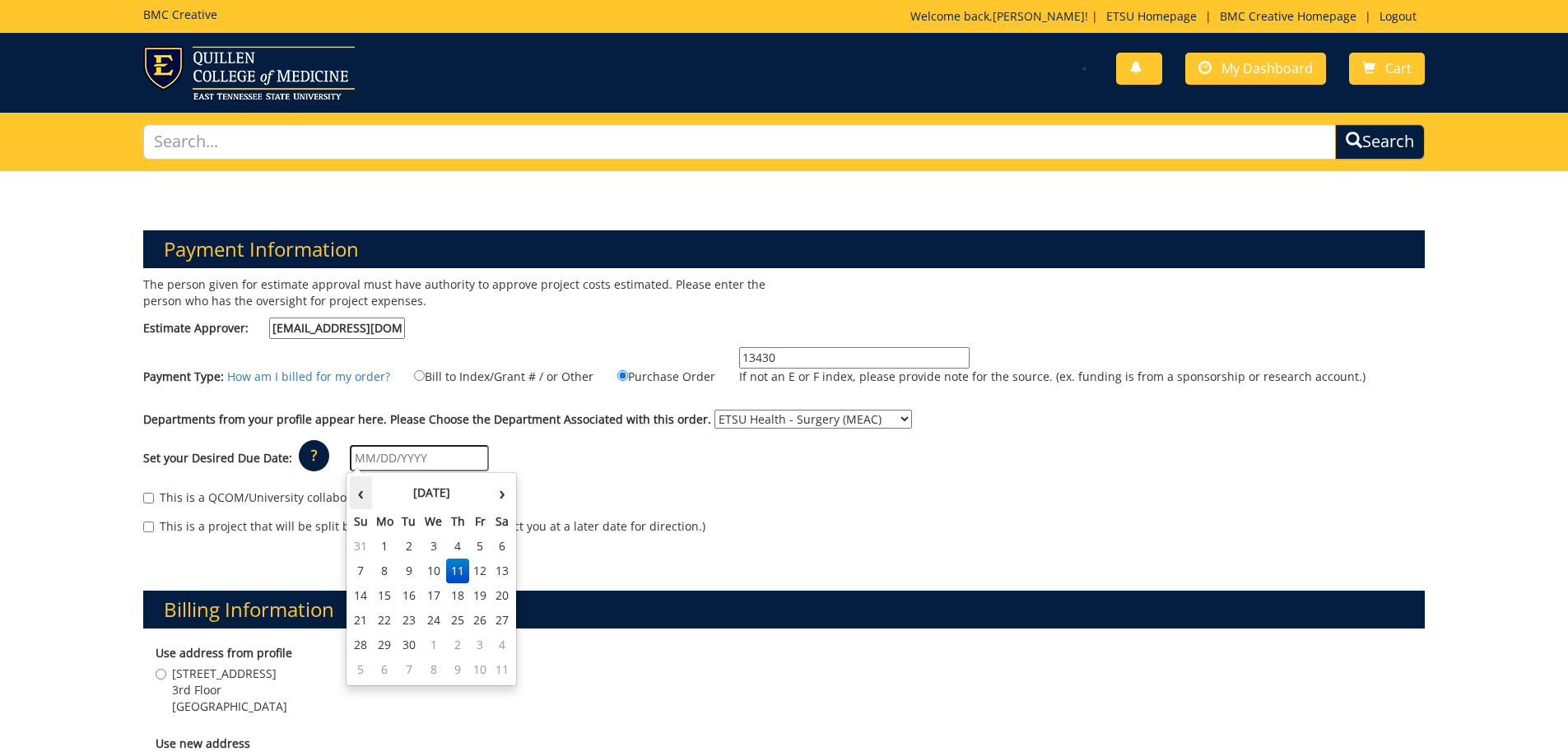
click at [356, 495] on th "‹" at bounding box center [360, 493] width 23 height 33
click at [505, 496] on th "›" at bounding box center [502, 493] width 22 height 33
click at [479, 592] on td "19" at bounding box center [480, 596] width 23 height 25
type input "[DATE]"
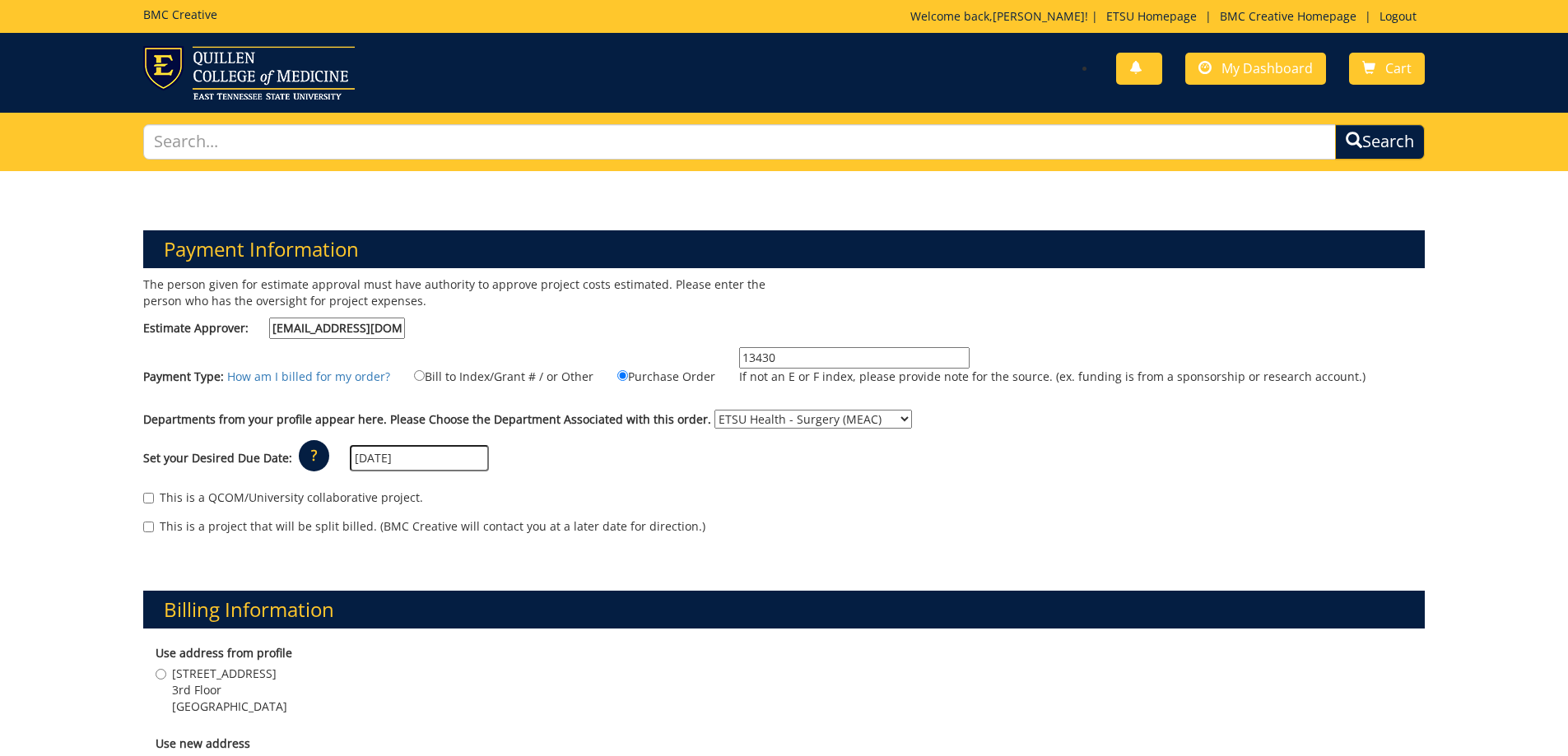
click at [592, 485] on div "This is a QCOM/University collaborative project. This is a project that will be…" at bounding box center [784, 517] width 1307 height 70
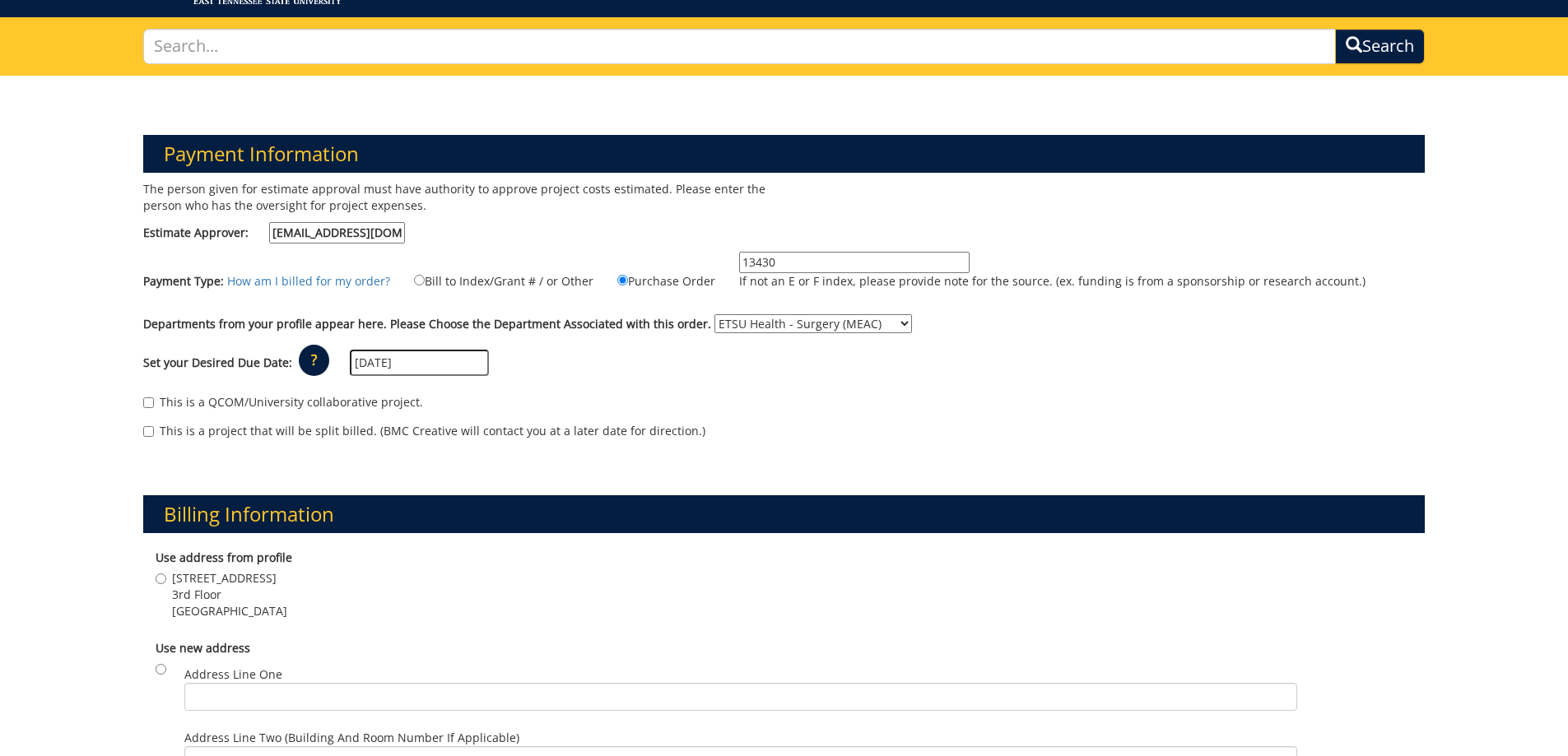
scroll to position [411, 0]
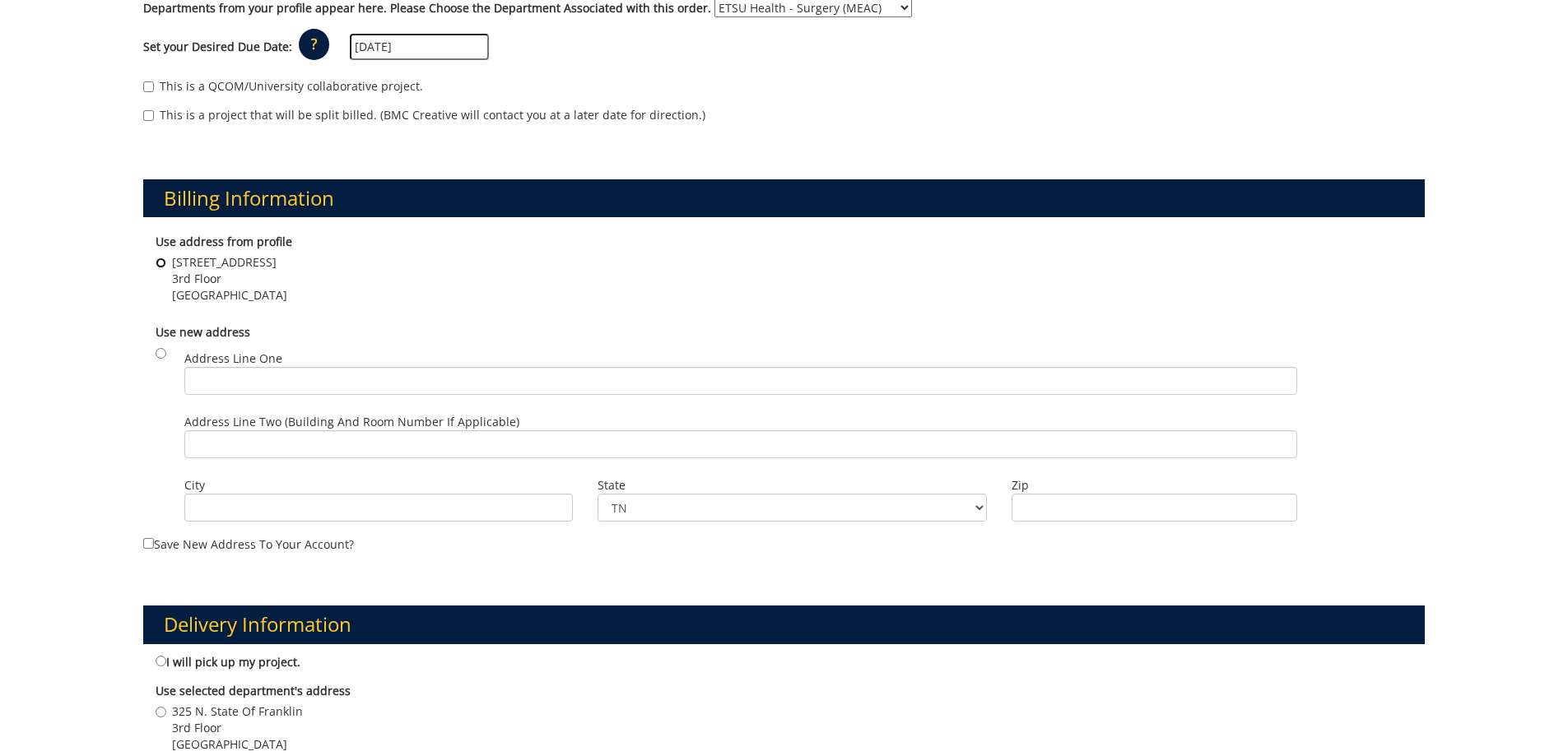
click at [165, 261] on input "325 N. State of Franklin Road 3rd Floor Johnson City , TN 37604" at bounding box center [161, 263] width 11 height 11
radio input "true"
click at [603, 275] on div "325 N. State of Franklin Road 3rd Floor Johnson City , TN 37604" at bounding box center [784, 281] width 1258 height 54
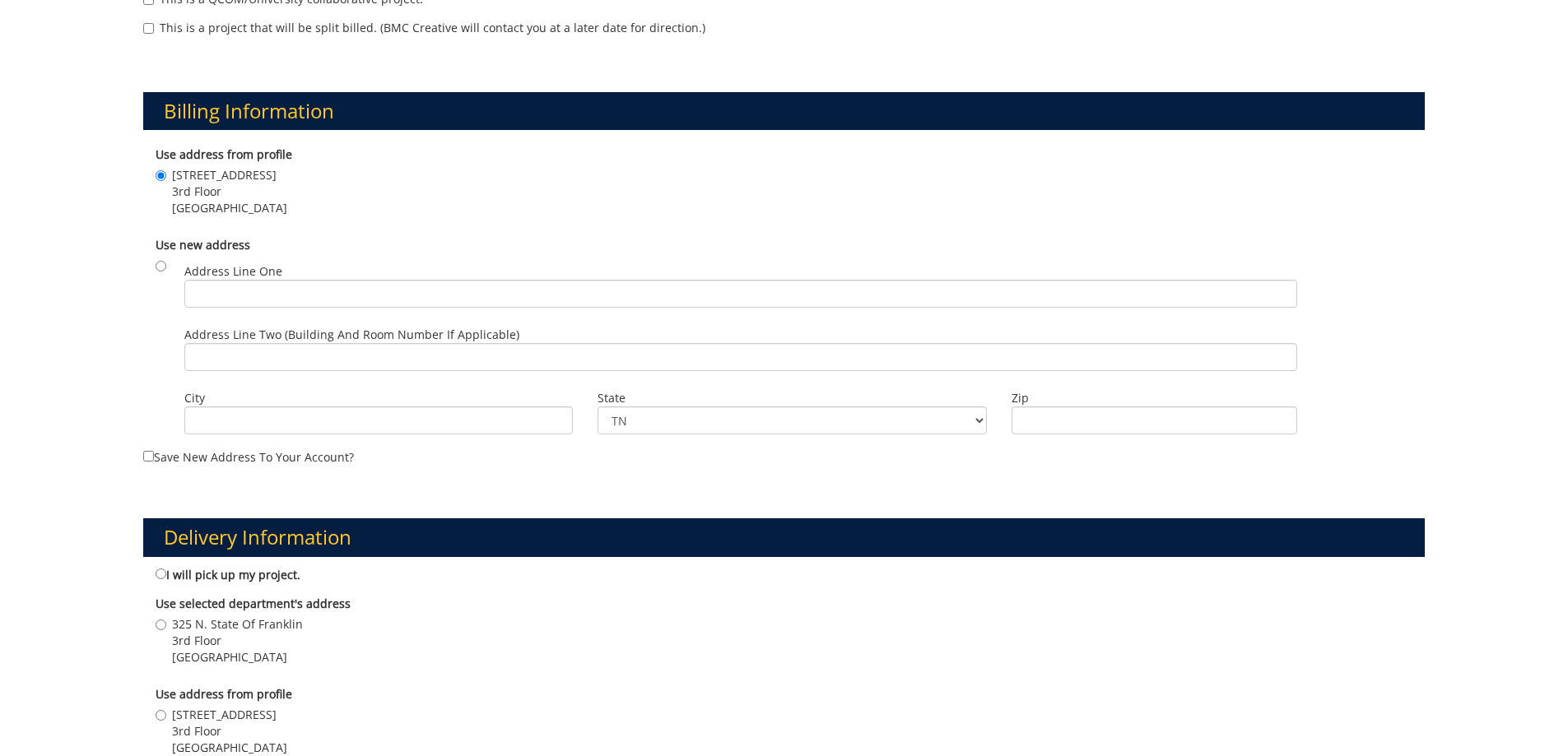
scroll to position [741, 0]
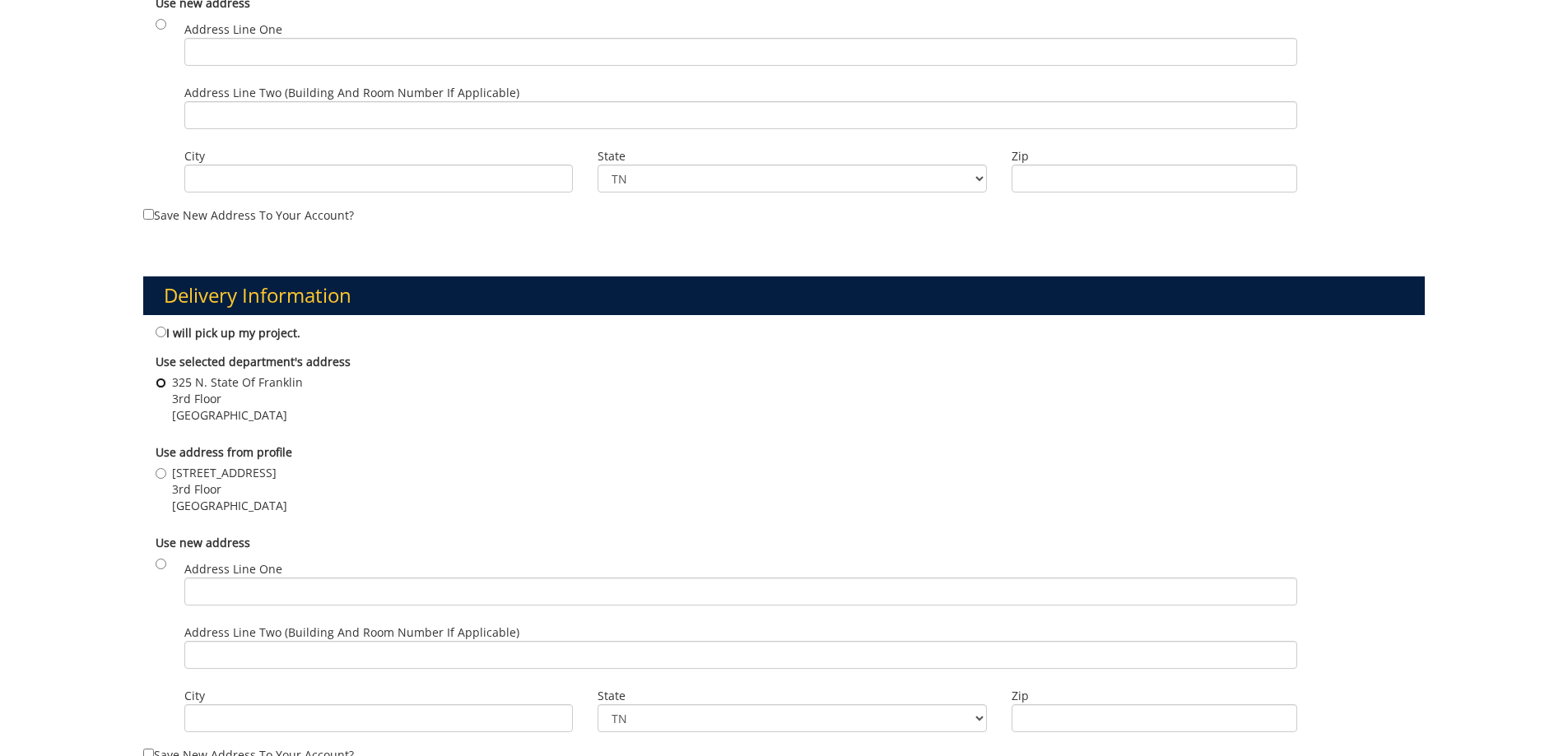
click at [163, 386] on input "325 N. State Of Franklin 3rd Floor JOHNSON CITY , TN 37604" at bounding box center [161, 383] width 11 height 11
radio input "true"
click at [575, 439] on div "Use address from profile 325 N. State of Franklin Road 3rd Floor Johnson City ,…" at bounding box center [784, 482] width 1282 height 90
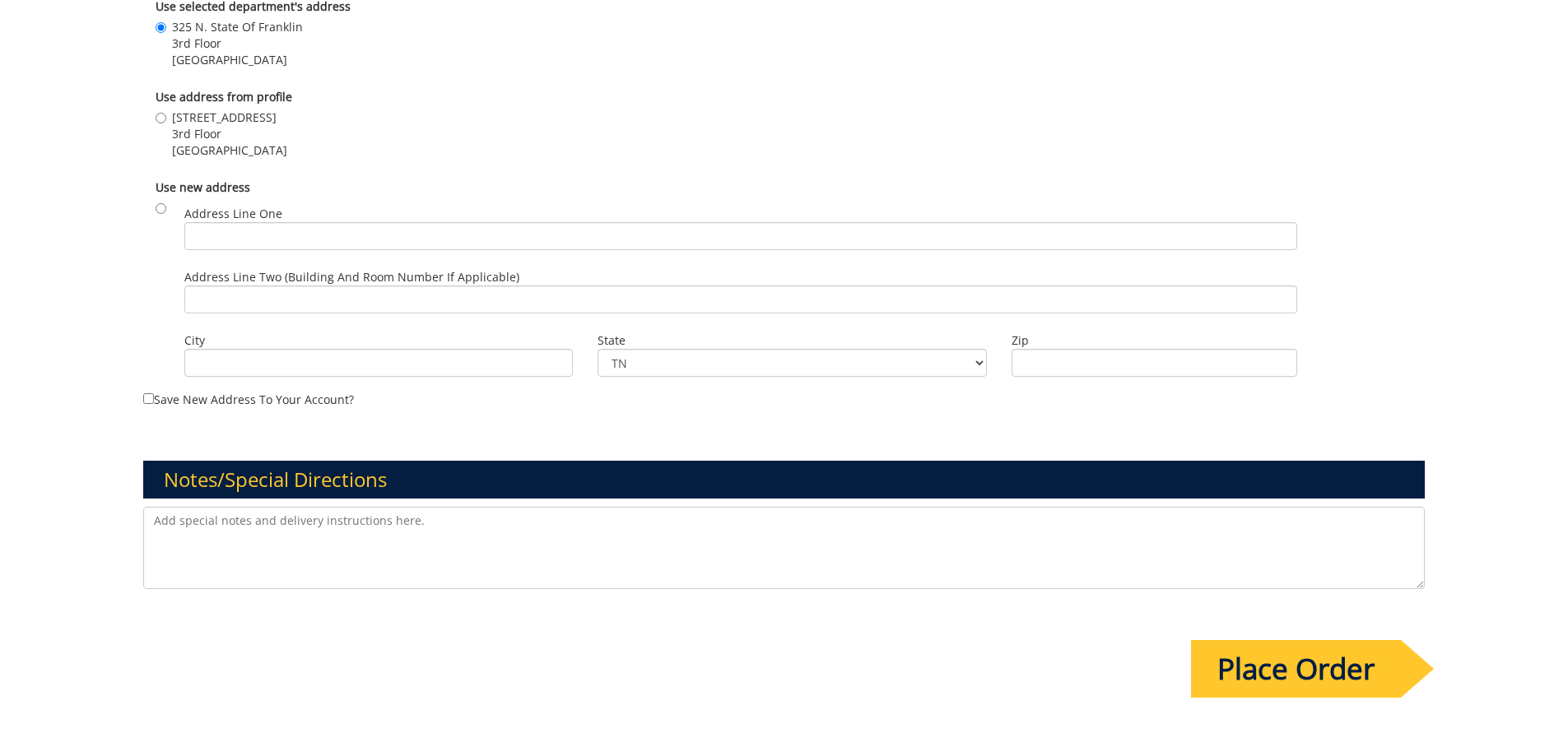
scroll to position [1234, 0]
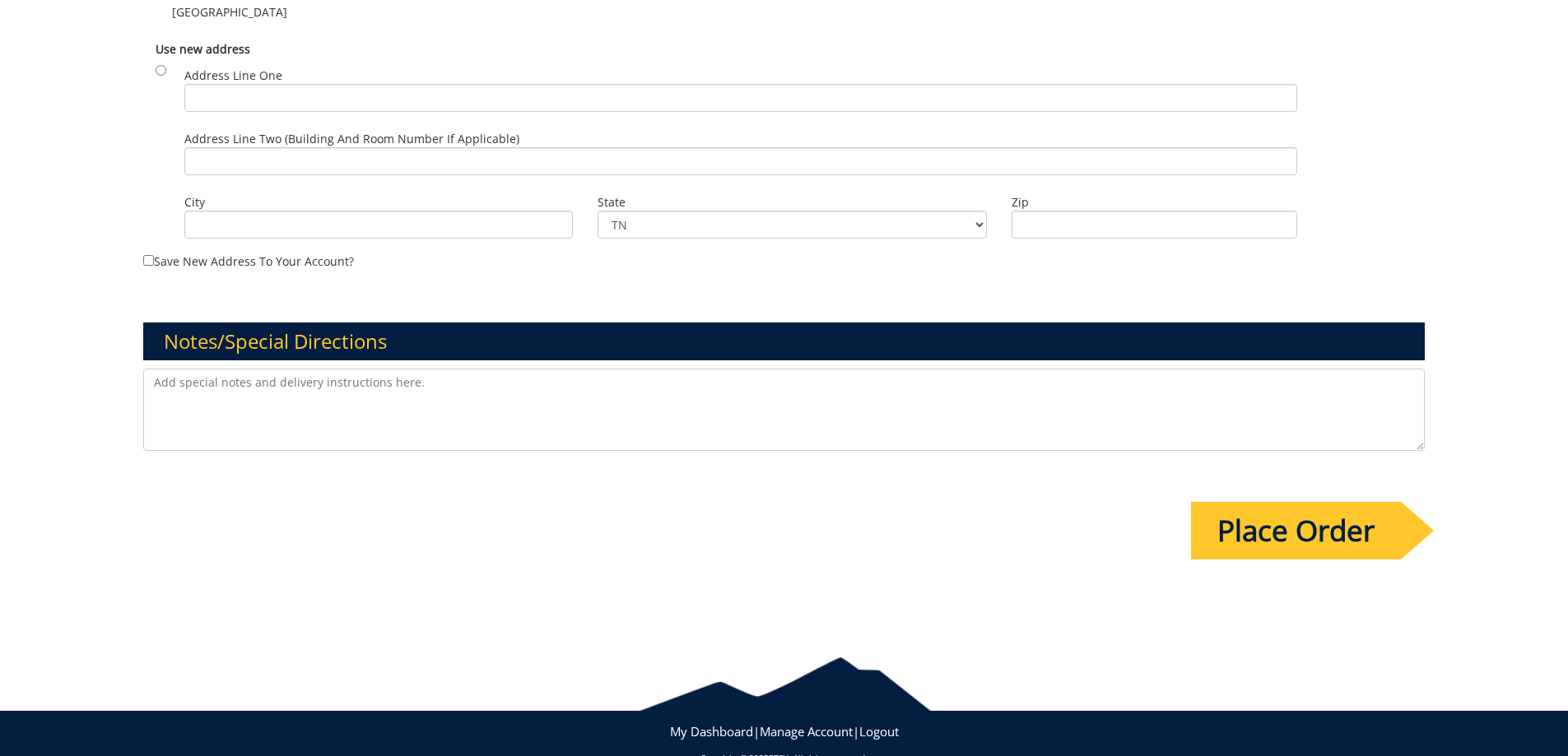
click at [1285, 532] on input "Place Order" at bounding box center [1295, 530] width 210 height 58
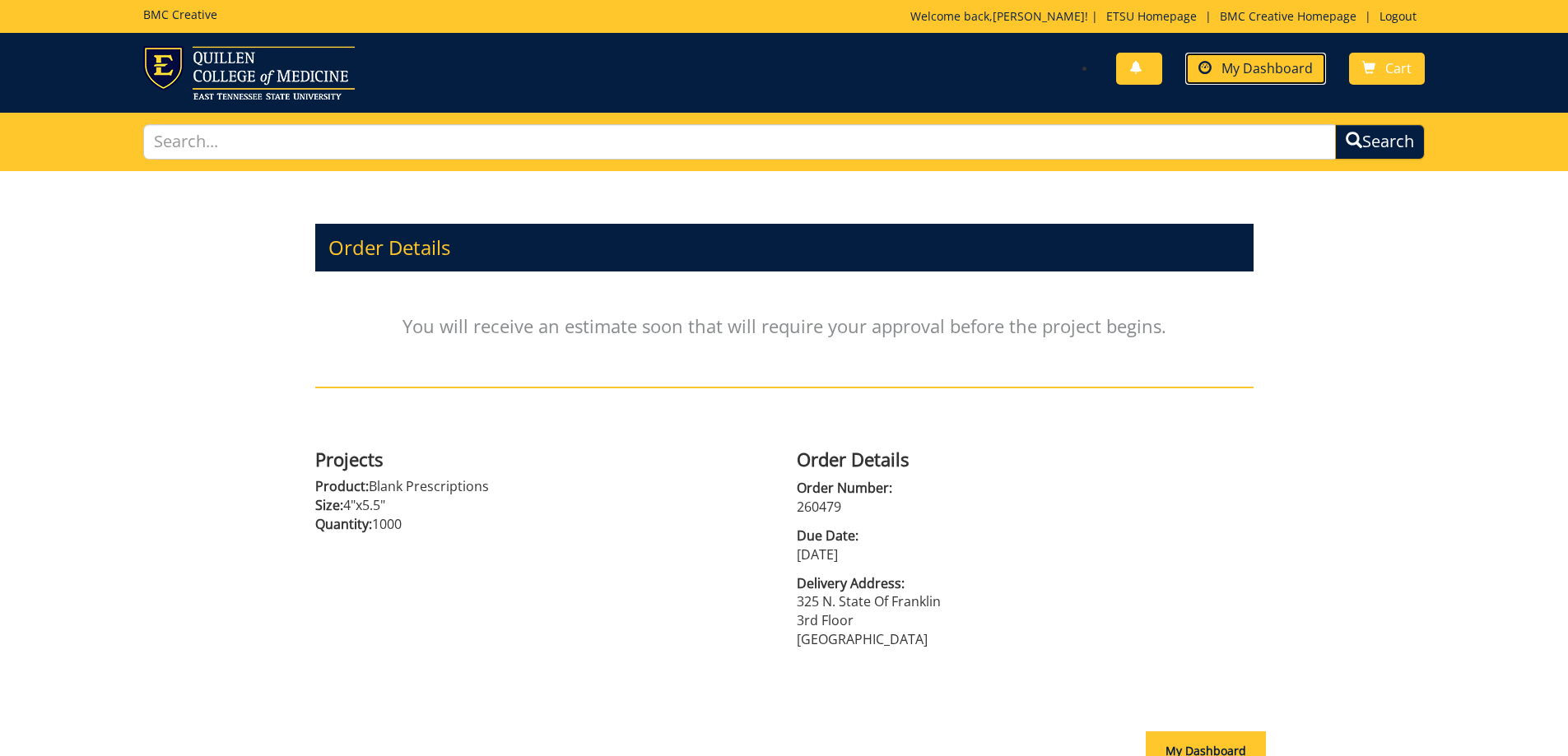
click at [1256, 69] on span "My Dashboard" at bounding box center [1266, 69] width 91 height 18
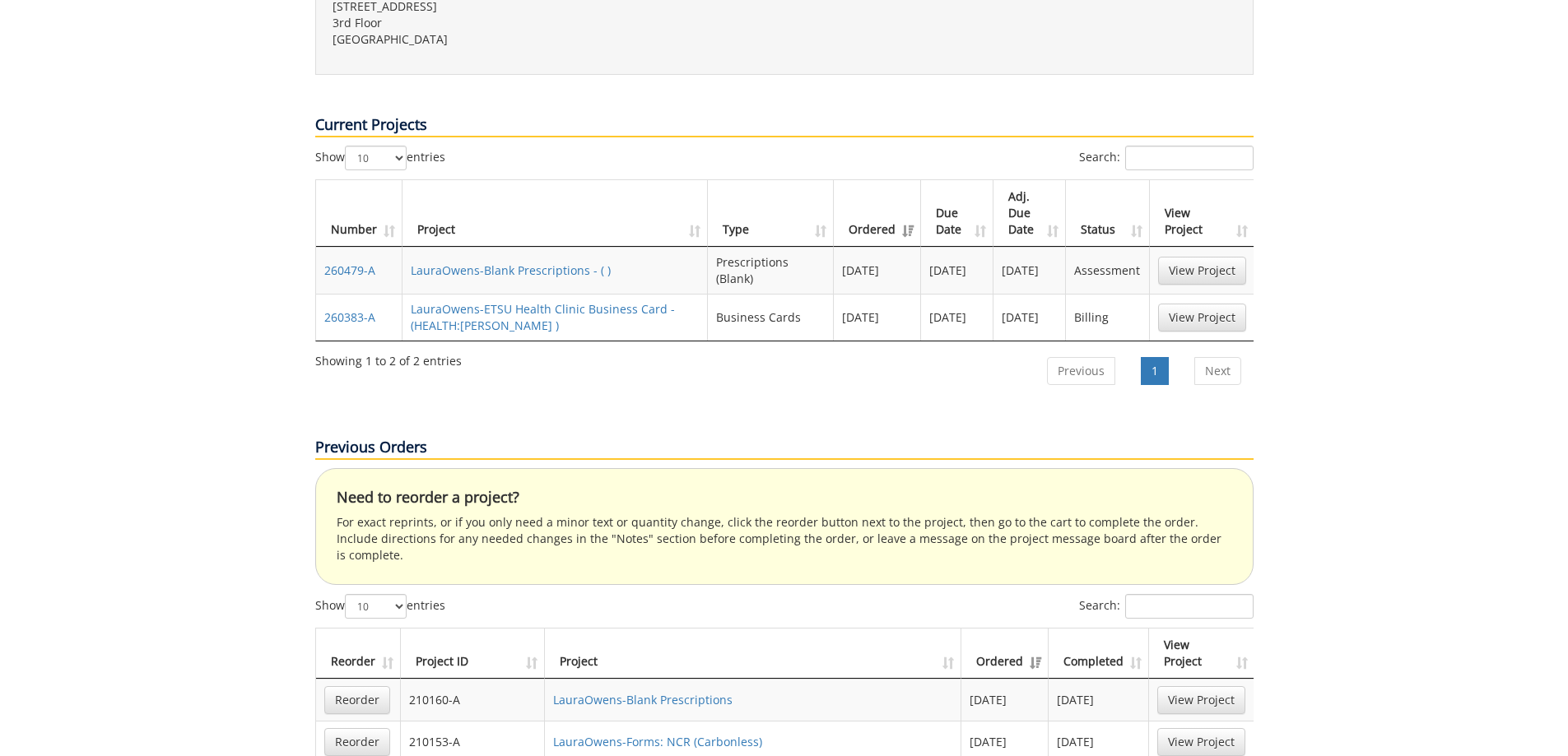
scroll to position [658, 0]
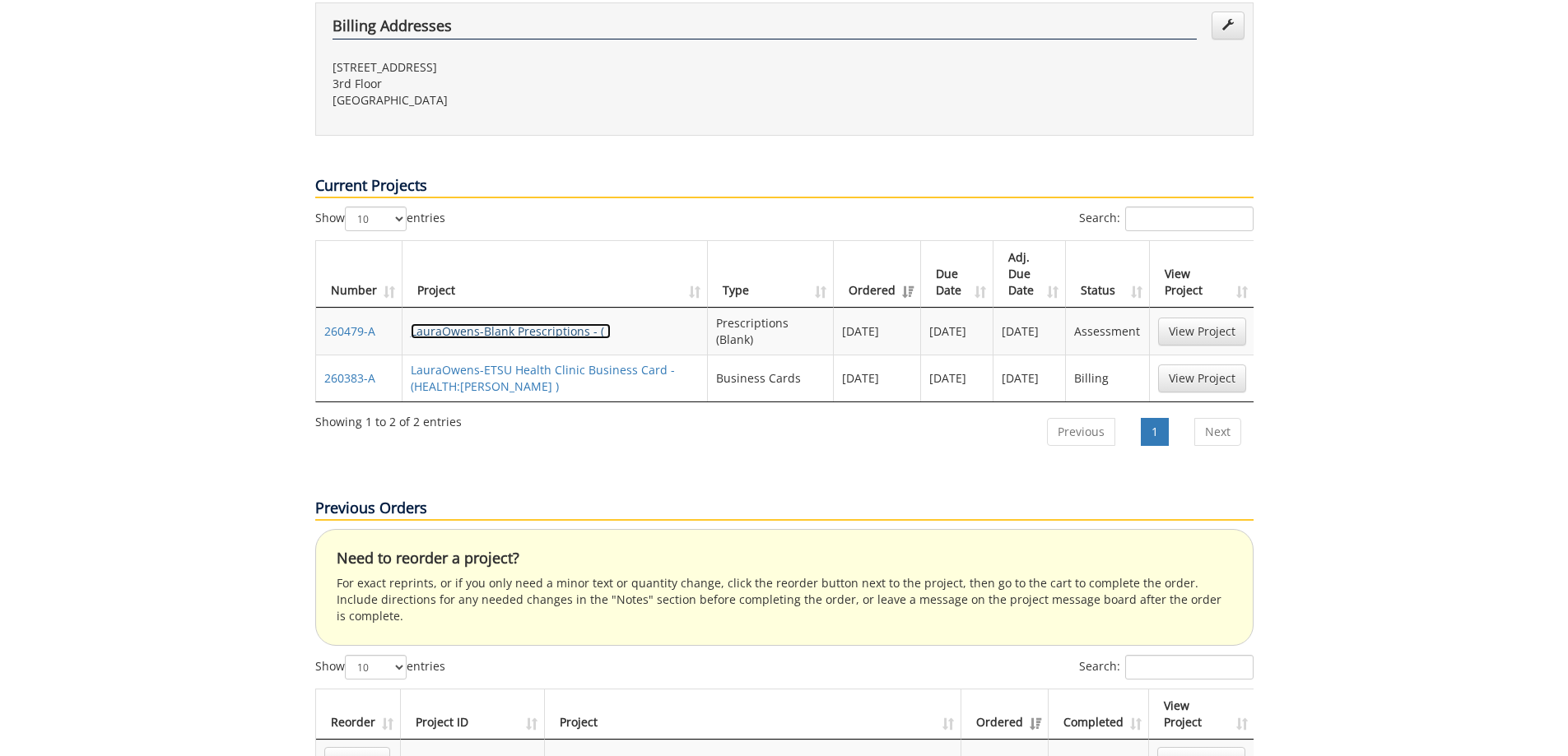
click at [504, 324] on link "LauraOwens-Blank Prescriptions - ( )" at bounding box center [510, 331] width 200 height 16
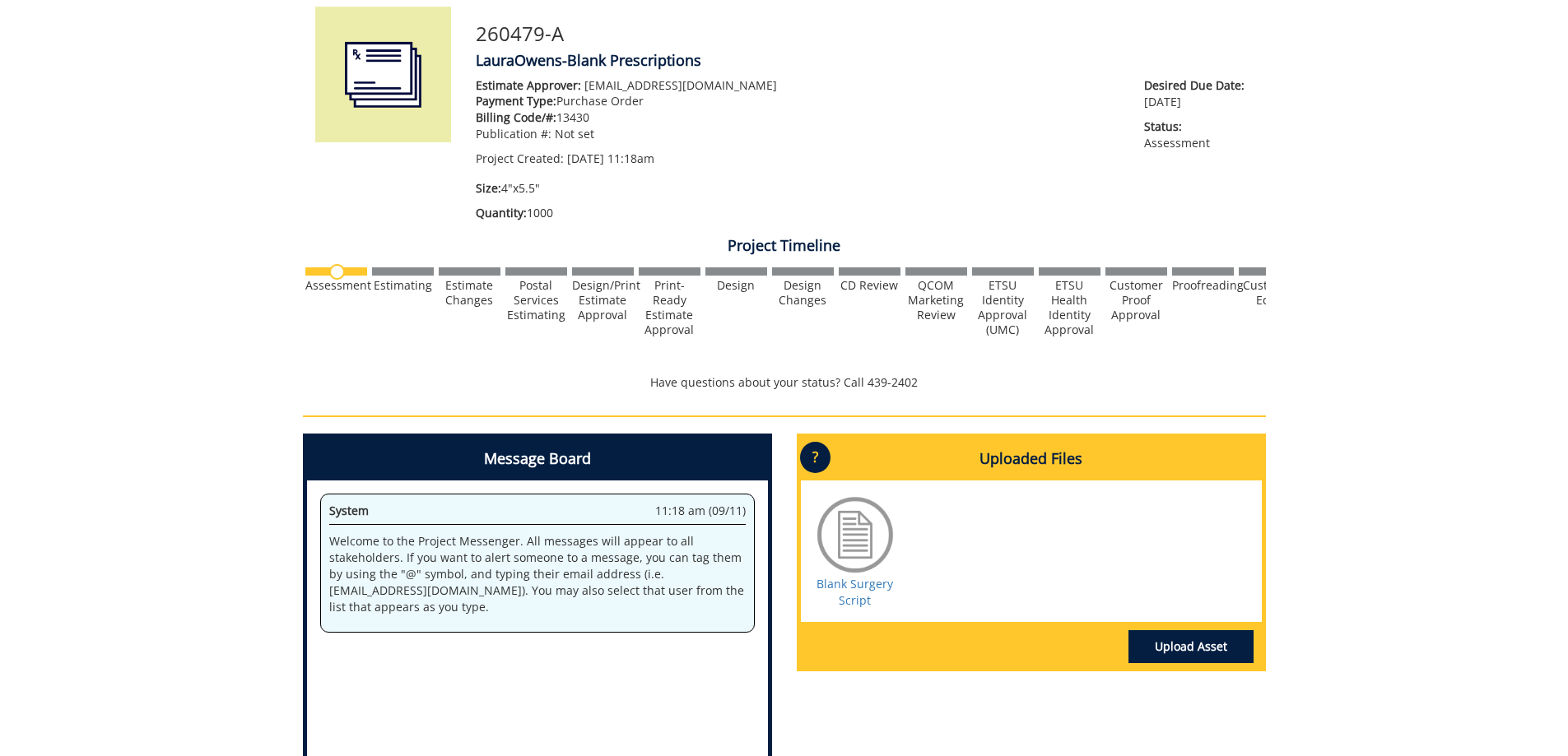
scroll to position [447, 0]
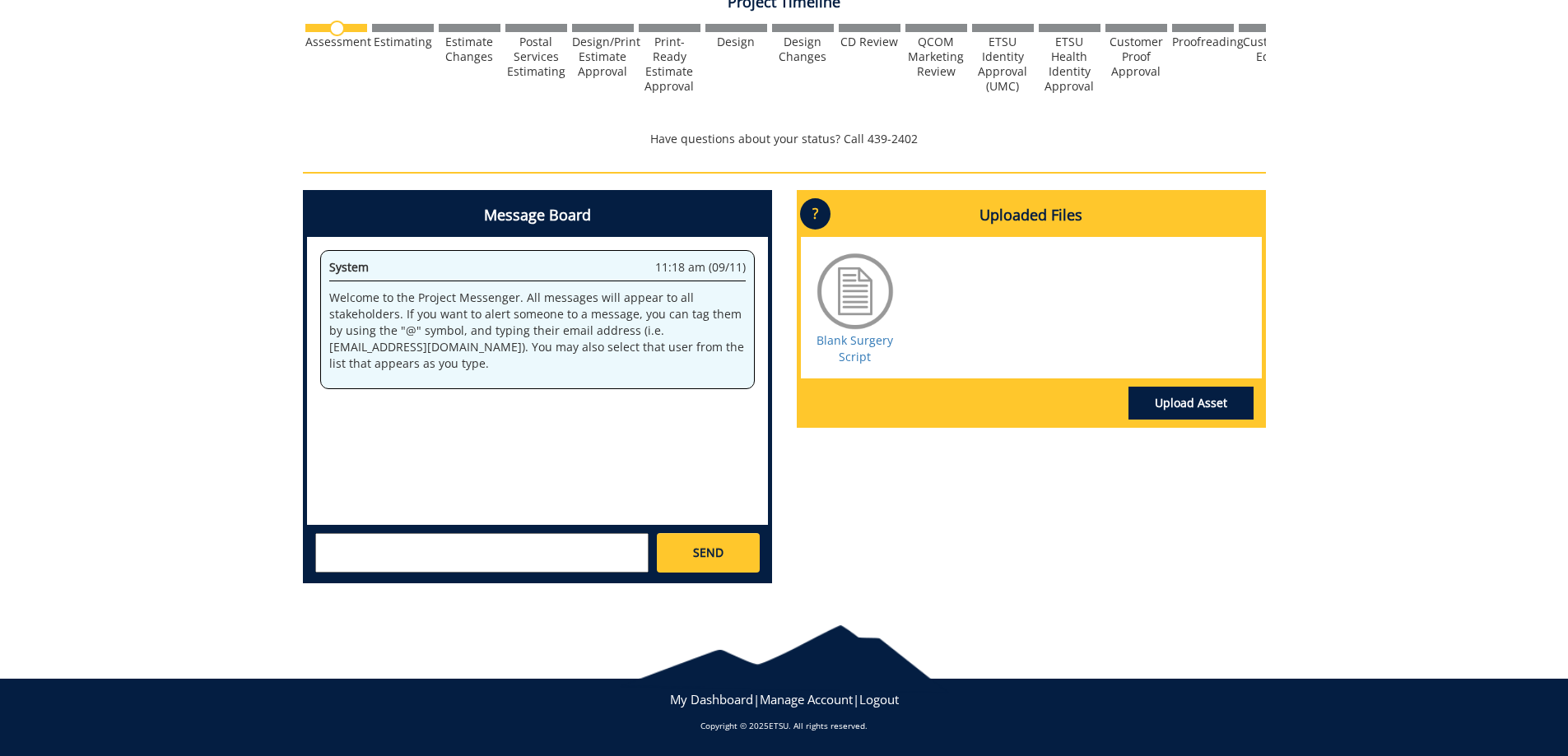
click at [418, 558] on textarea at bounding box center [482, 553] width 334 height 39
type textarea "o"
drag, startPoint x: 442, startPoint y: 542, endPoint x: 61, endPoint y: 536, distance: 381.0
click at [61, 536] on div "260479-A LauraOwens-Blank Prescriptions Estimate Approver: [EMAIL_ADDRESS][DOMA…" at bounding box center [784, 160] width 1568 height 874
drag, startPoint x: 442, startPoint y: 541, endPoint x: 408, endPoint y: 540, distance: 34.0
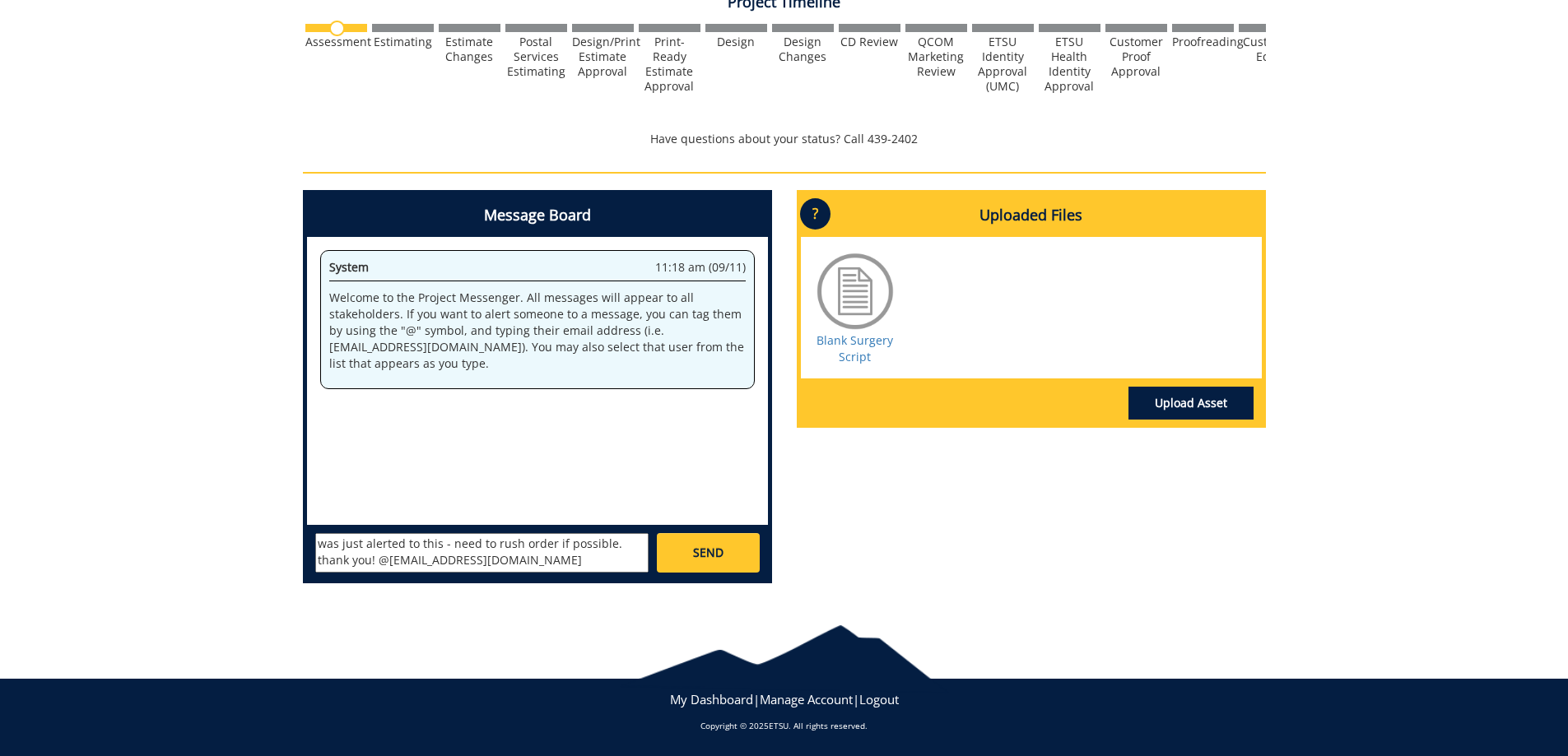
click at [408, 540] on textarea "was just alerted to this - need to rush order if possible. thank you! @[EMAIL_A…" at bounding box center [482, 553] width 334 height 39
type textarea "was just alerted that we are out of script pads- need to rush order if po. than…"
type textarea "\"
